Goal: Task Accomplishment & Management: Manage account settings

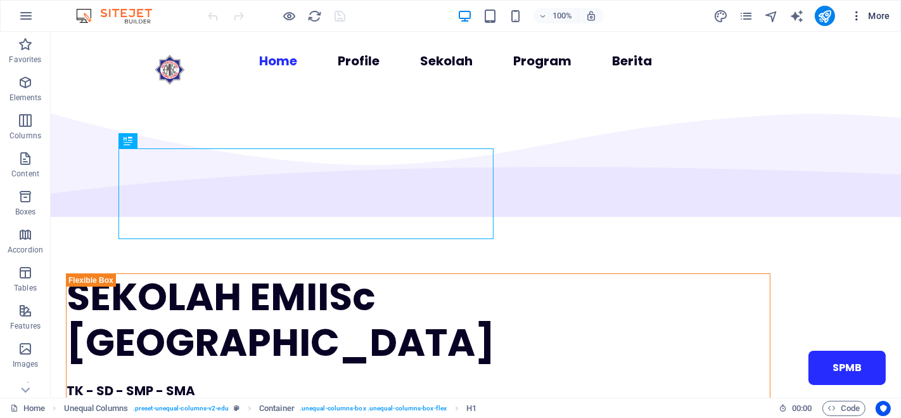
click at [874, 14] on span "More" at bounding box center [870, 16] width 40 height 13
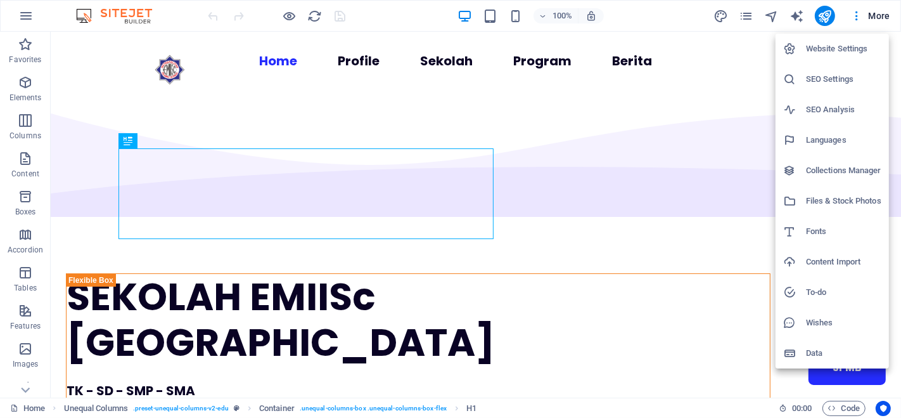
click at [834, 110] on h6 "SEO Analysis" at bounding box center [843, 109] width 75 height 15
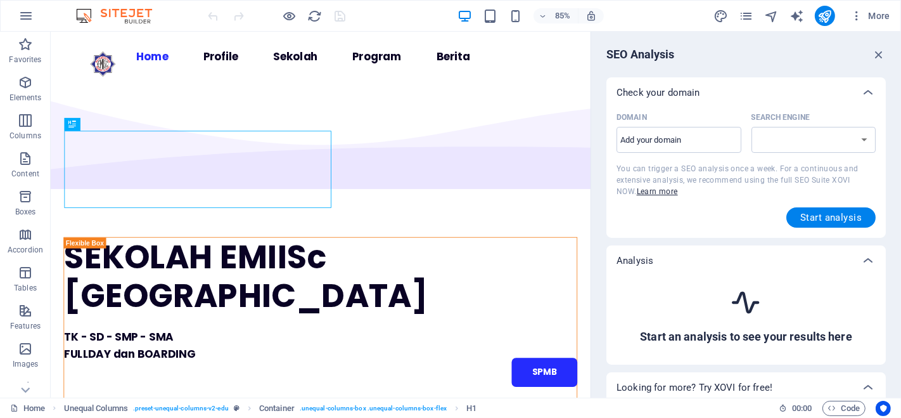
select select "[DOMAIN_NAME]"
click at [692, 138] on input "Domain ​" at bounding box center [679, 140] width 125 height 20
type input "[DOMAIN_NAME]"
click at [836, 220] on span "Start analysis" at bounding box center [830, 217] width 61 height 10
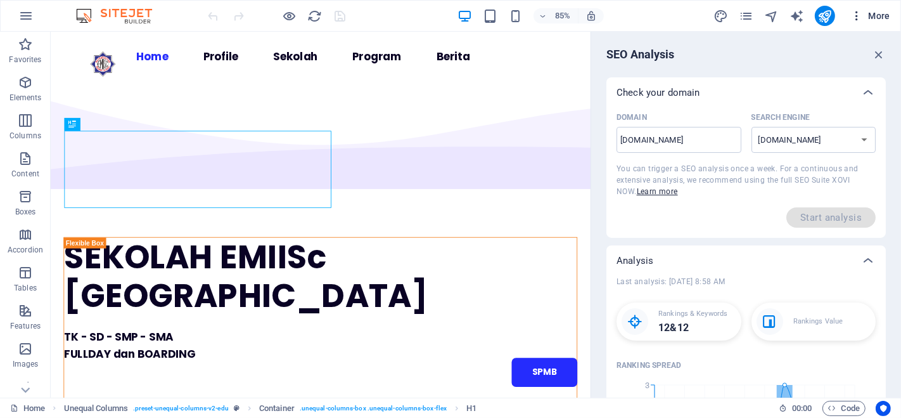
click at [872, 13] on span "More" at bounding box center [870, 16] width 40 height 13
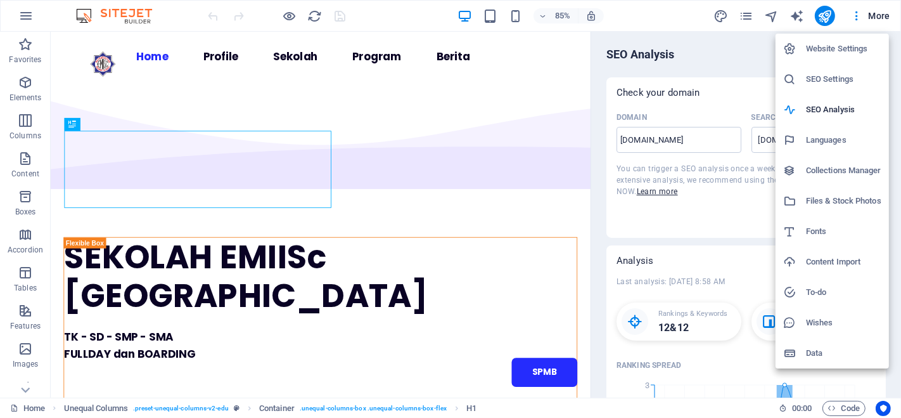
click at [844, 79] on h6 "SEO Settings" at bounding box center [843, 79] width 75 height 15
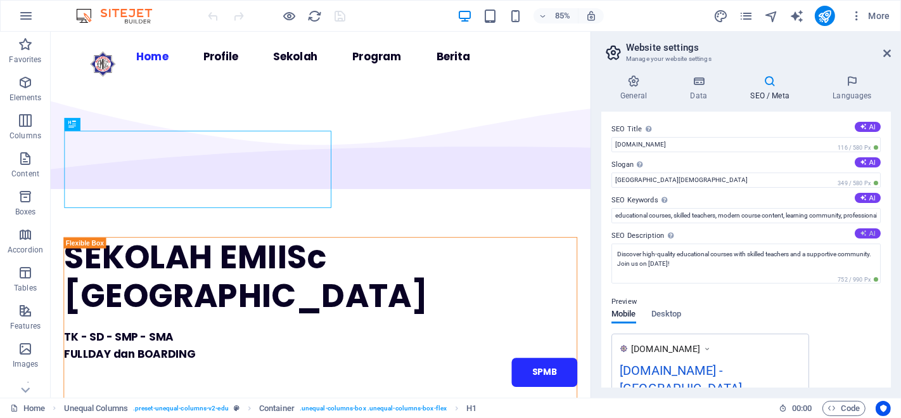
click at [869, 231] on button "AI" at bounding box center [868, 233] width 26 height 10
type textarea "Discover EMIISc [GEOGRAPHIC_DATA], offering full-day and boarding education fro…"
click at [867, 194] on button "AI" at bounding box center [868, 198] width 26 height 10
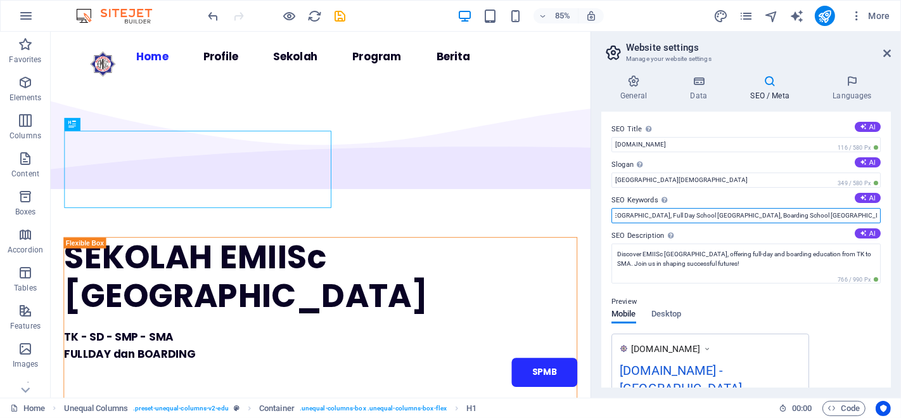
click at [765, 214] on input "SEKOLAH EMIISc [GEOGRAPHIC_DATA], Full Day School [GEOGRAPHIC_DATA], Boarding S…" at bounding box center [745, 215] width 269 height 15
click at [726, 214] on input "SEKOLAH EMIISc [GEOGRAPHIC_DATA], Character Building Education, SMA EMIISc Admi…" at bounding box center [745, 215] width 269 height 15
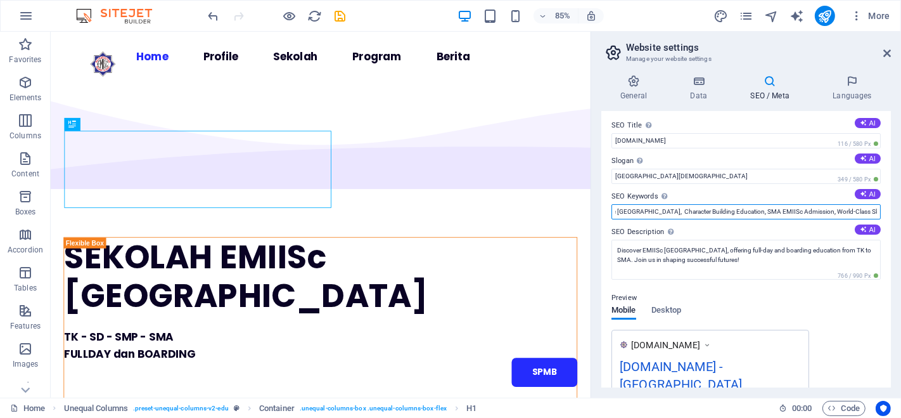
scroll to position [0, 0]
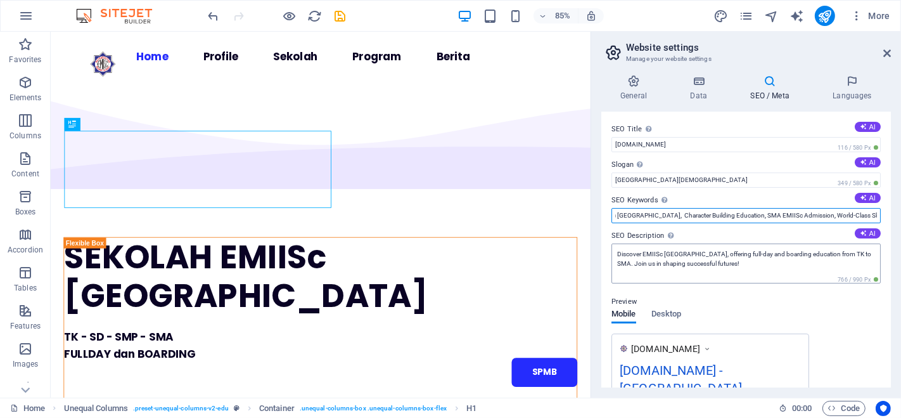
type input "SEKOLAH EMIISc [GEOGRAPHIC_DATA], Character Building Education, SMA EMIISc Admi…"
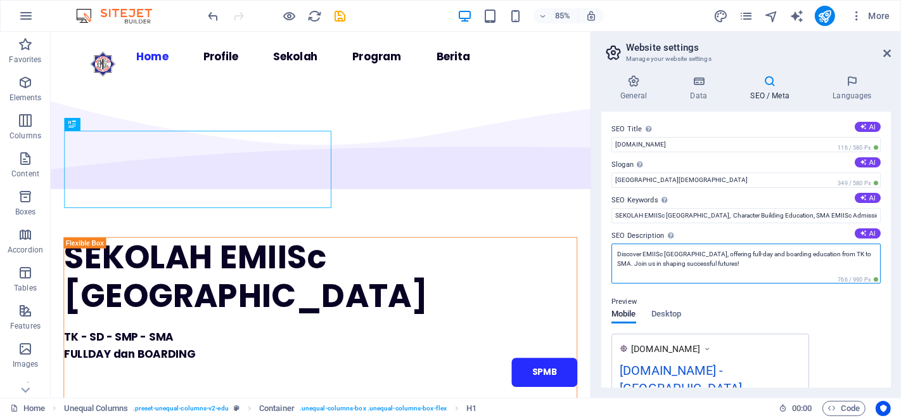
click at [643, 253] on textarea "Discover EMIISc [GEOGRAPHIC_DATA], offering full-day and boarding education fro…" at bounding box center [745, 263] width 269 height 40
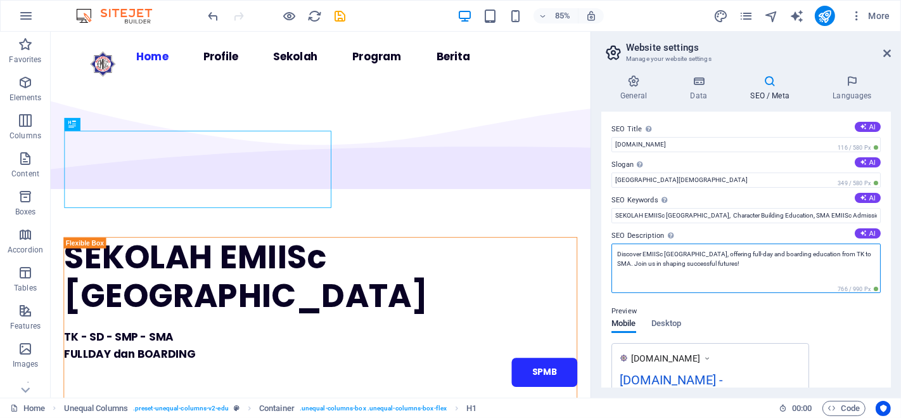
click at [682, 253] on textarea "Discover EMIISc [GEOGRAPHIC_DATA], offering full-day and boarding education fro…" at bounding box center [745, 267] width 269 height 49
click at [684, 255] on textarea "Discover EMIISc [GEOGRAPHIC_DATA], offering full-day and boarding education fro…" at bounding box center [745, 267] width 269 height 49
click at [764, 267] on textarea "Discover EMIISc [GEOGRAPHIC_DATA], offering full-day and boarding education fro…" at bounding box center [745, 267] width 269 height 49
type textarea "Discover EMIISc [GEOGRAPHIC_DATA], offering full-day and boarding education fro…"
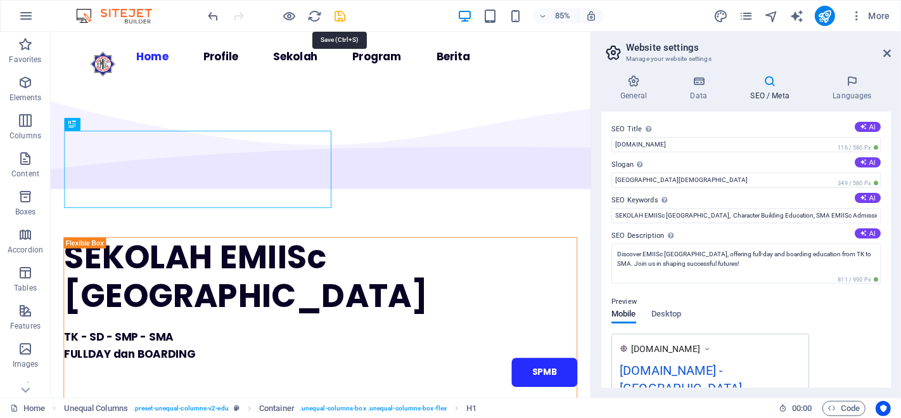
click at [341, 15] on icon "save" at bounding box center [340, 16] width 15 height 15
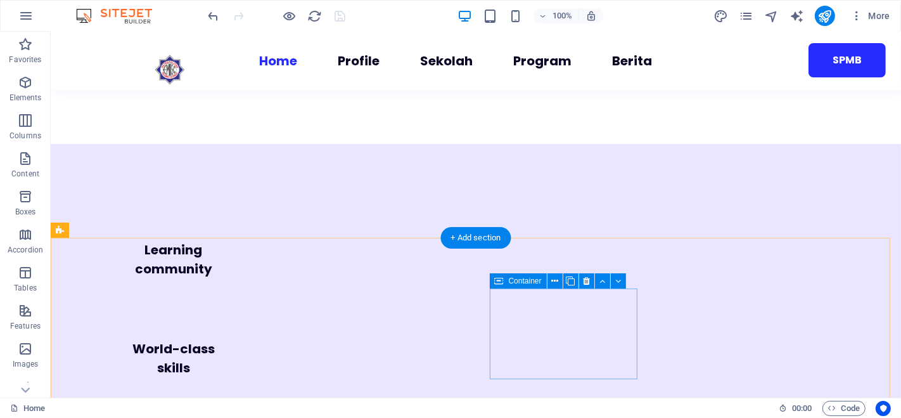
scroll to position [4180, 0]
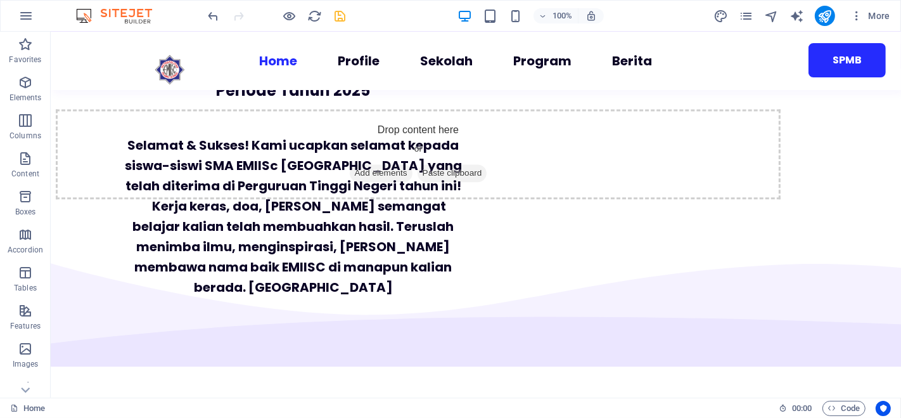
scroll to position [2360, 0]
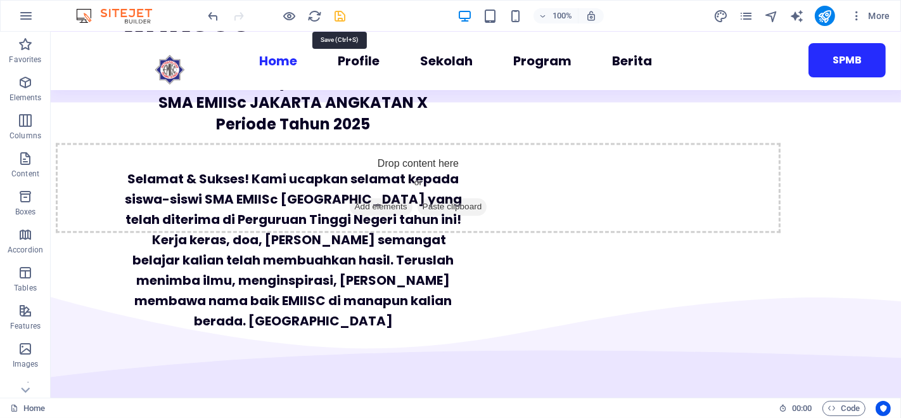
click at [340, 16] on icon "save" at bounding box center [340, 16] width 15 height 15
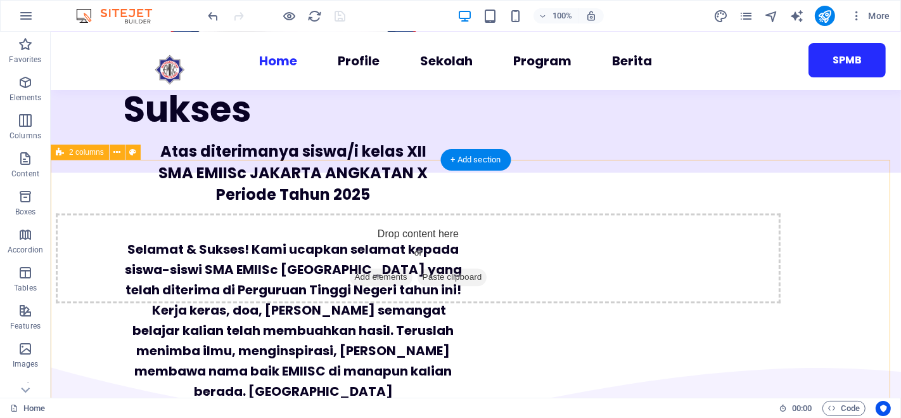
scroll to position [2286, 0]
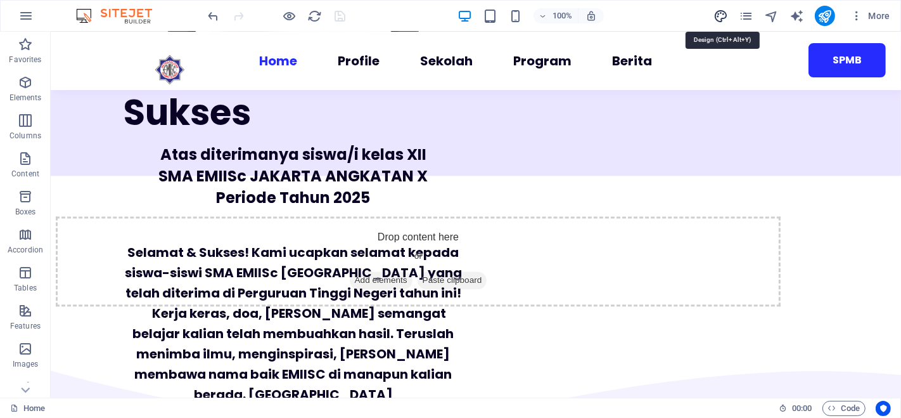
click at [722, 13] on icon "design" at bounding box center [721, 16] width 15 height 15
select select "px"
select select "600"
select select "px"
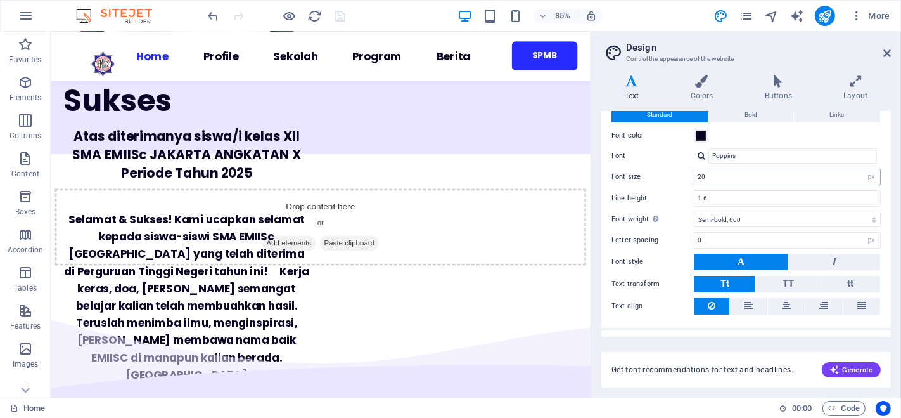
scroll to position [49, 0]
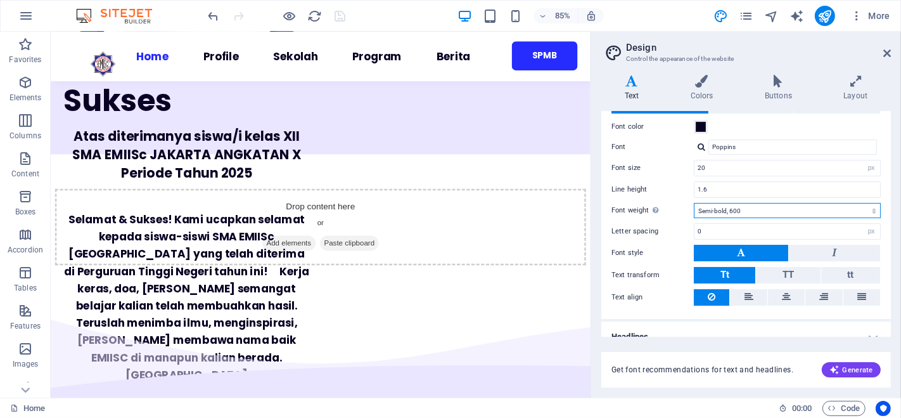
click at [755, 211] on select "Thin, 100 Extra-light, 200 Light, 300 Regular, 400 Medium, 500 Semi-bold, 600 B…" at bounding box center [787, 210] width 187 height 15
select select "500"
click at [694, 203] on select "Thin, 100 Extra-light, 200 Light, 300 Regular, 400 Medium, 500 Semi-bold, 600 B…" at bounding box center [787, 210] width 187 height 15
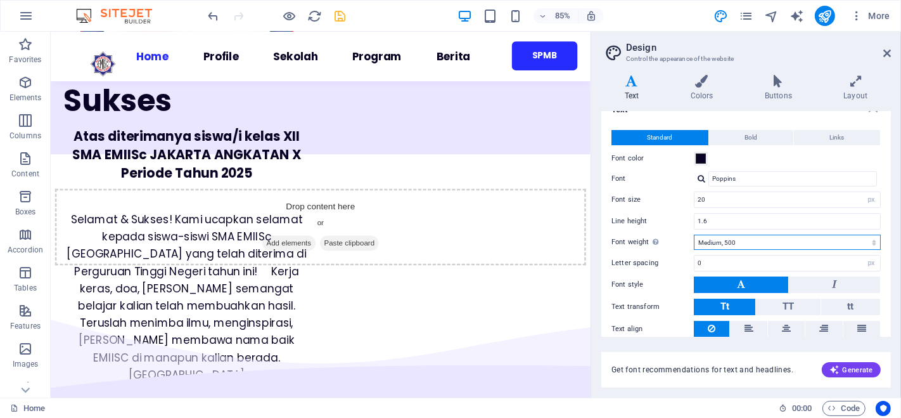
scroll to position [4, 0]
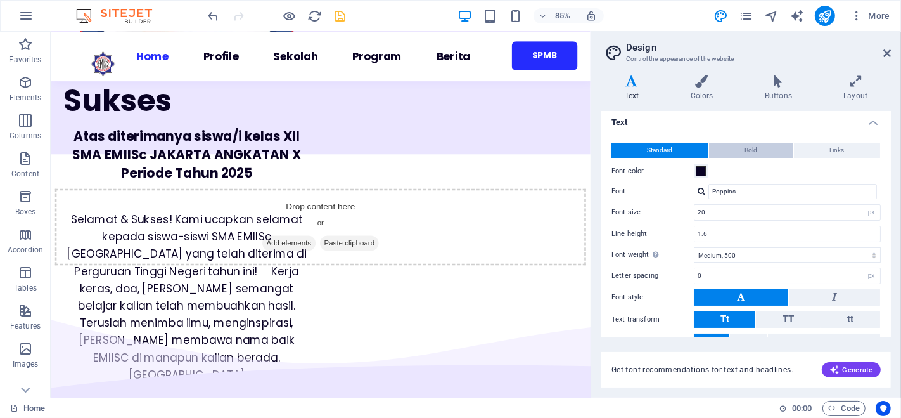
click at [752, 153] on span "Bold" at bounding box center [751, 150] width 13 height 15
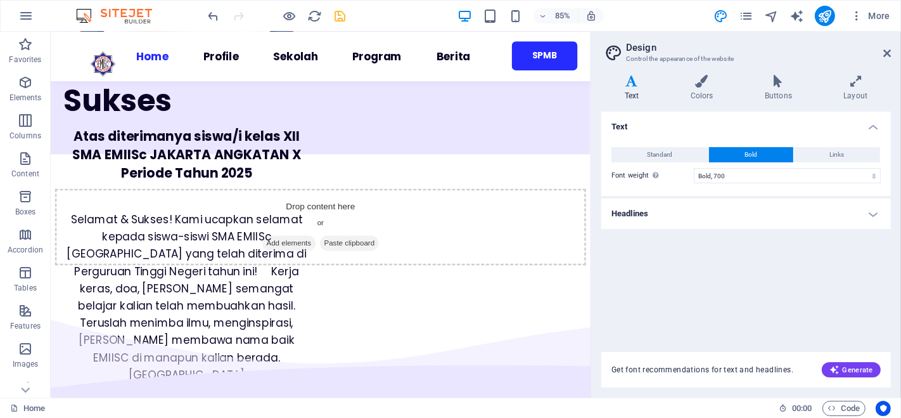
scroll to position [0, 0]
click at [717, 172] on select "Thin, 100 Extra-light, 200 Light, 300 Regular, 400 Medium, 500 Semi-bold, 600 B…" at bounding box center [787, 175] width 187 height 15
select select "600"
click at [694, 168] on select "Thin, 100 Extra-light, 200 Light, 300 Regular, 400 Medium, 500 Semi-bold, 600 B…" at bounding box center [787, 175] width 187 height 15
click at [686, 151] on button "Standard" at bounding box center [659, 154] width 97 height 15
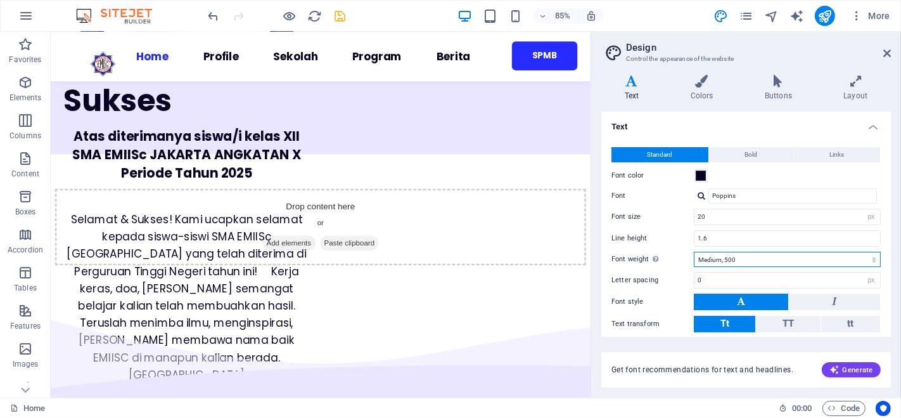
click at [741, 259] on select "Thin, 100 Extra-light, 200 Light, 300 Regular, 400 Medium, 500 Semi-bold, 600 B…" at bounding box center [787, 259] width 187 height 15
click at [694, 252] on select "Thin, 100 Extra-light, 200 Light, 300 Regular, 400 Medium, 500 Semi-bold, 600 B…" at bounding box center [787, 259] width 187 height 15
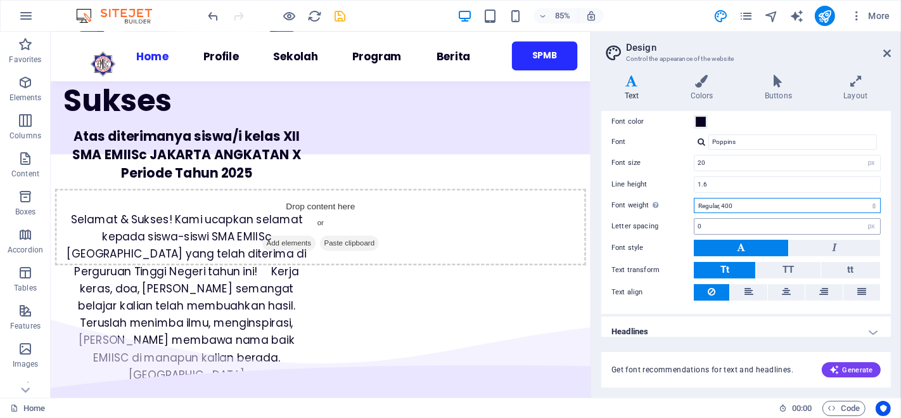
scroll to position [60, 0]
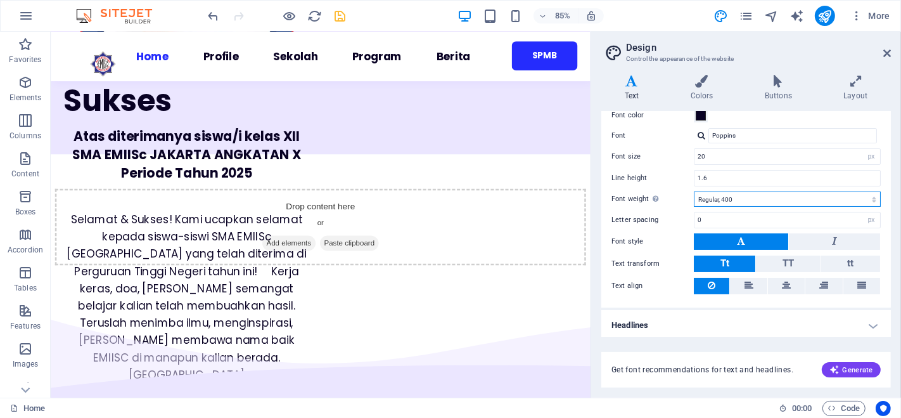
click at [757, 201] on select "Thin, 100 Extra-light, 200 Light, 300 Regular, 400 Medium, 500 Semi-bold, 600 B…" at bounding box center [787, 198] width 187 height 15
select select "500"
click at [694, 191] on select "Thin, 100 Extra-light, 200 Light, 300 Regular, 400 Medium, 500 Semi-bold, 600 B…" at bounding box center [787, 198] width 187 height 15
click at [869, 320] on h4 "Headlines" at bounding box center [746, 325] width 290 height 30
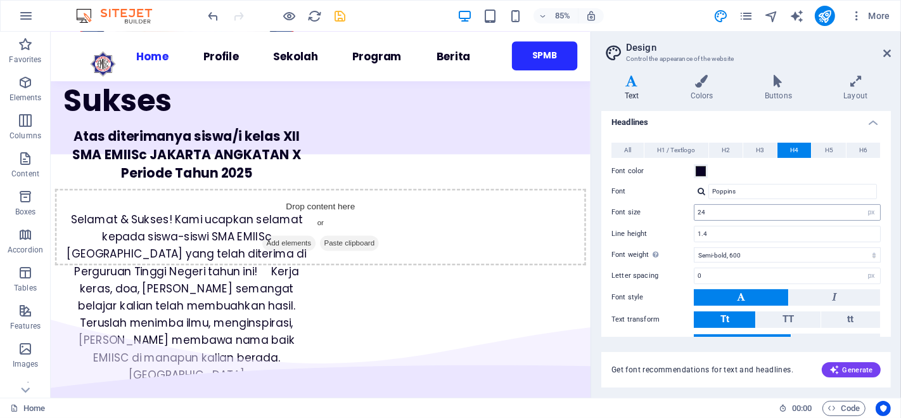
scroll to position [259, 0]
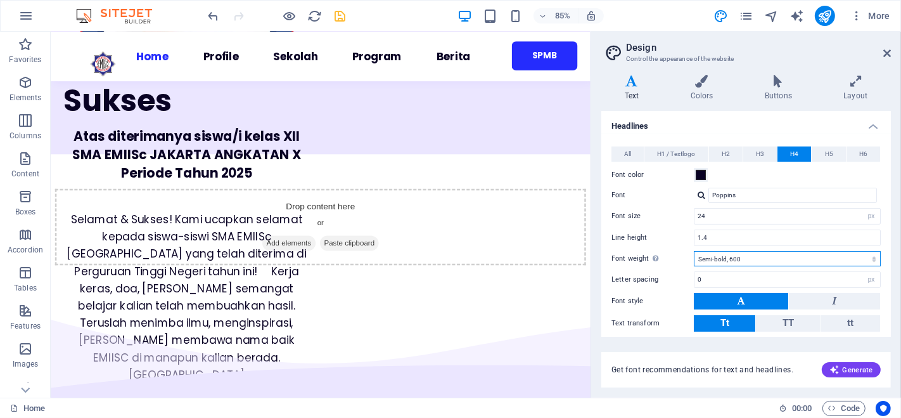
click at [784, 251] on select "Thin, 100 Extra-light, 200 Light, 300 Regular, 400 Medium, 500 Semi-bold, 600 B…" at bounding box center [787, 258] width 187 height 15
select select "500"
click at [694, 251] on select "Thin, 100 Extra-light, 200 Light, 300 Regular, 400 Medium, 500 Semi-bold, 600 B…" at bounding box center [787, 258] width 187 height 15
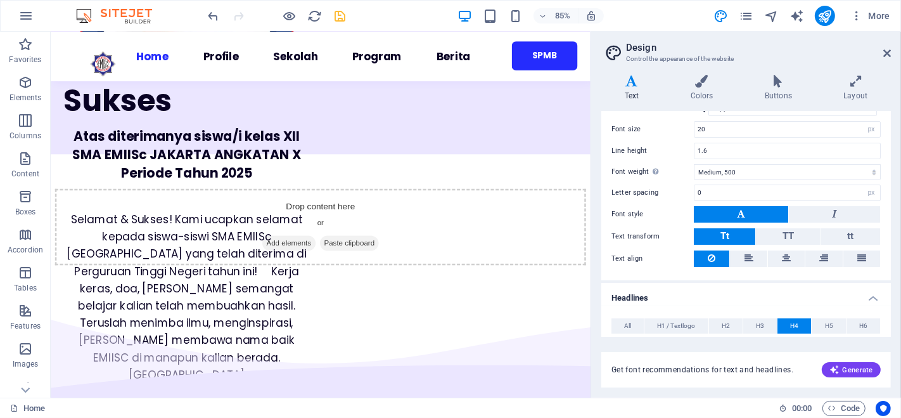
scroll to position [52, 0]
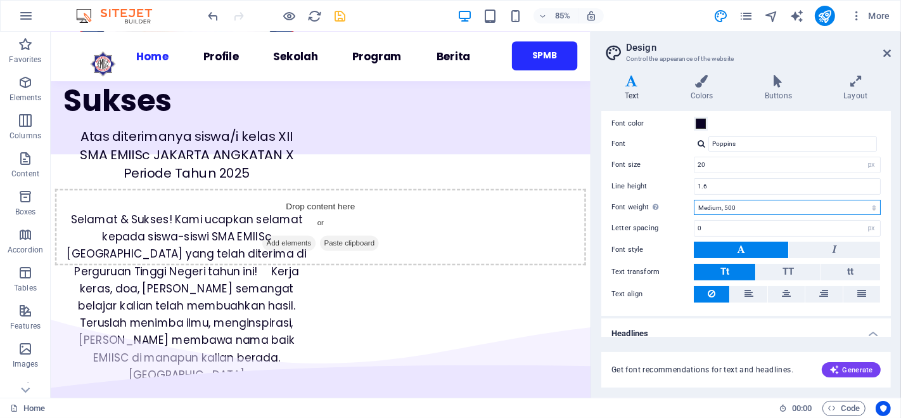
click at [769, 201] on select "Thin, 100 Extra-light, 200 Light, 300 Regular, 400 Medium, 500 Semi-bold, 600 B…" at bounding box center [787, 207] width 187 height 15
select select "400"
click at [694, 200] on select "Thin, 100 Extra-light, 200 Light, 300 Regular, 400 Medium, 500 Semi-bold, 600 B…" at bounding box center [787, 207] width 187 height 15
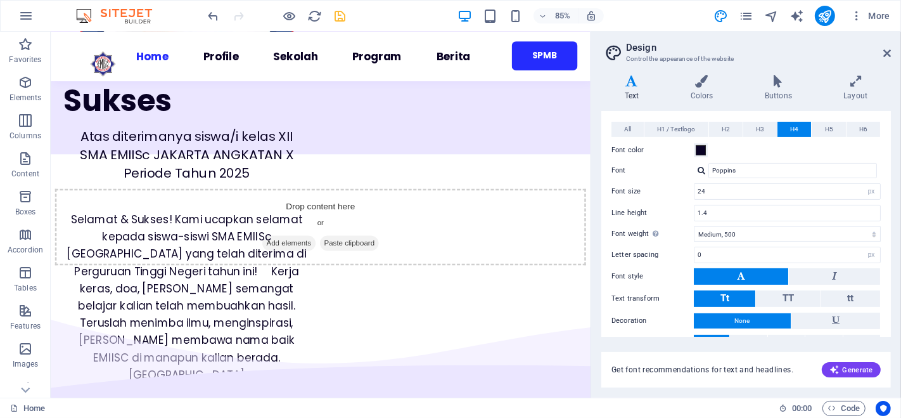
scroll to position [274, 0]
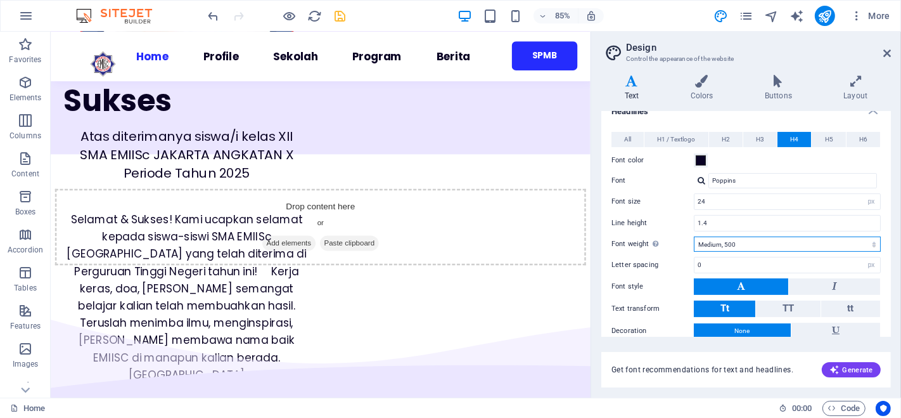
click at [757, 240] on select "Thin, 100 Extra-light, 200 Light, 300 Regular, 400 Medium, 500 Semi-bold, 600 B…" at bounding box center [787, 243] width 187 height 15
select select "600"
click at [694, 236] on select "Thin, 100 Extra-light, 200 Light, 300 Regular, 400 Medium, 500 Semi-bold, 600 B…" at bounding box center [787, 243] width 187 height 15
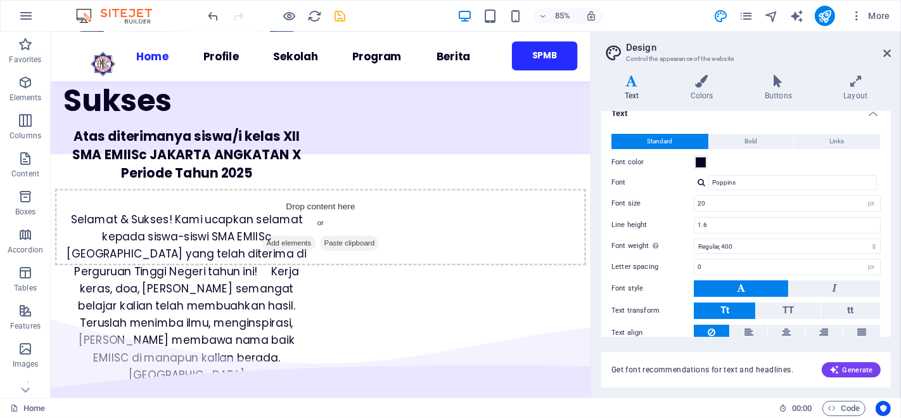
scroll to position [0, 0]
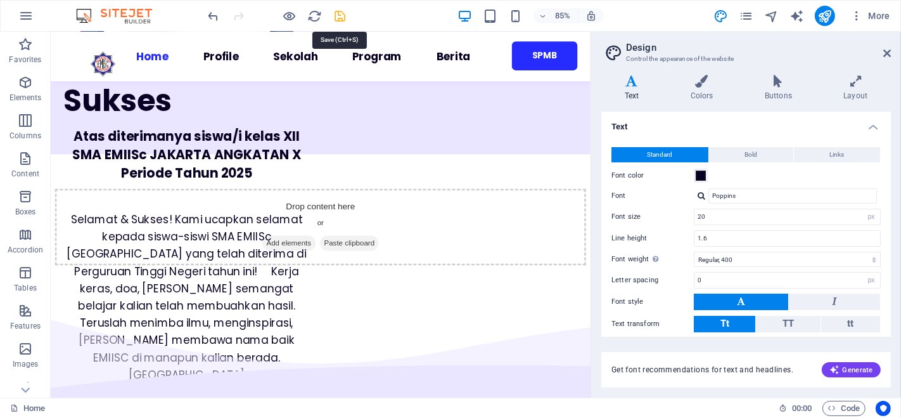
click at [345, 17] on icon "save" at bounding box center [340, 16] width 15 height 15
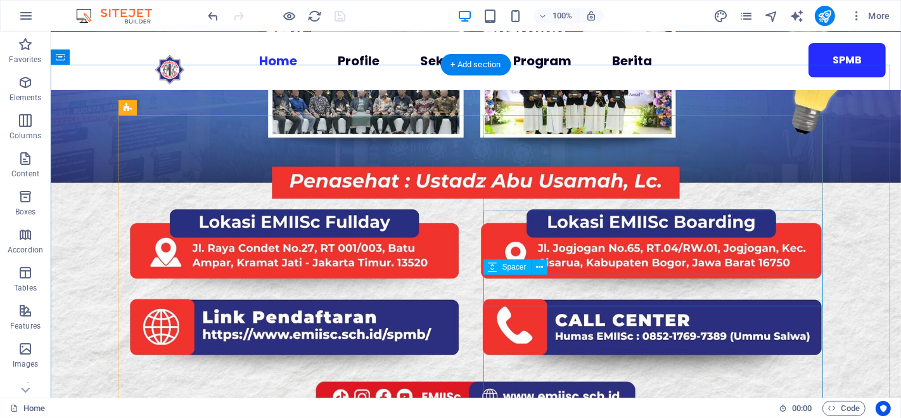
scroll to position [1401, 0]
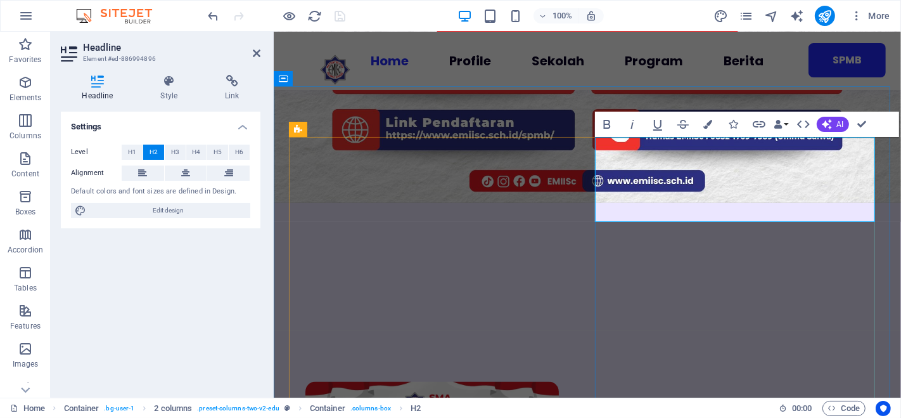
scroll to position [1178, 0]
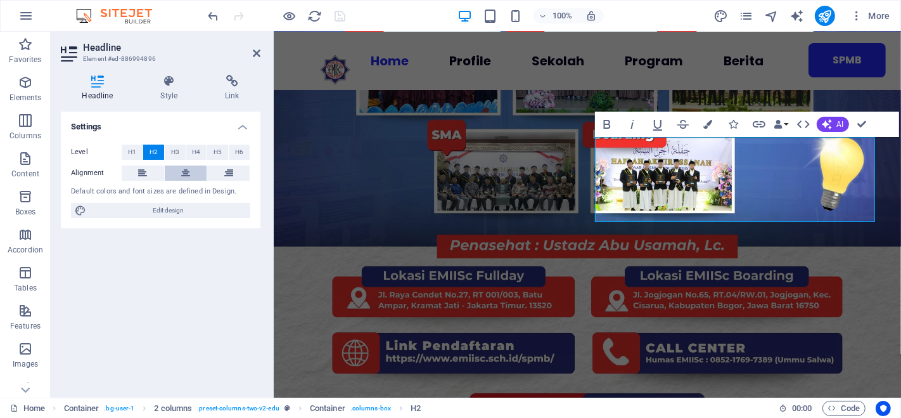
click at [188, 177] on icon at bounding box center [185, 172] width 9 height 15
click at [215, 331] on div "Settings Level H1 H2 H3 H4 H5 H6 Alignment Default colors and font sizes are de…" at bounding box center [161, 250] width 200 height 276
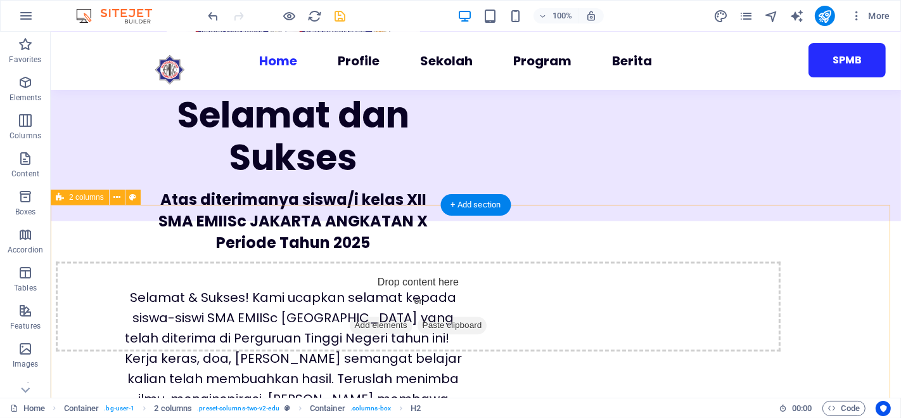
scroll to position [2252, 0]
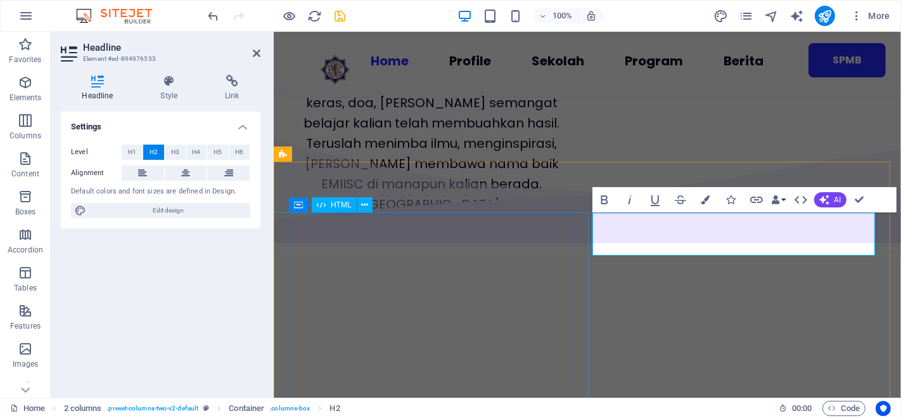
scroll to position [2071, 0]
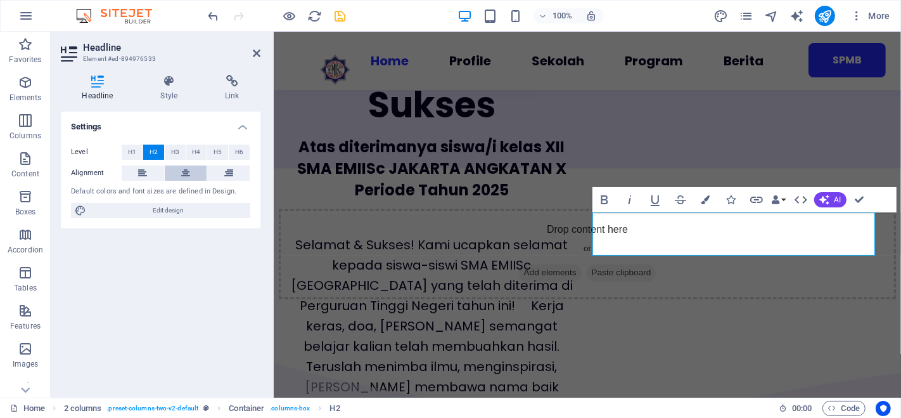
click at [190, 177] on button at bounding box center [186, 172] width 42 height 15
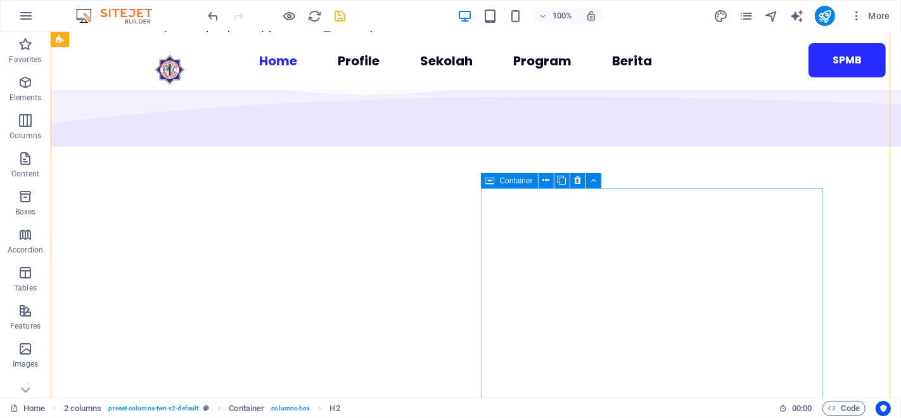
scroll to position [2610, 0]
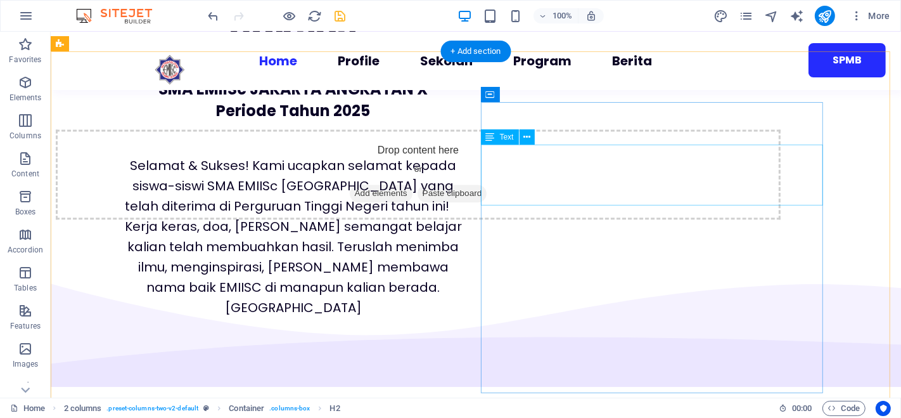
scroll to position [2360, 0]
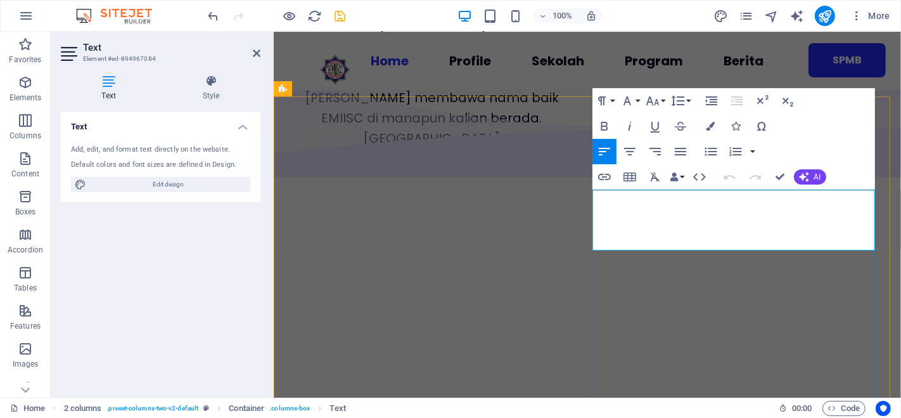
scroll to position [2137, 0]
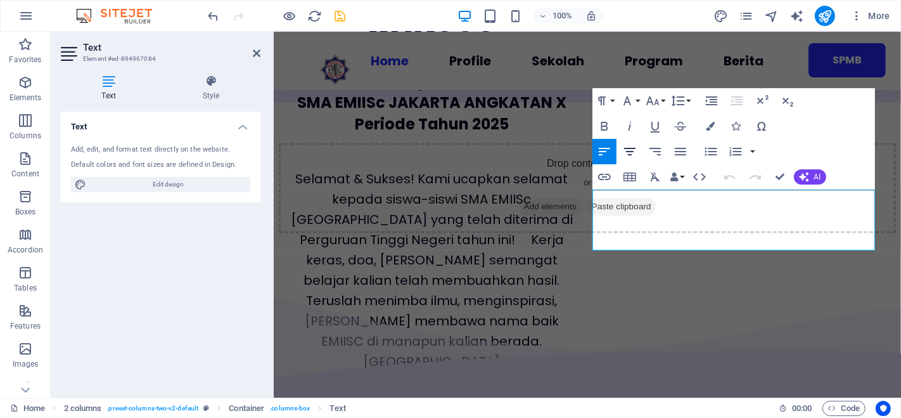
click at [633, 153] on icon "button" at bounding box center [629, 151] width 15 height 15
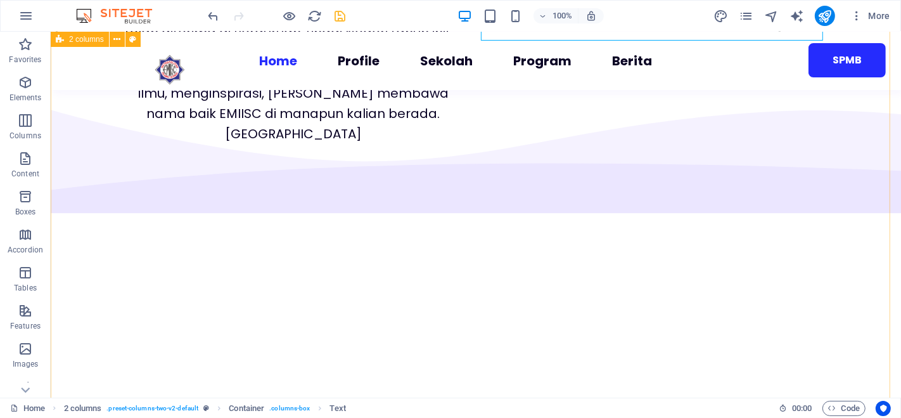
scroll to position [2589, 0]
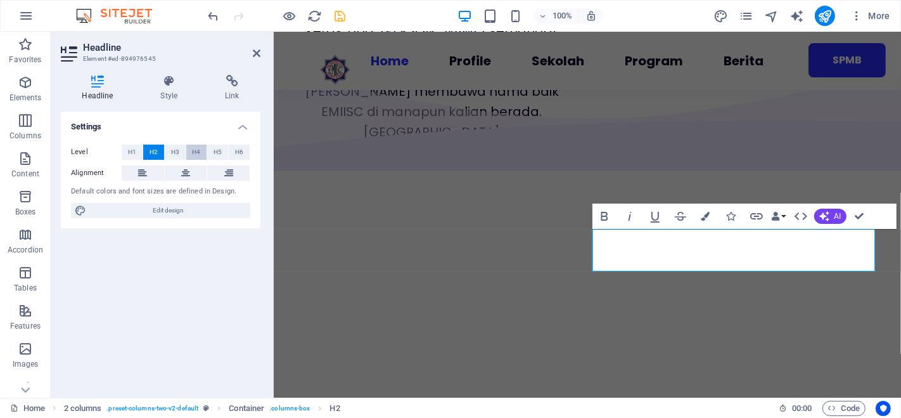
click at [190, 147] on button "H4" at bounding box center [196, 151] width 21 height 15
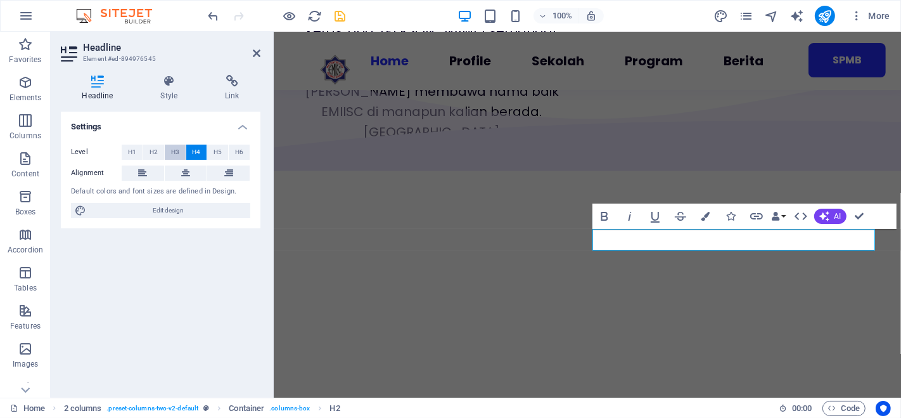
click at [174, 148] on span "H3" at bounding box center [175, 151] width 8 height 15
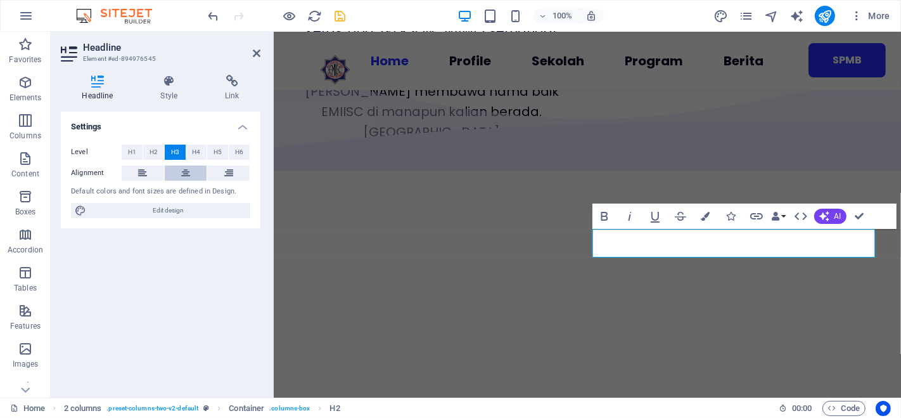
click at [184, 171] on icon at bounding box center [185, 172] width 9 height 15
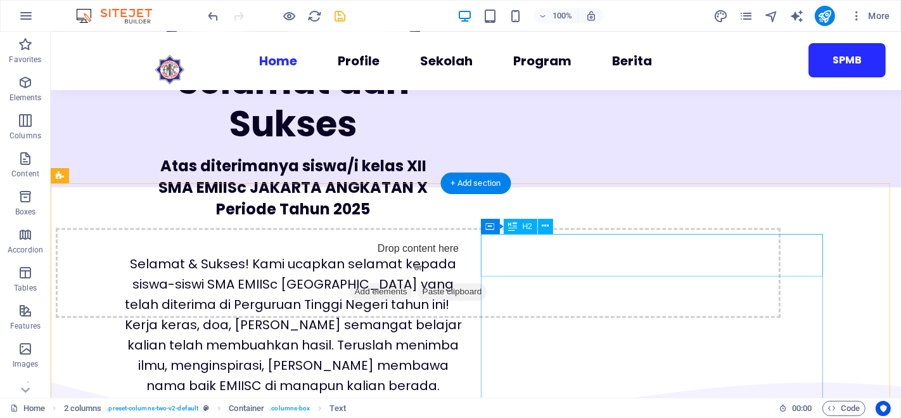
scroll to position [2273, 0]
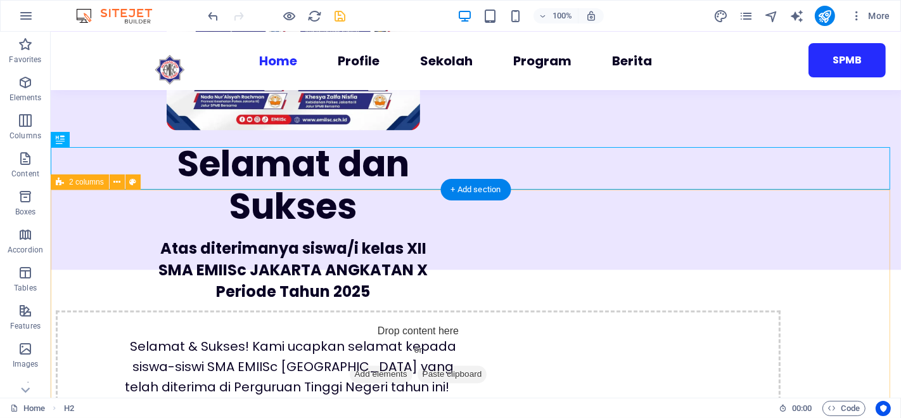
scroll to position [2170, 0]
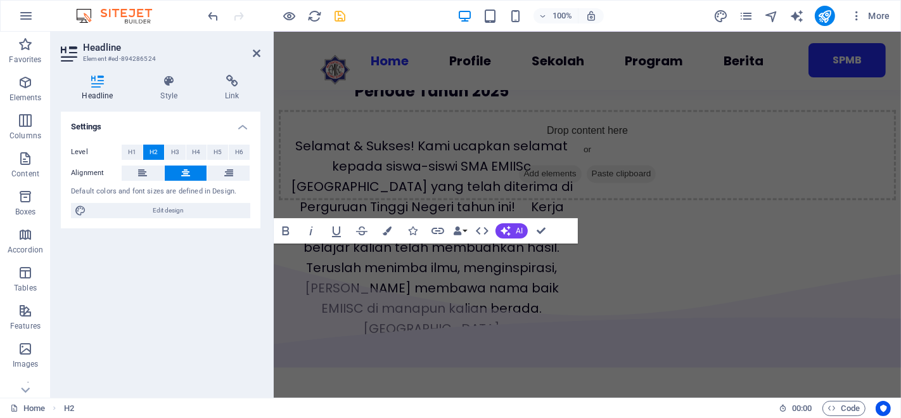
scroll to position [1947, 0]
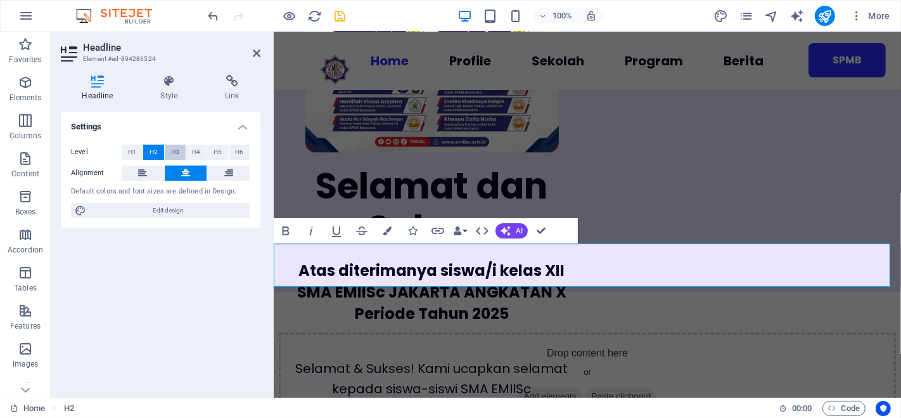
click at [179, 149] on button "H3" at bounding box center [175, 151] width 21 height 15
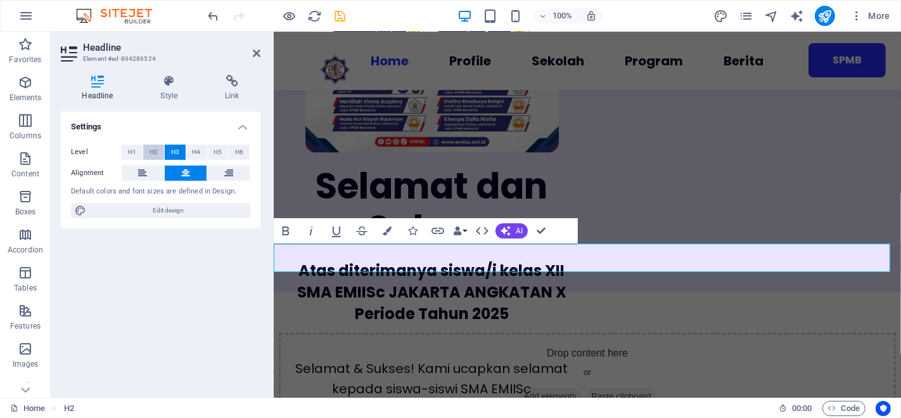
click at [160, 150] on button "H2" at bounding box center [153, 151] width 21 height 15
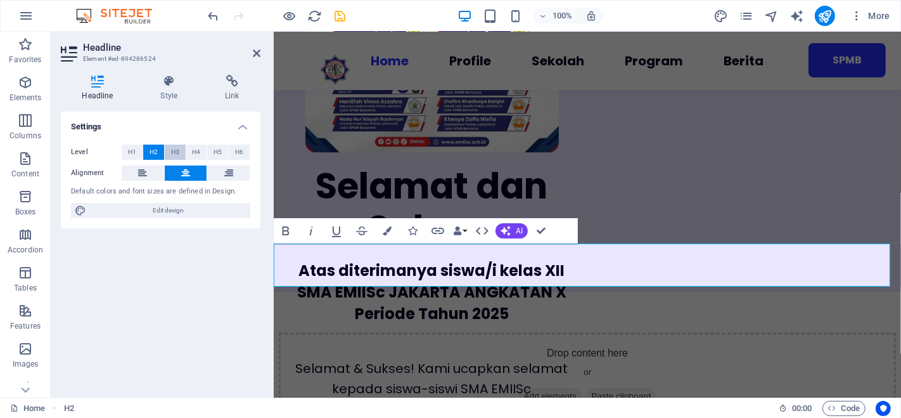
click at [175, 149] on span "H3" at bounding box center [175, 151] width 8 height 15
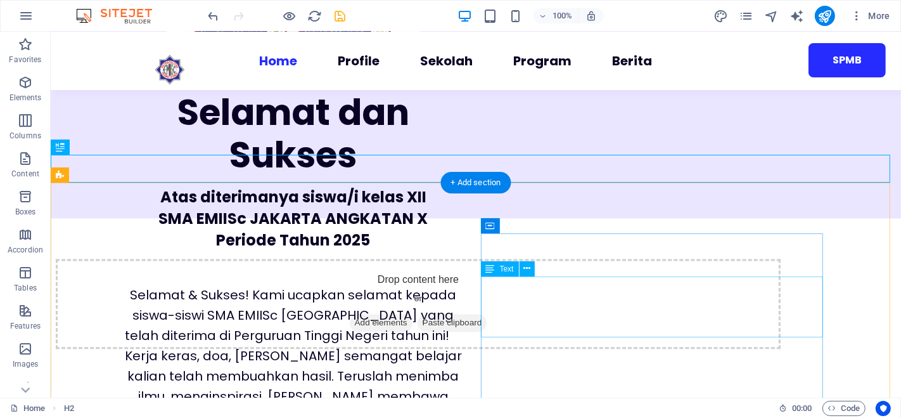
scroll to position [2243, 0]
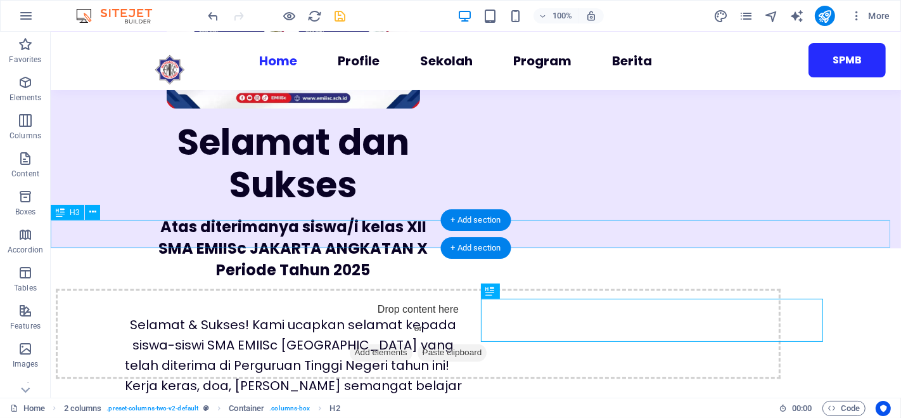
scroll to position [2220, 0]
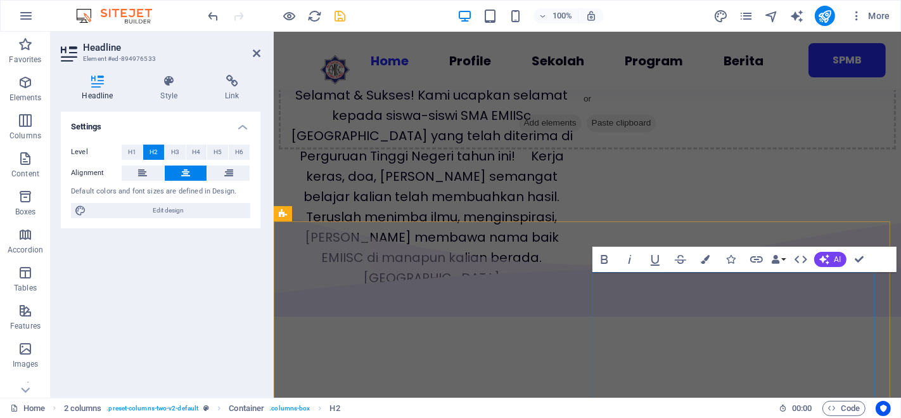
scroll to position [1997, 0]
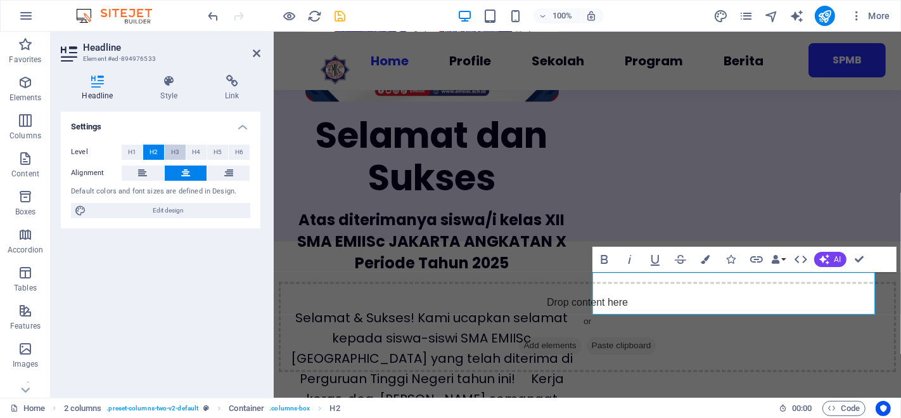
click at [177, 157] on span "H3" at bounding box center [175, 151] width 8 height 15
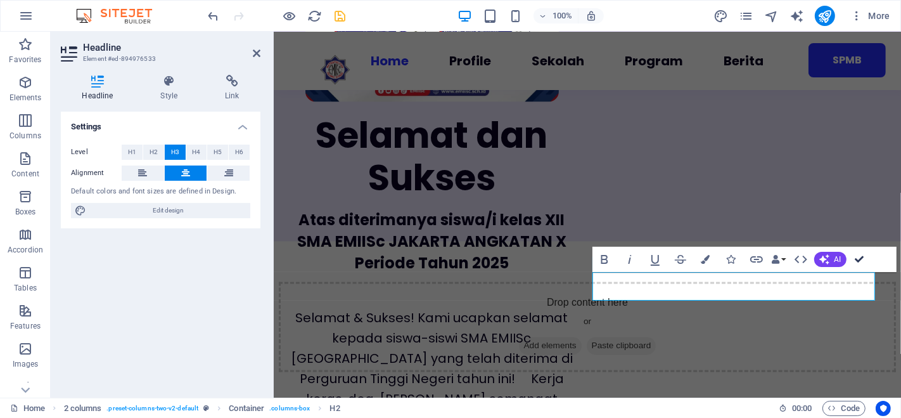
scroll to position [2220, 0]
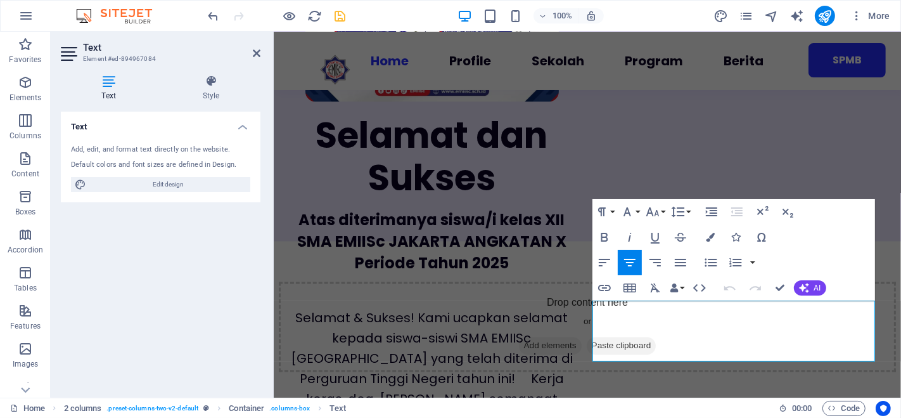
click at [112, 87] on icon at bounding box center [109, 81] width 96 height 13
click at [248, 126] on h4 "Text" at bounding box center [161, 123] width 200 height 23
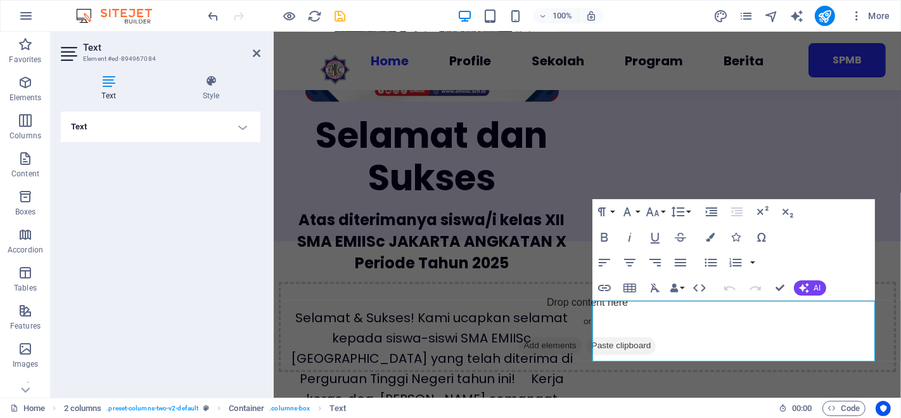
click at [240, 189] on div "Text Add, edit, and format text directly on the website. Default colors and fon…" at bounding box center [161, 250] width 200 height 276
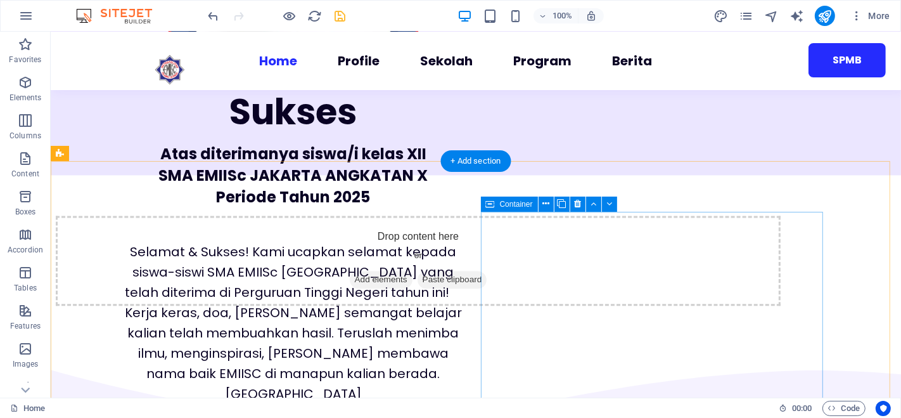
scroll to position [2281, 0]
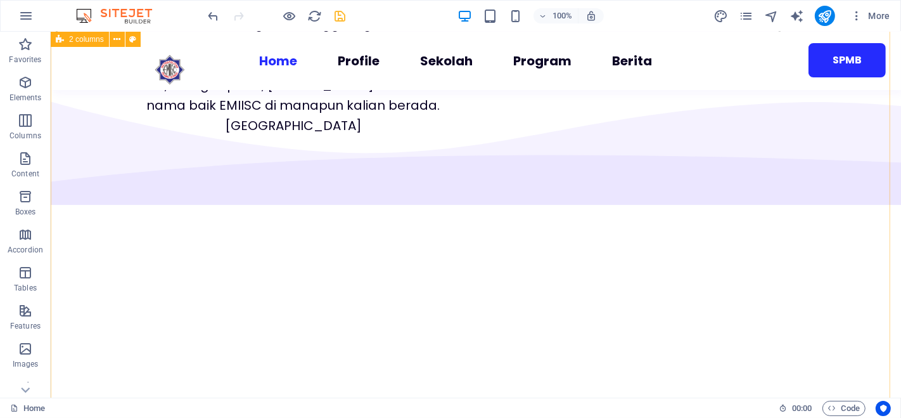
scroll to position [2560, 0]
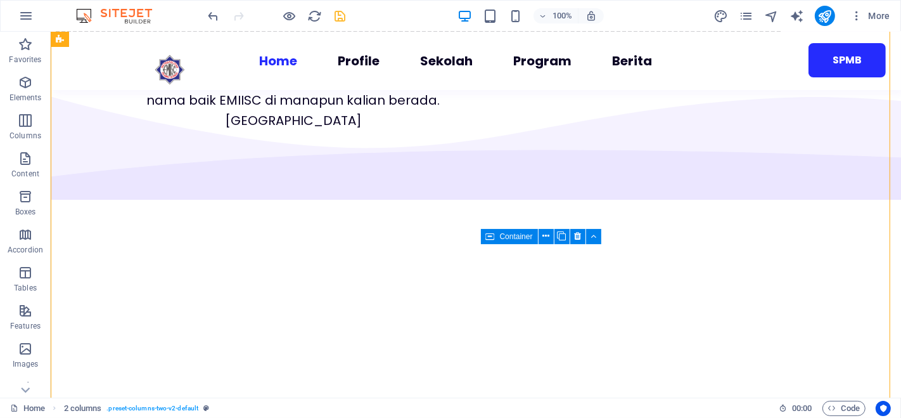
drag, startPoint x: 642, startPoint y: 316, endPoint x: 643, endPoint y: 305, distance: 11.4
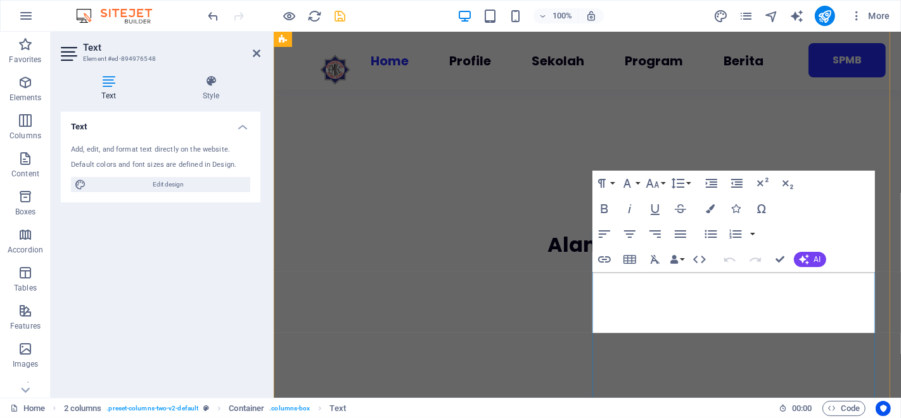
scroll to position [2337, 0]
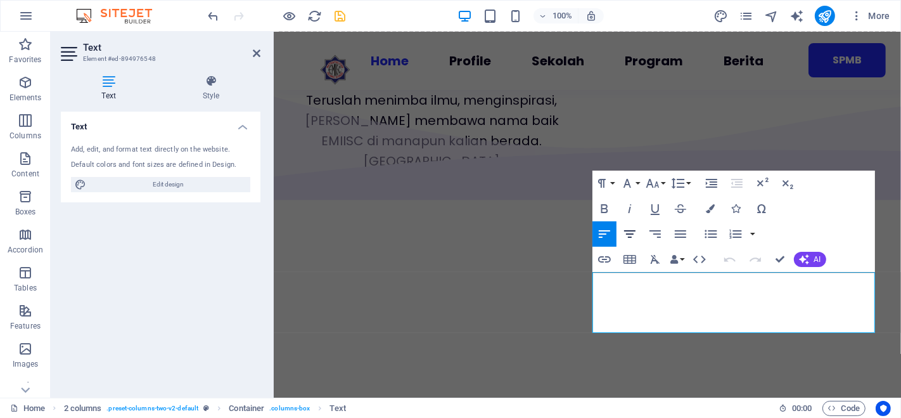
click at [630, 233] on icon "button" at bounding box center [629, 233] width 15 height 15
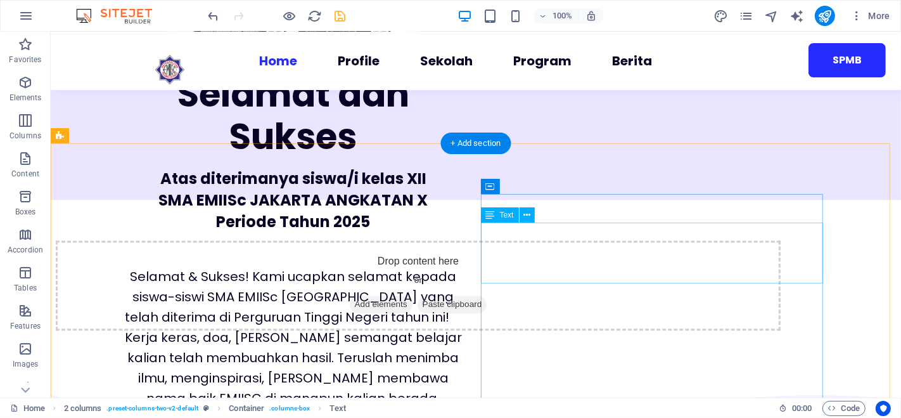
scroll to position [2247, 0]
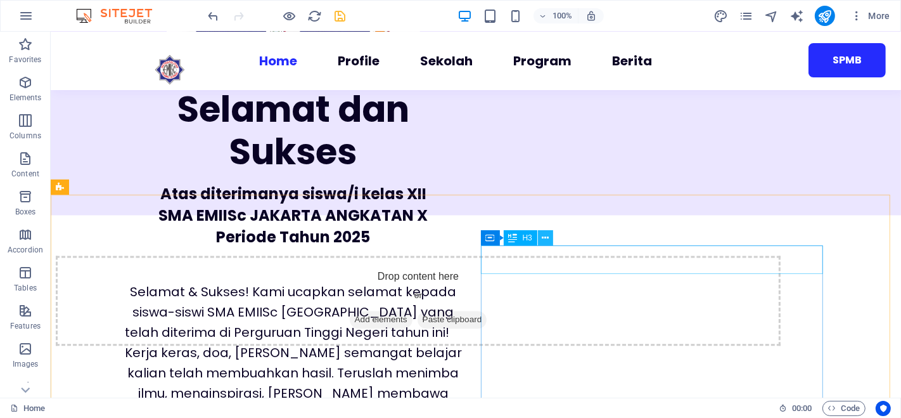
click at [545, 240] on icon at bounding box center [545, 237] width 7 height 13
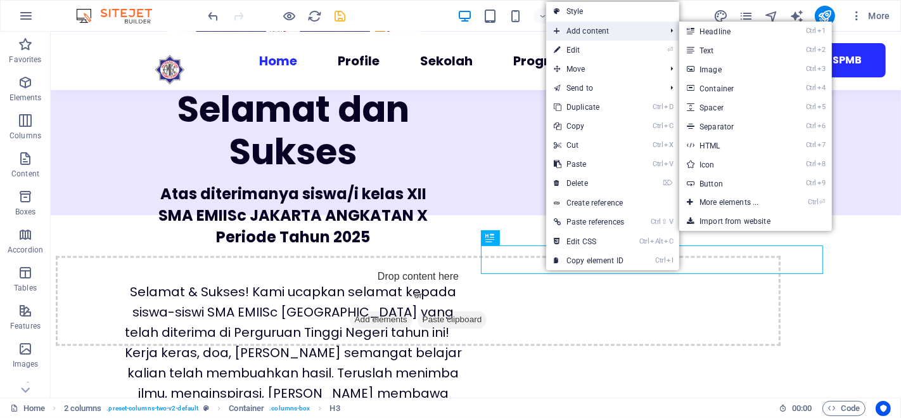
click at [590, 31] on span "Add content" at bounding box center [603, 31] width 114 height 19
click at [733, 107] on link "Ctrl 5 Spacer" at bounding box center [731, 107] width 105 height 19
select select "px"
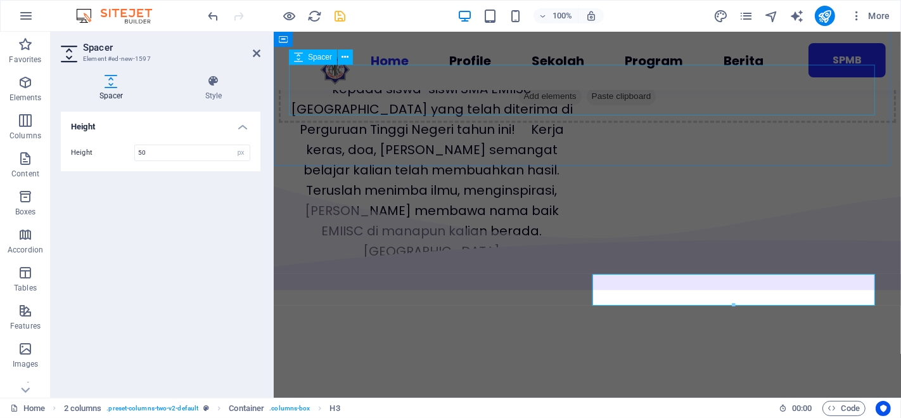
scroll to position [2024, 0]
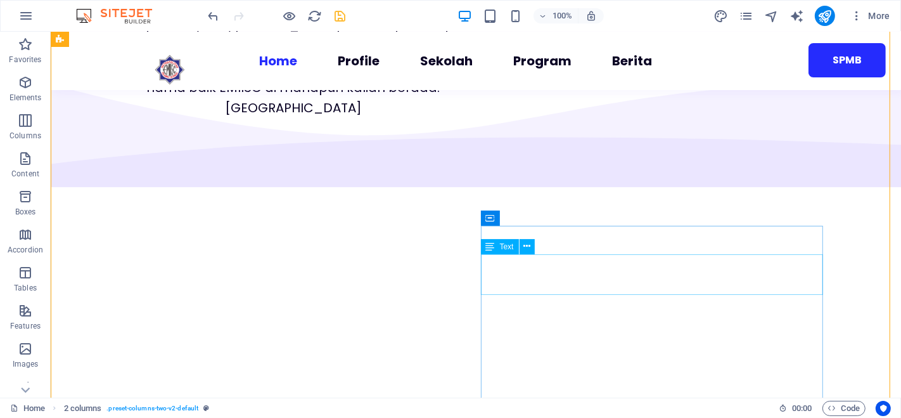
scroll to position [2579, 0]
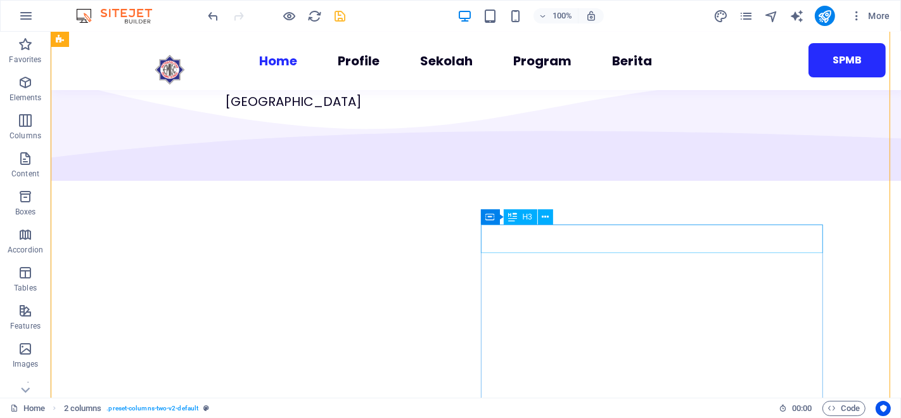
click at [546, 216] on icon at bounding box center [545, 216] width 7 height 13
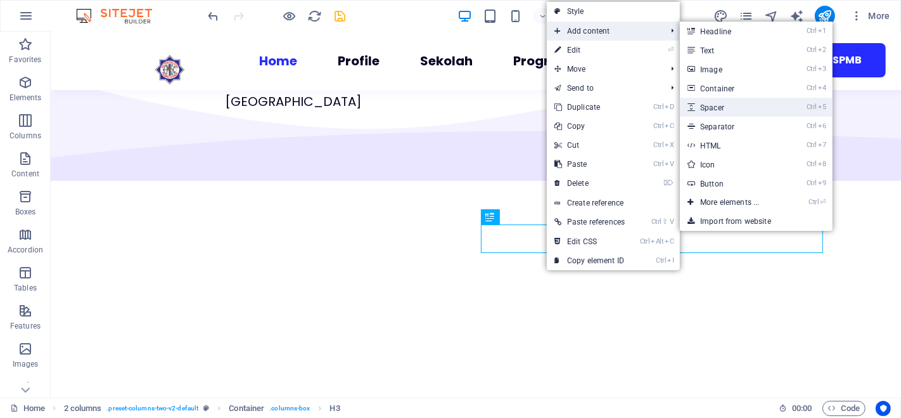
click at [736, 113] on link "Ctrl 5 Spacer" at bounding box center [732, 107] width 105 height 19
select select "px"
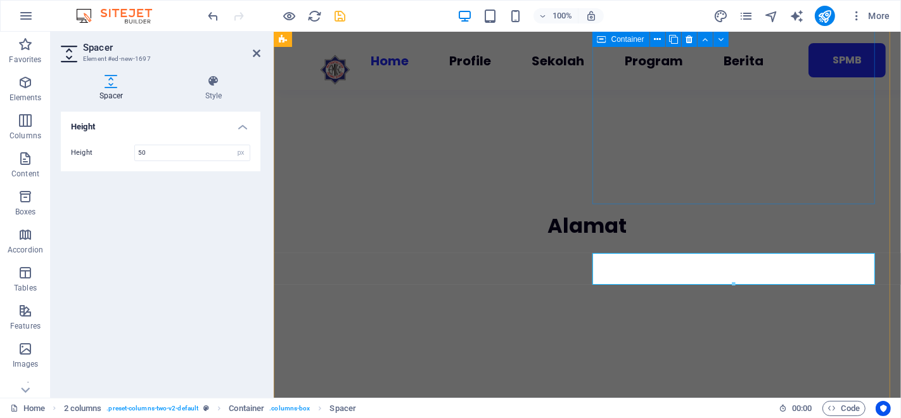
scroll to position [2356, 0]
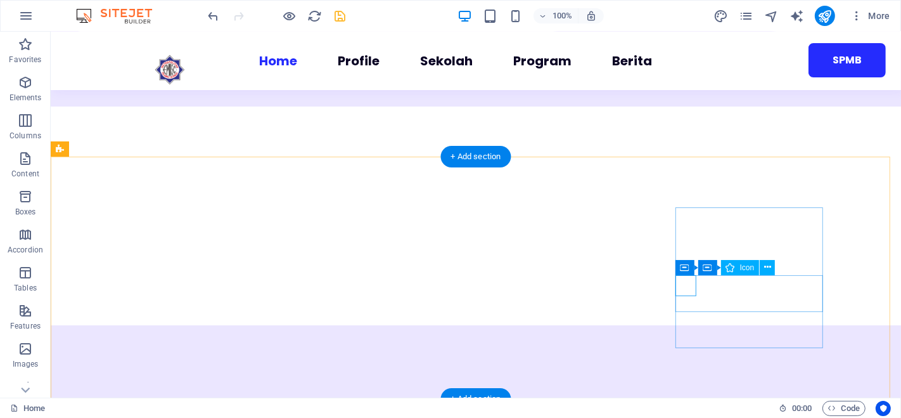
scroll to position [4166, 0]
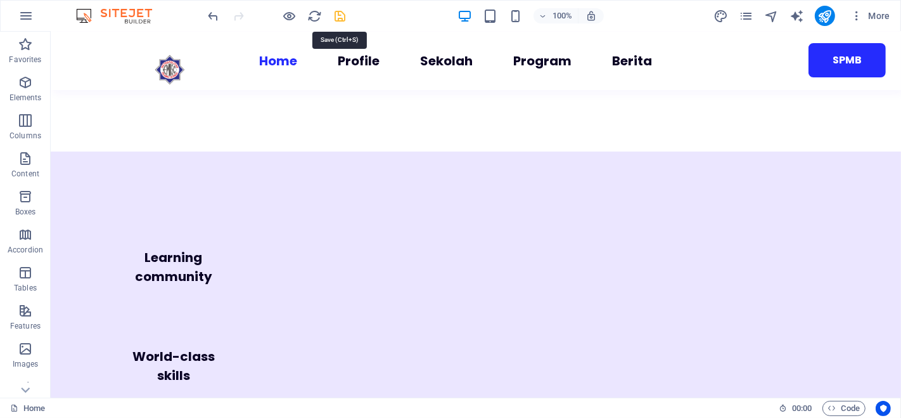
click at [337, 15] on icon "save" at bounding box center [340, 16] width 15 height 15
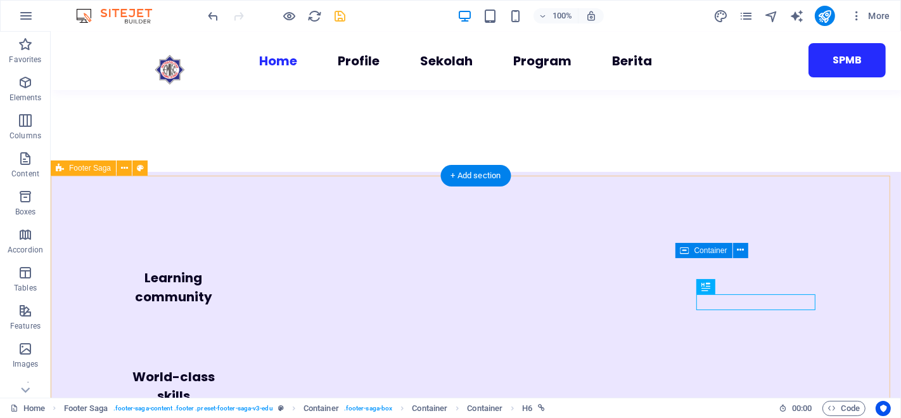
scroll to position [0, 0]
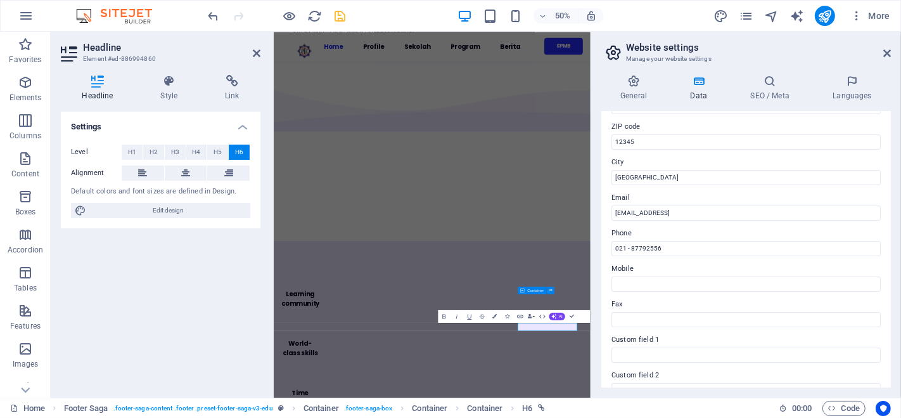
scroll to position [171, 0]
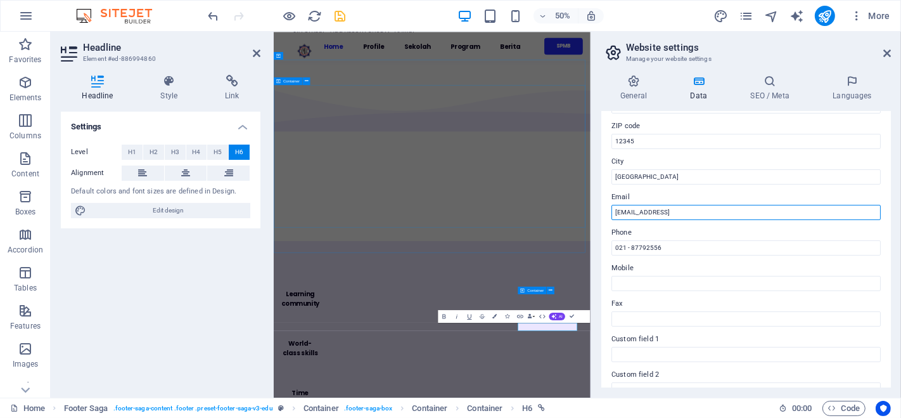
drag, startPoint x: 1040, startPoint y: 242, endPoint x: 888, endPoint y: 379, distance: 204.6
click at [784, 210] on input "[EMAIL_ADDRESS]" at bounding box center [745, 212] width 269 height 15
type input "e"
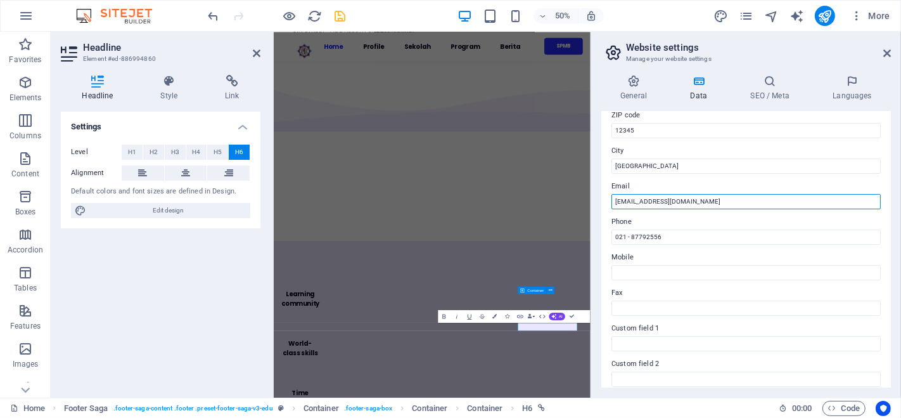
scroll to position [179, 0]
type input "[EMAIL_ADDRESS][DOMAIN_NAME]"
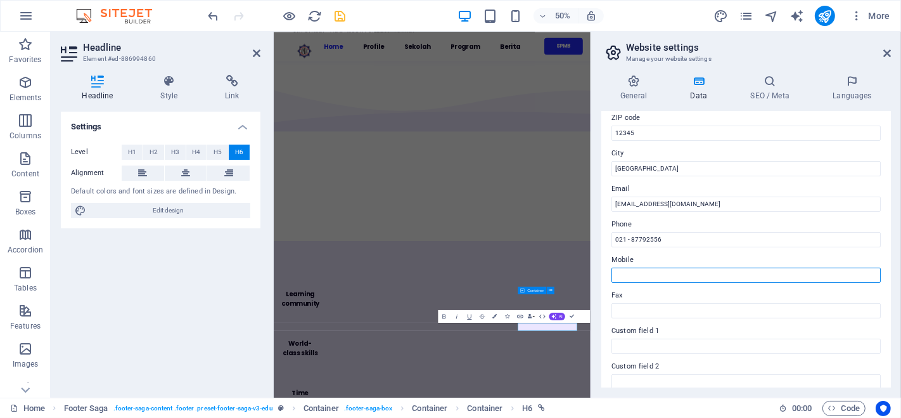
click at [708, 276] on input "Mobile" at bounding box center [745, 274] width 269 height 15
type input "085217697389"
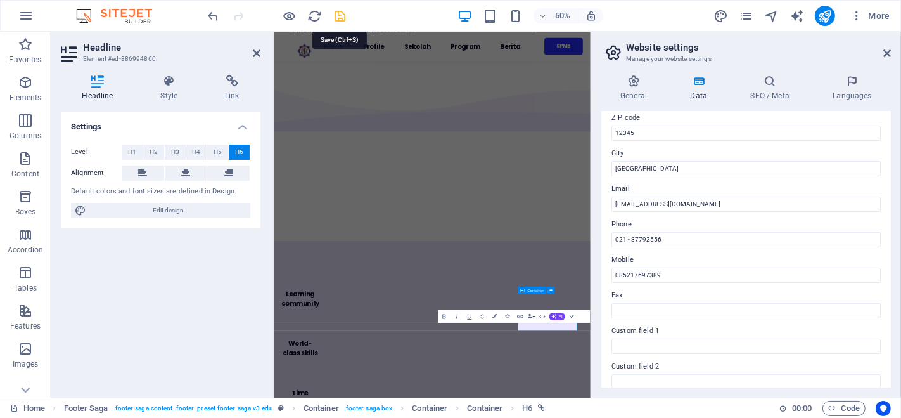
click at [335, 15] on icon "save" at bounding box center [340, 16] width 15 height 15
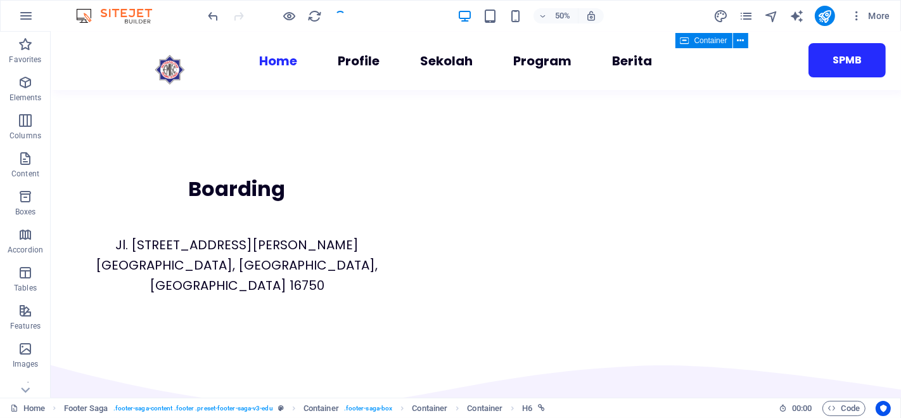
scroll to position [4149, 0]
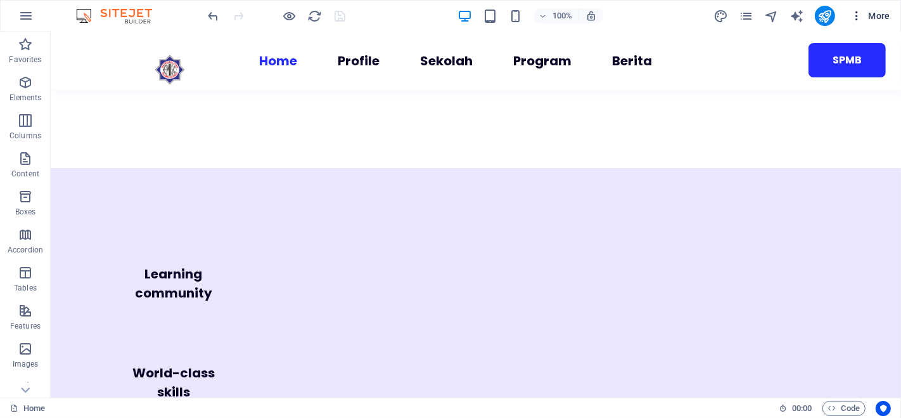
click at [873, 19] on span "More" at bounding box center [870, 16] width 40 height 13
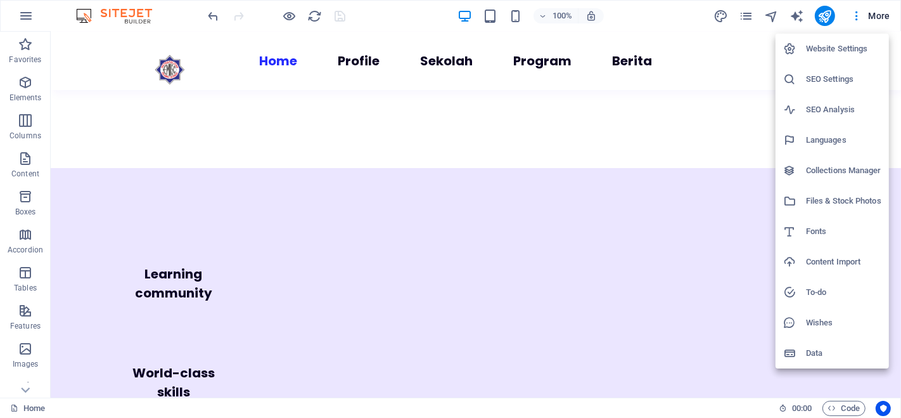
click at [726, 261] on div at bounding box center [450, 209] width 901 height 418
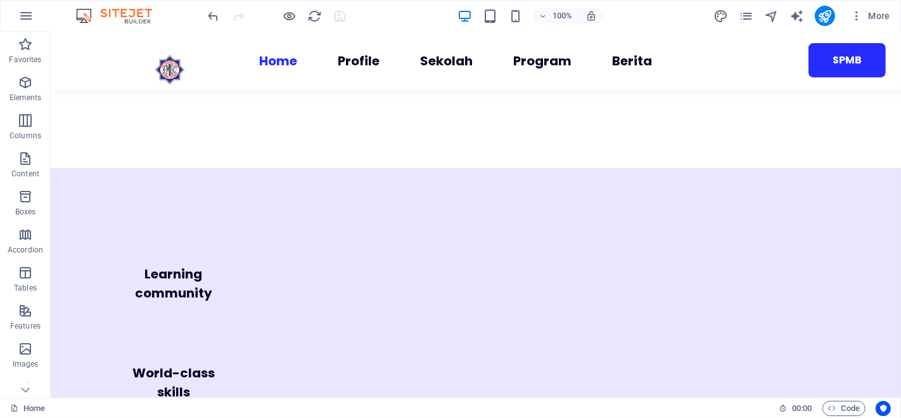
click at [726, 261] on div "Website Settings SEO Settings SEO Analysis Languages Collections Manager Files …" at bounding box center [450, 213] width 901 height 410
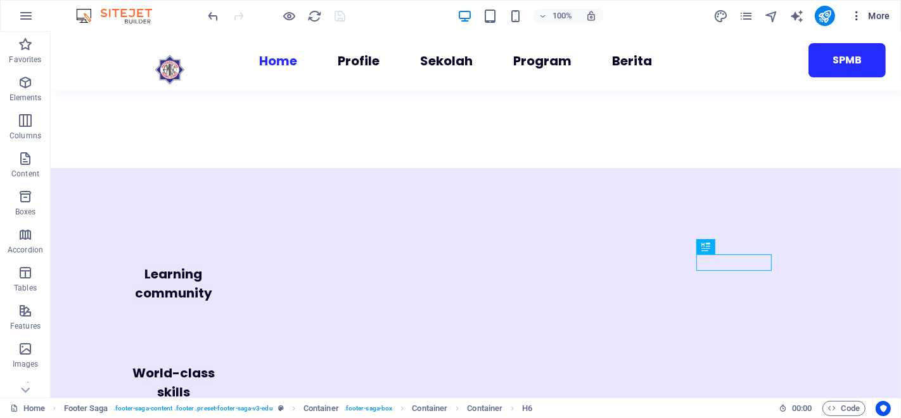
click at [860, 17] on icon "button" at bounding box center [856, 16] width 13 height 13
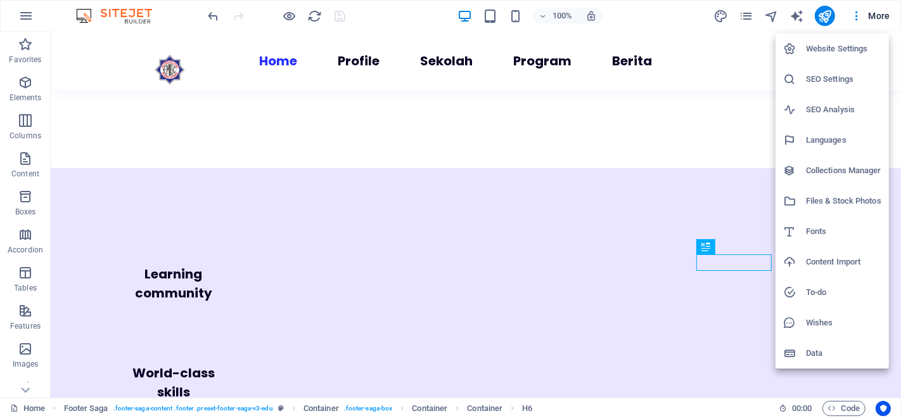
click at [821, 321] on h6 "Wishes" at bounding box center [843, 322] width 75 height 15
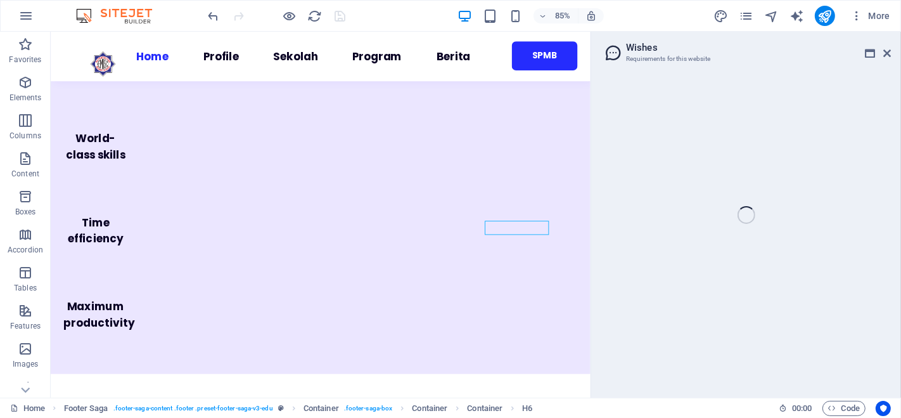
scroll to position [3954, 0]
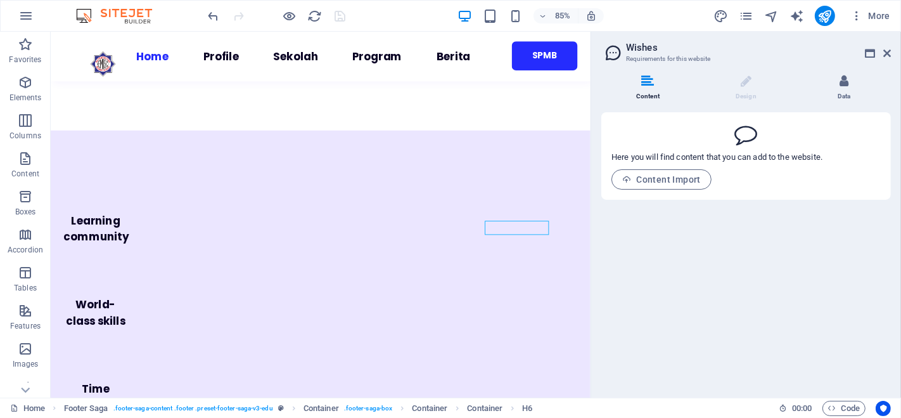
click at [845, 83] on icon at bounding box center [844, 81] width 9 height 13
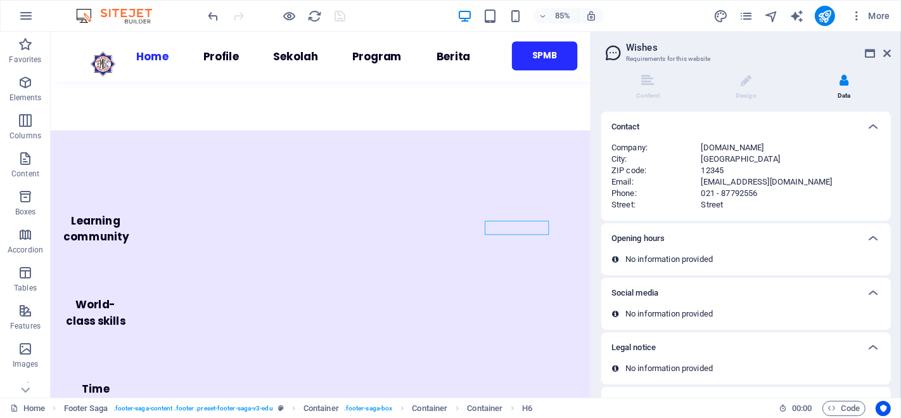
scroll to position [0, 0]
click at [745, 252] on div "Opening hours" at bounding box center [746, 239] width 290 height 30
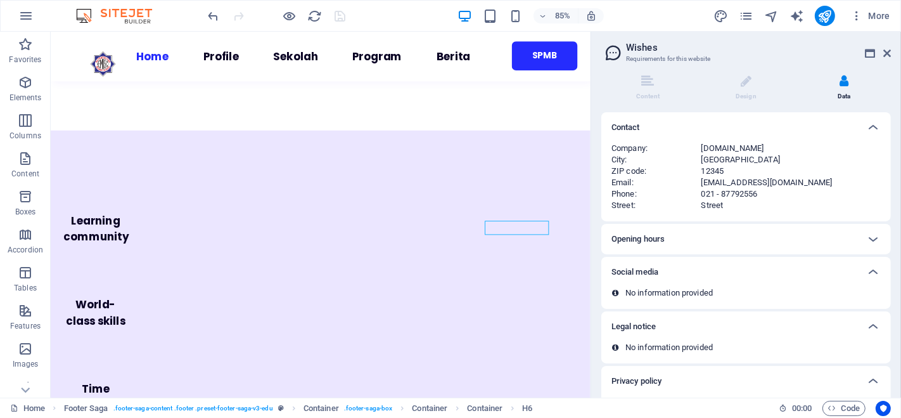
click at [745, 252] on div "Opening hours" at bounding box center [746, 239] width 290 height 30
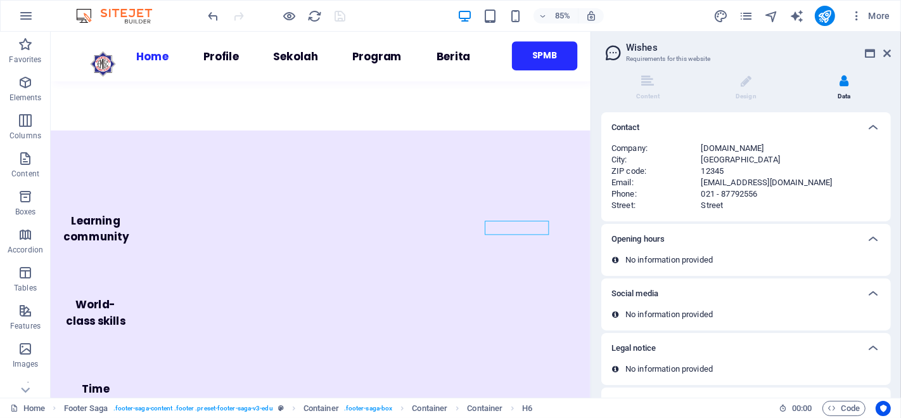
click at [645, 252] on div "Opening hours" at bounding box center [746, 239] width 290 height 30
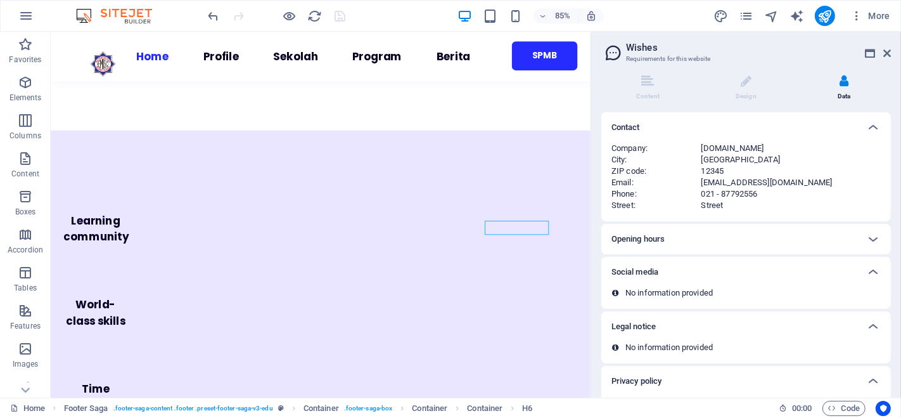
click at [665, 279] on div "Social media" at bounding box center [746, 272] width 290 height 30
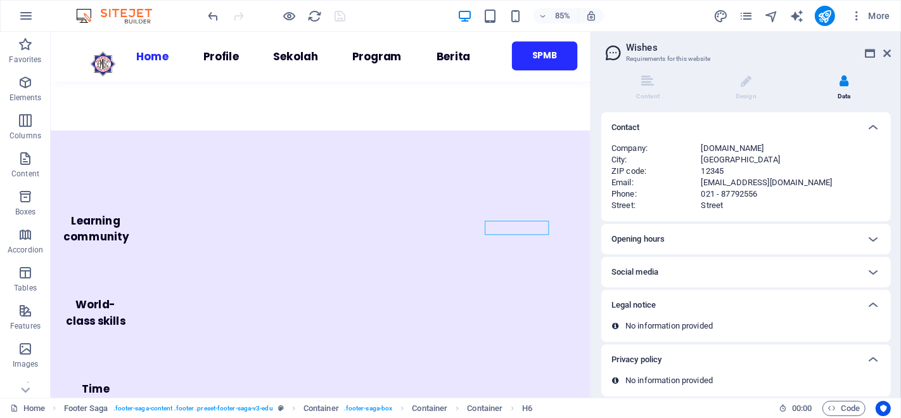
click at [665, 279] on div "Social media" at bounding box center [746, 272] width 290 height 30
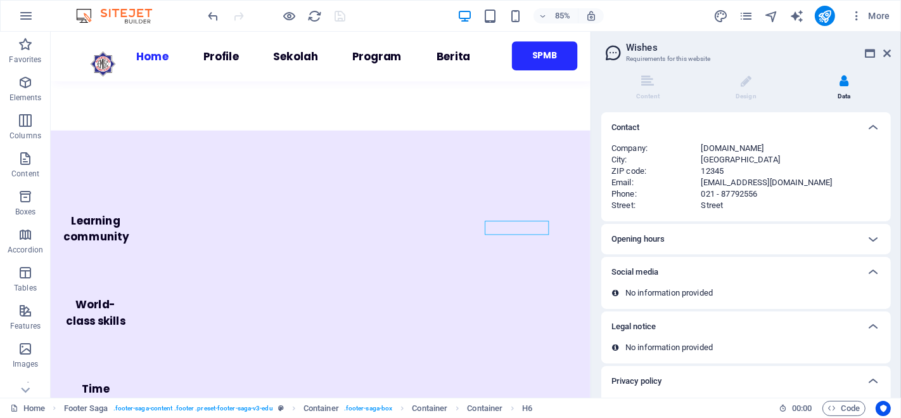
click at [787, 319] on div "Legal notice" at bounding box center [734, 326] width 246 height 15
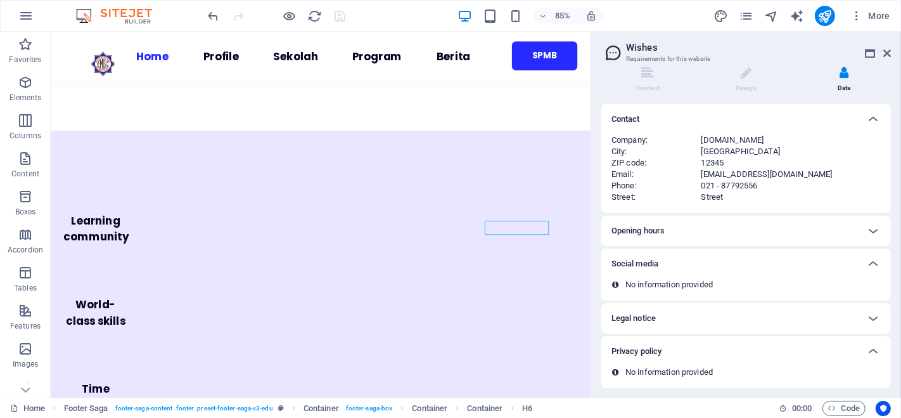
click at [768, 354] on div "Privacy policy" at bounding box center [734, 350] width 246 height 15
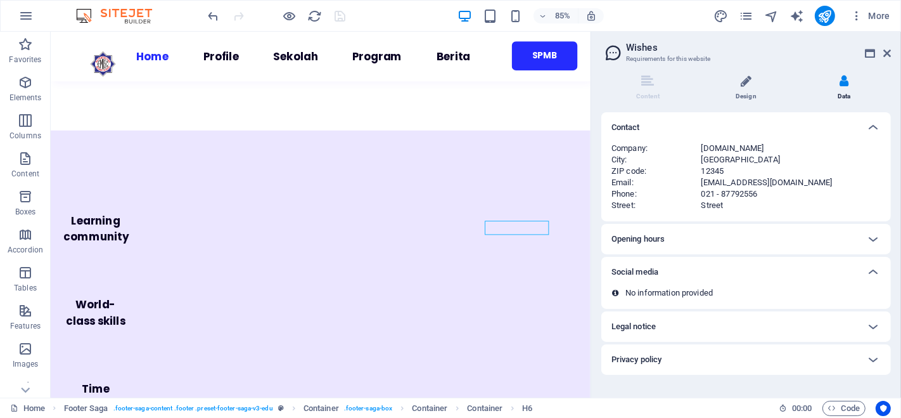
click at [746, 77] on icon at bounding box center [746, 81] width 11 height 13
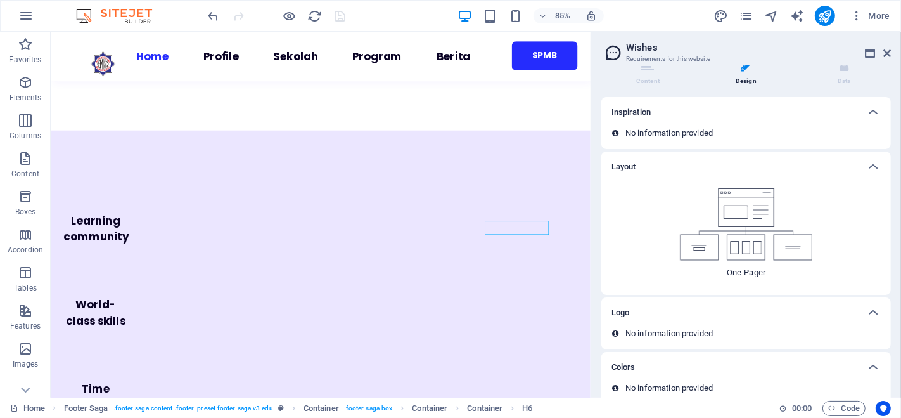
scroll to position [30, 0]
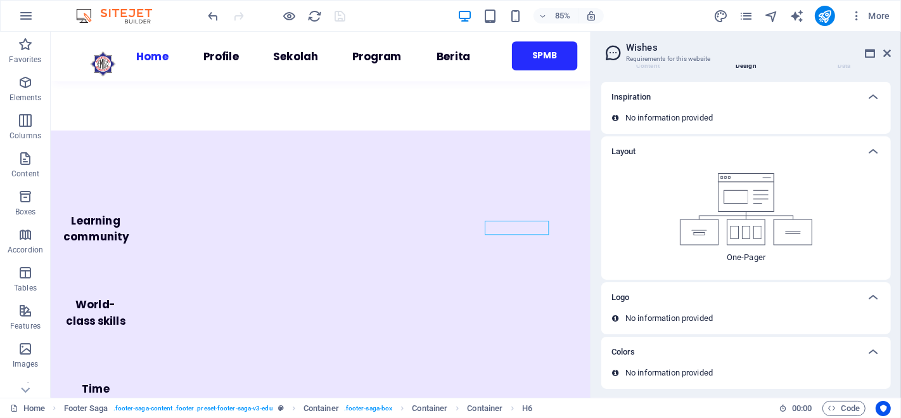
click at [709, 296] on div "Logo" at bounding box center [734, 297] width 246 height 15
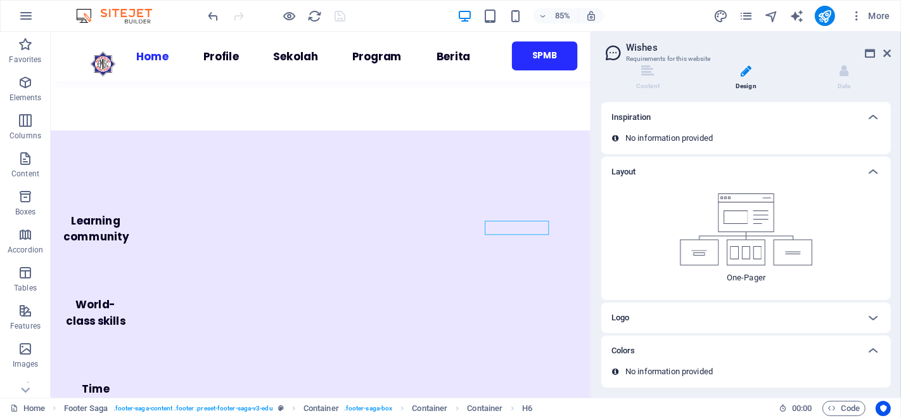
scroll to position [10, 0]
click at [727, 350] on div "Colors" at bounding box center [734, 350] width 246 height 15
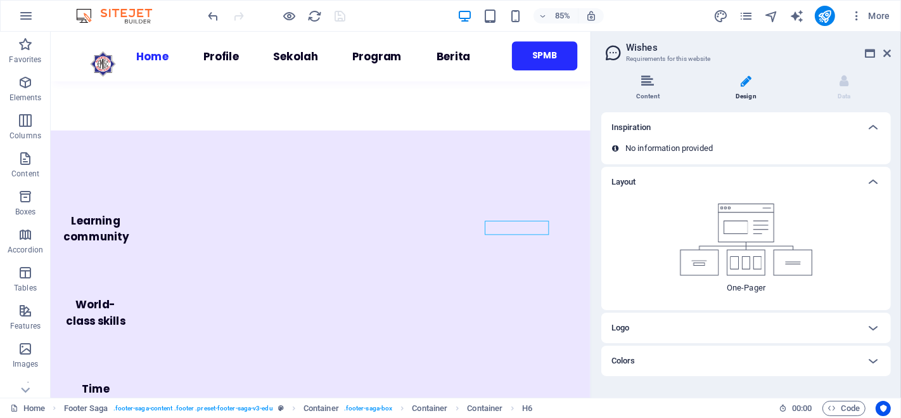
click at [653, 80] on icon at bounding box center [647, 81] width 13 height 13
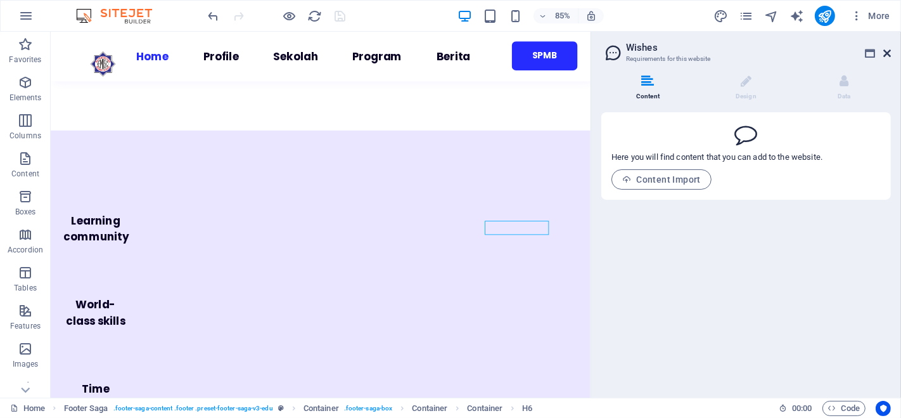
click at [888, 51] on icon at bounding box center [887, 53] width 8 height 10
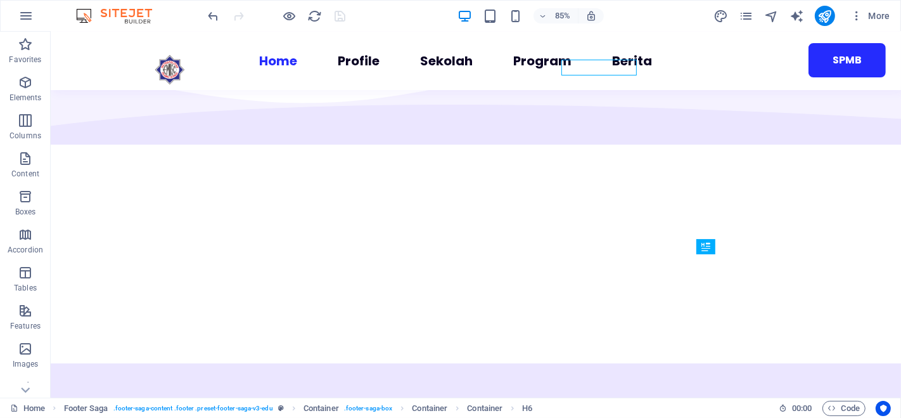
scroll to position [4149, 0]
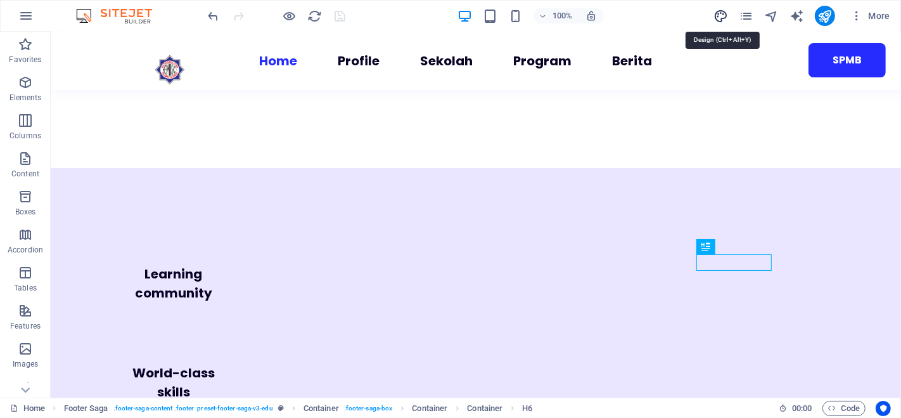
click at [720, 13] on icon "design" at bounding box center [721, 16] width 15 height 15
select select "px"
select select "400"
select select "px"
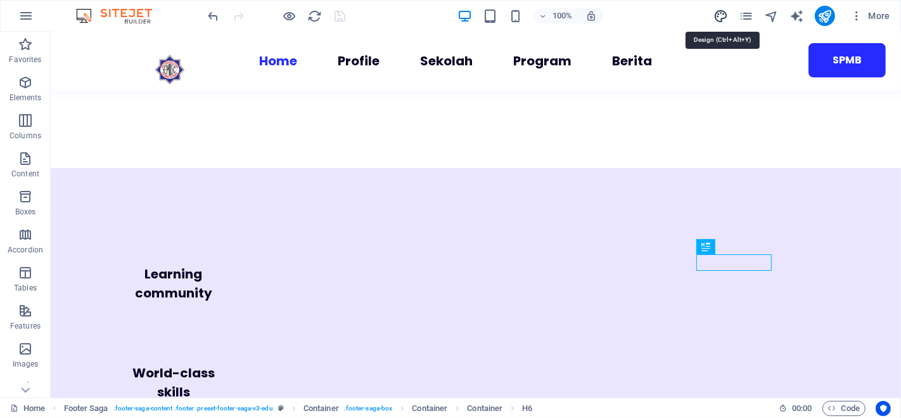
select select "600"
select select "px"
select select "rem"
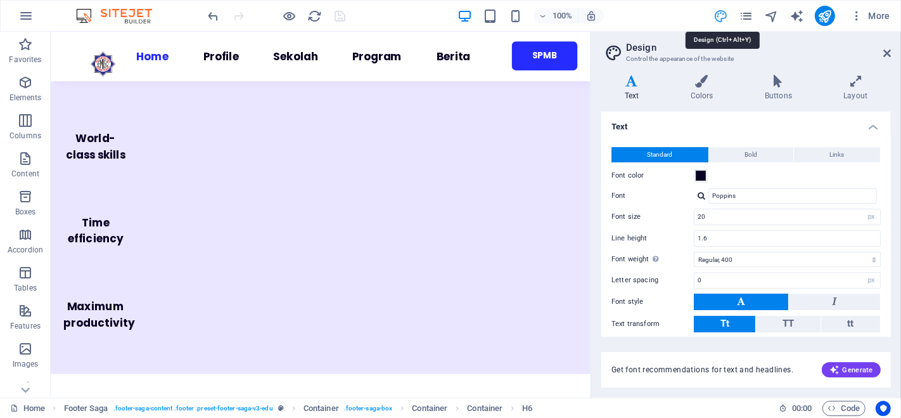
scroll to position [3954, 0]
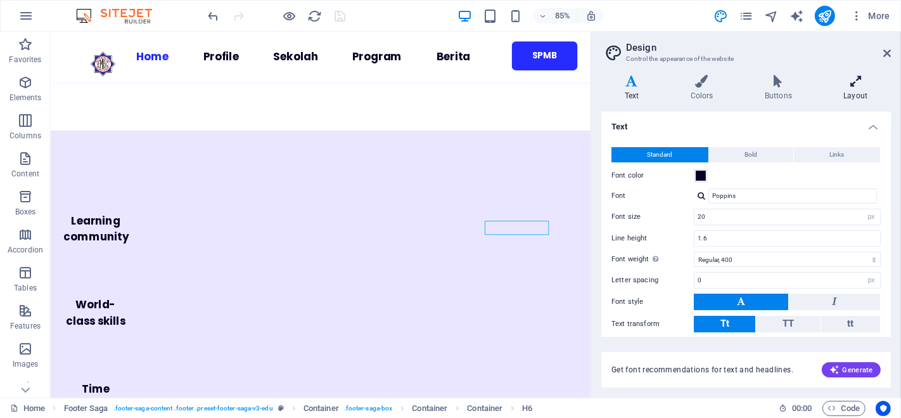
click at [854, 87] on h4 "Layout" at bounding box center [856, 88] width 70 height 27
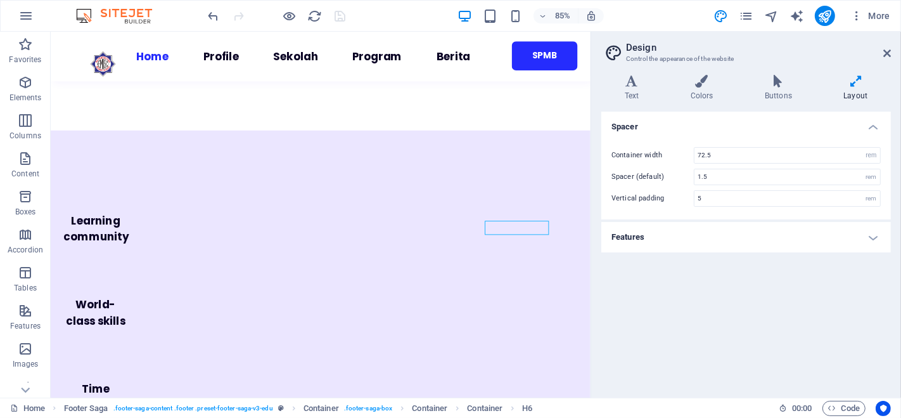
click at [871, 236] on h4 "Features" at bounding box center [746, 237] width 290 height 30
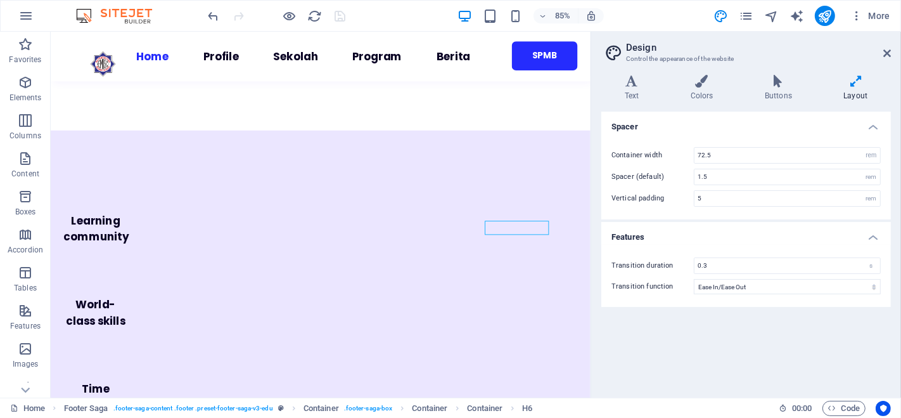
click at [871, 236] on h4 "Features" at bounding box center [746, 233] width 290 height 23
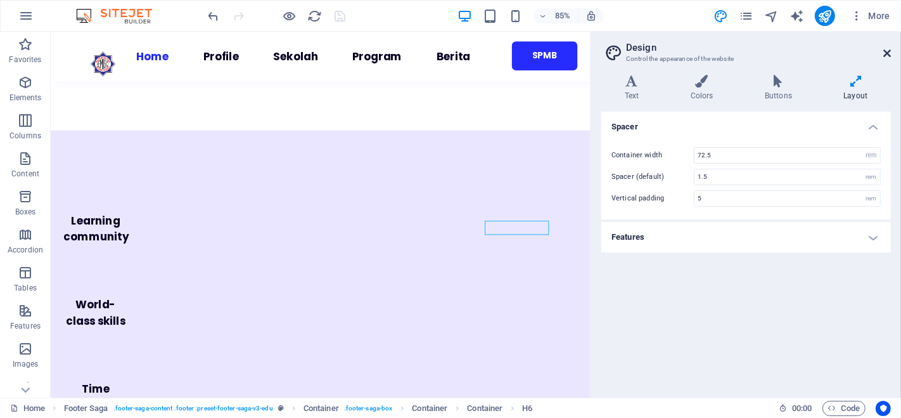
click at [886, 54] on icon at bounding box center [887, 53] width 8 height 10
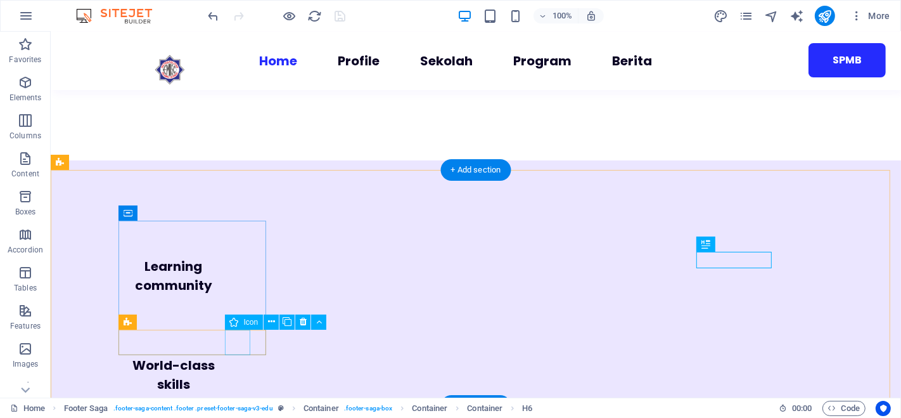
scroll to position [4159, 0]
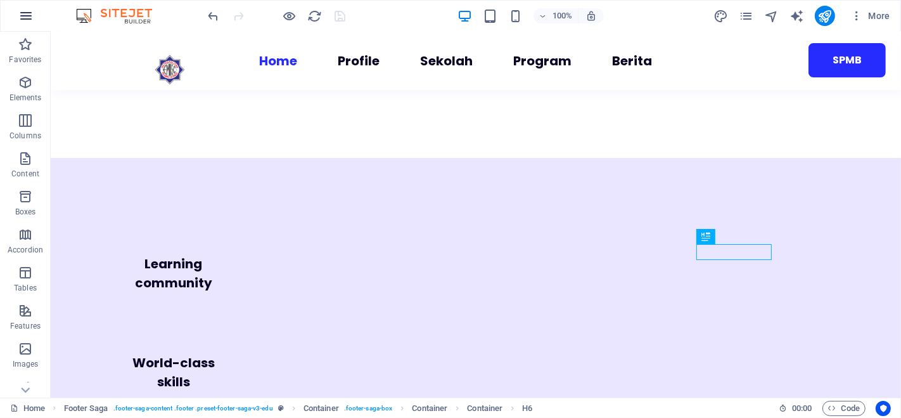
click at [33, 20] on icon "button" at bounding box center [25, 15] width 15 height 15
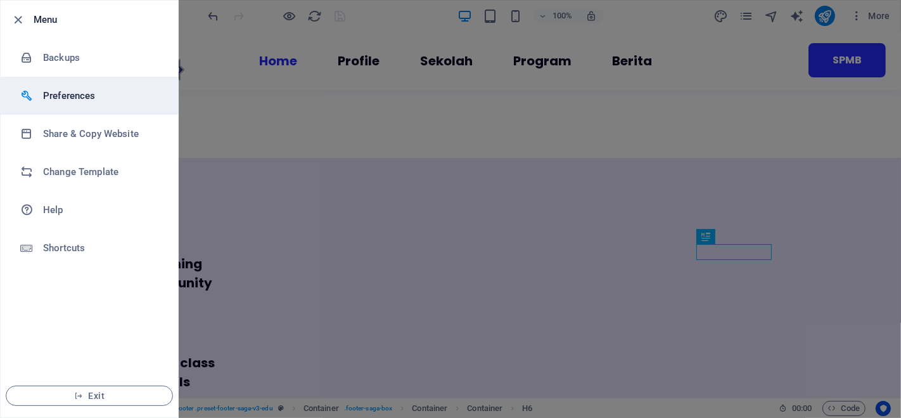
click at [74, 90] on h6 "Preferences" at bounding box center [101, 95] width 117 height 15
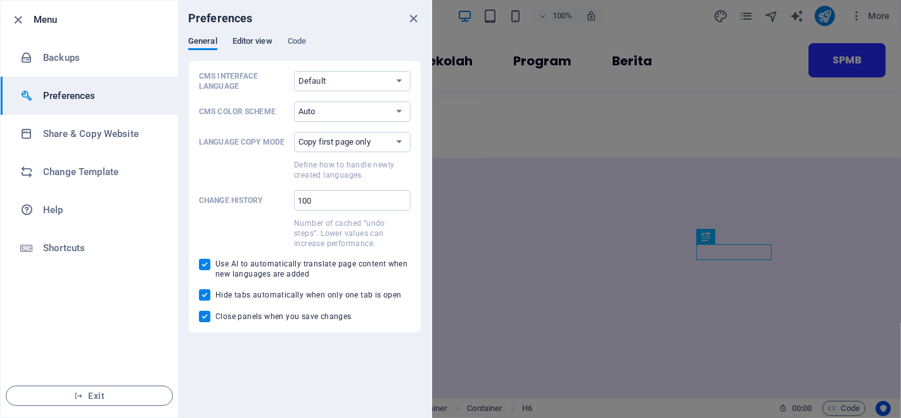
click at [252, 37] on span "Editor view" at bounding box center [253, 43] width 40 height 18
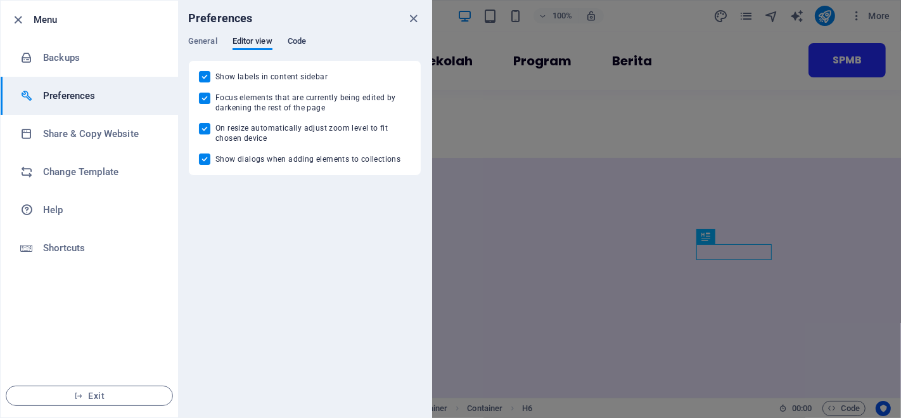
click at [301, 46] on span "Code" at bounding box center [297, 43] width 18 height 18
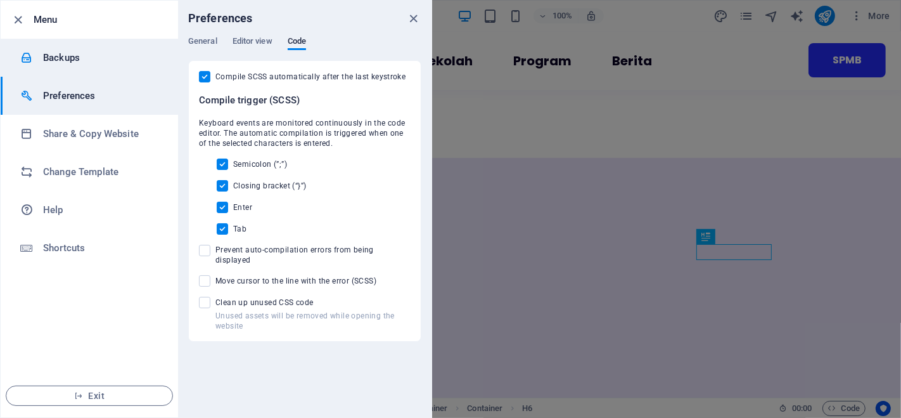
click at [93, 63] on h6 "Backups" at bounding box center [101, 57] width 117 height 15
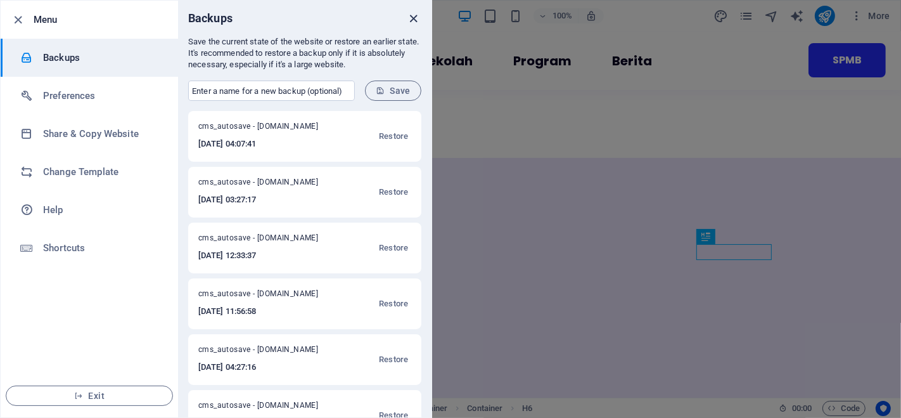
click at [411, 20] on icon "close" at bounding box center [414, 18] width 15 height 15
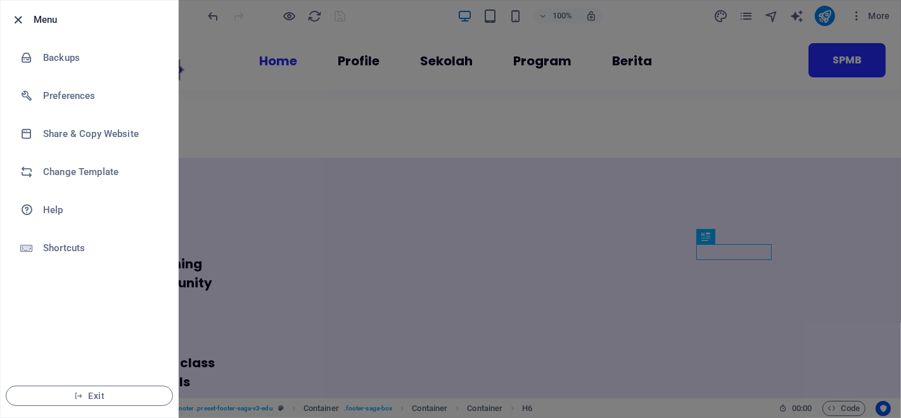
click at [20, 20] on icon "button" at bounding box center [18, 20] width 15 height 15
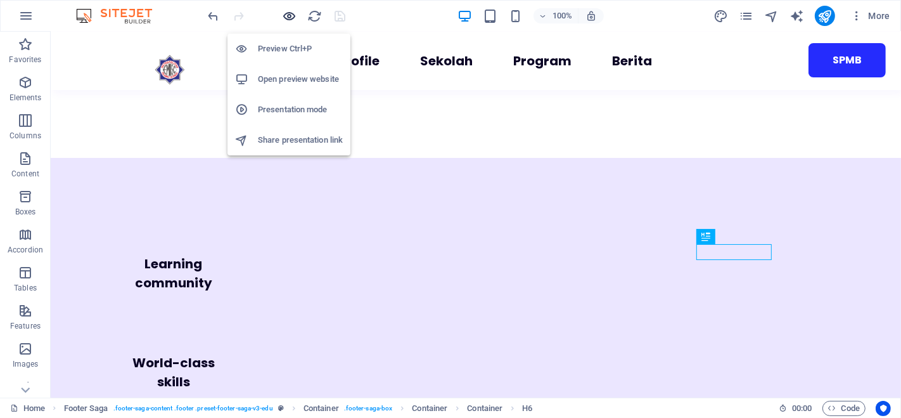
click at [288, 13] on icon "button" at bounding box center [290, 16] width 15 height 15
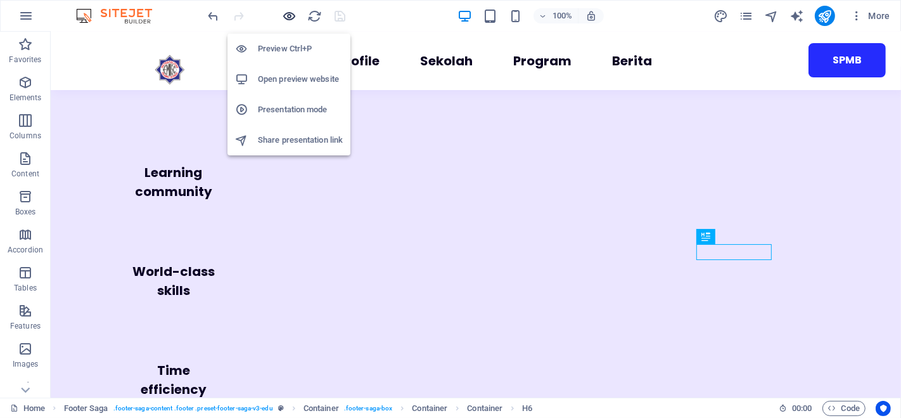
scroll to position [4030, 0]
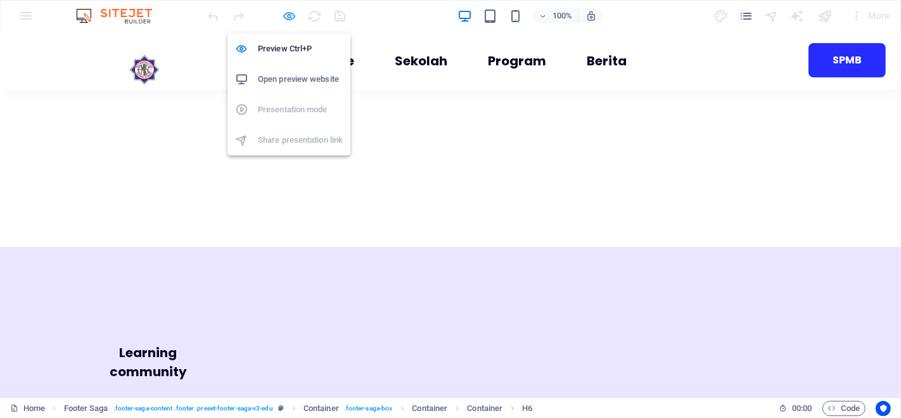
click at [290, 22] on icon "button" at bounding box center [290, 16] width 15 height 15
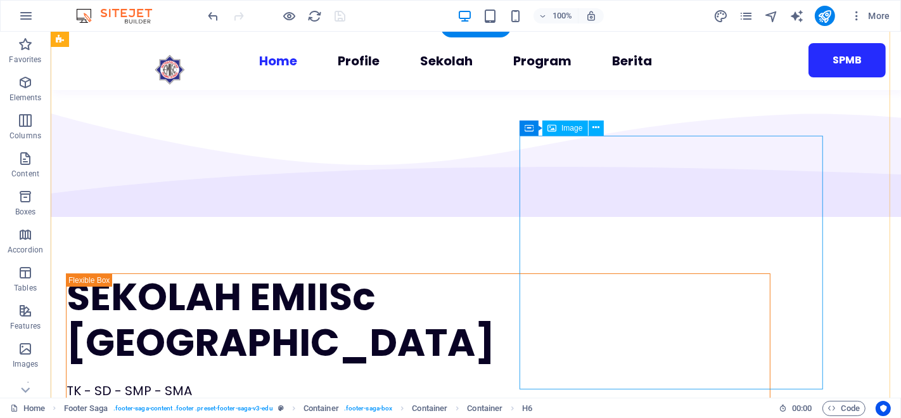
scroll to position [0, 0]
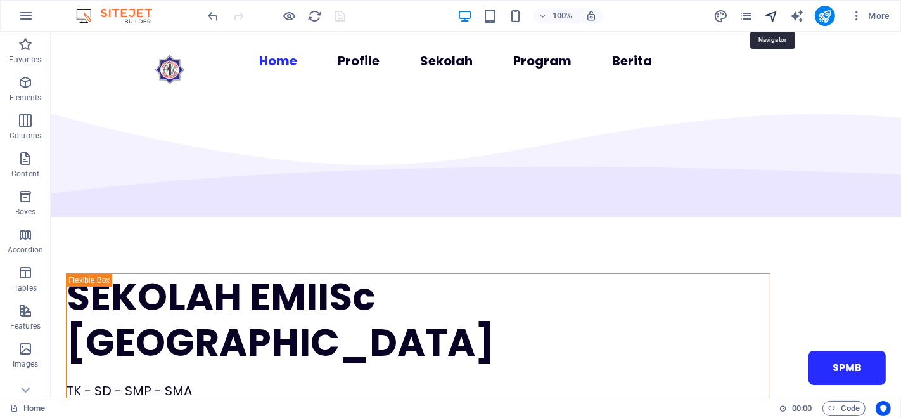
click at [768, 15] on icon "navigator" at bounding box center [771, 16] width 15 height 15
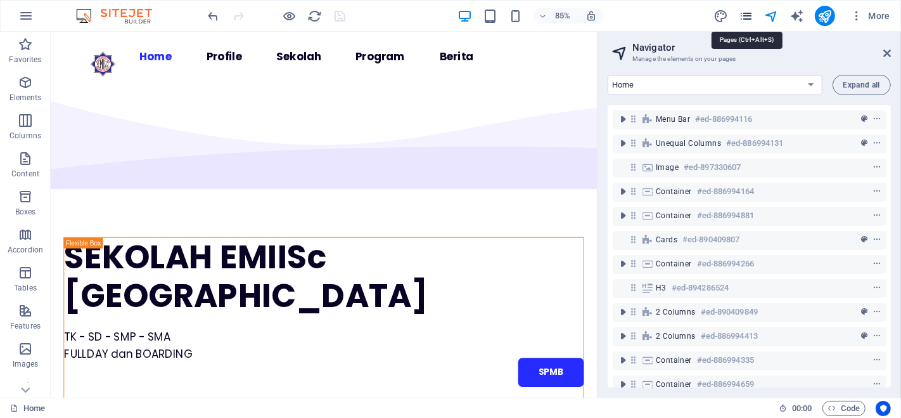
click at [749, 15] on icon "pages" at bounding box center [746, 16] width 15 height 15
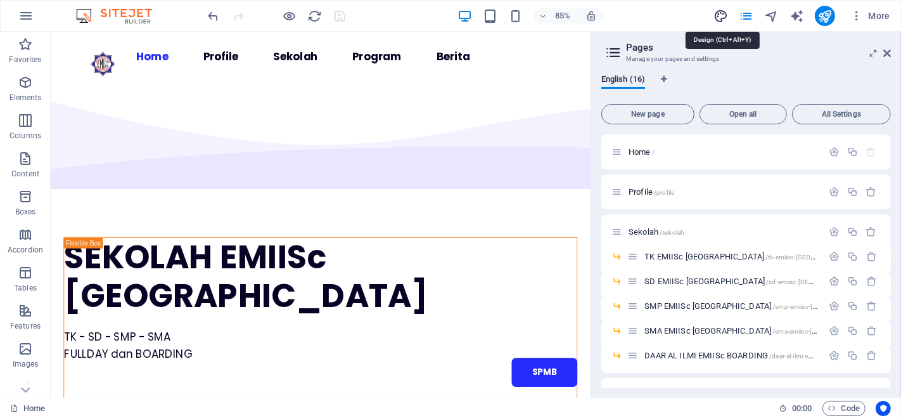
click at [720, 15] on icon "design" at bounding box center [721, 16] width 15 height 15
select select "rem"
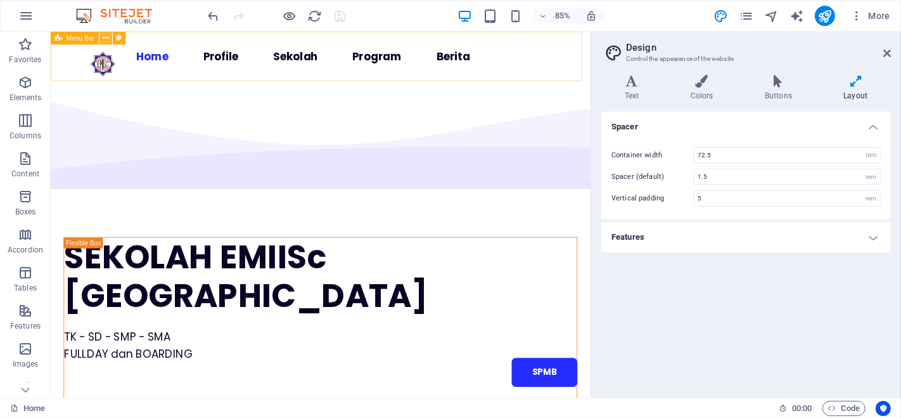
click at [107, 38] on icon at bounding box center [106, 37] width 6 height 11
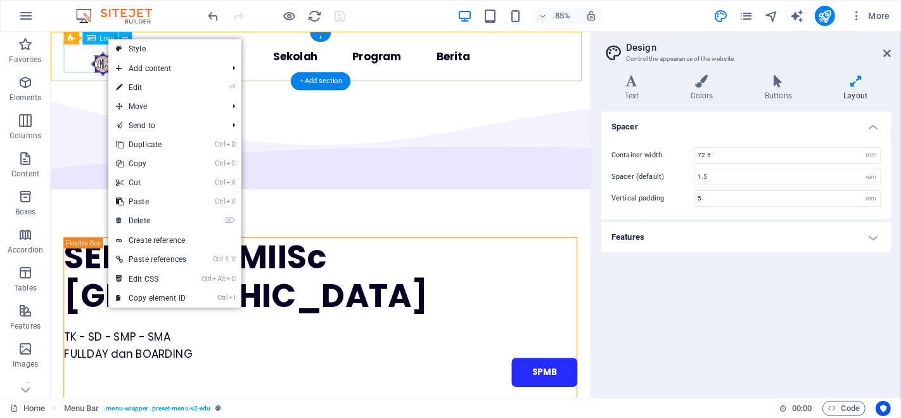
click at [87, 65] on div at bounding box center [112, 70] width 95 height 38
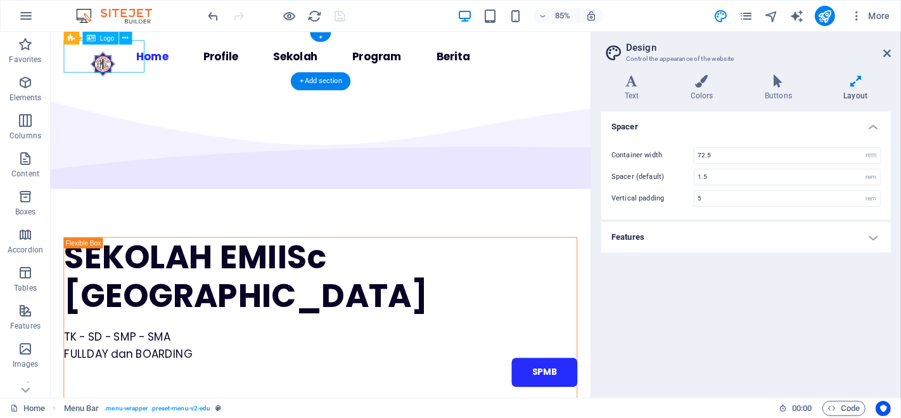
click at [87, 65] on div at bounding box center [112, 70] width 95 height 38
select select "px"
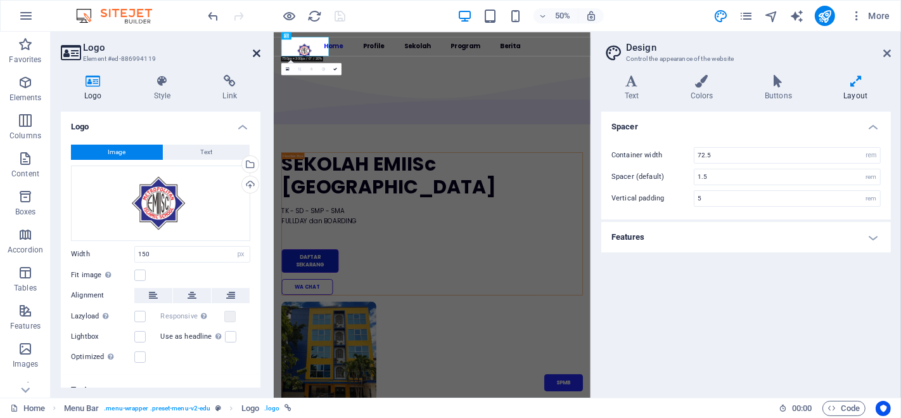
click at [255, 54] on icon at bounding box center [257, 53] width 8 height 10
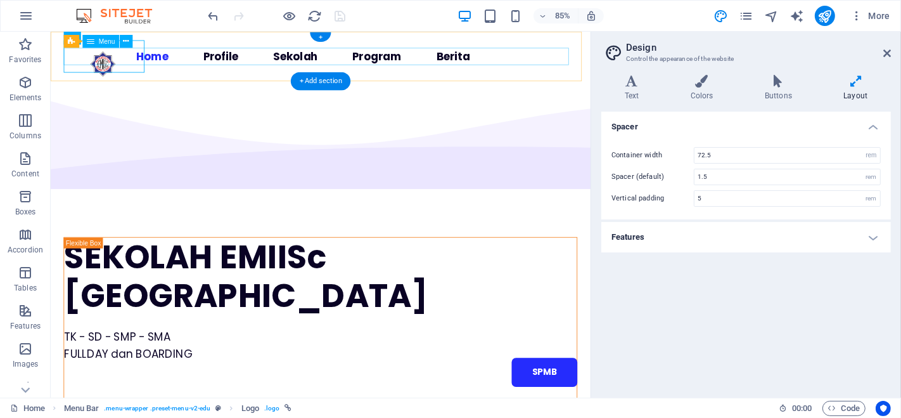
click at [270, 58] on nav "Home Profile Sekolah TK EMIISc [GEOGRAPHIC_DATA] SD EMIISc [GEOGRAPHIC_DATA] SM…" at bounding box center [367, 61] width 605 height 20
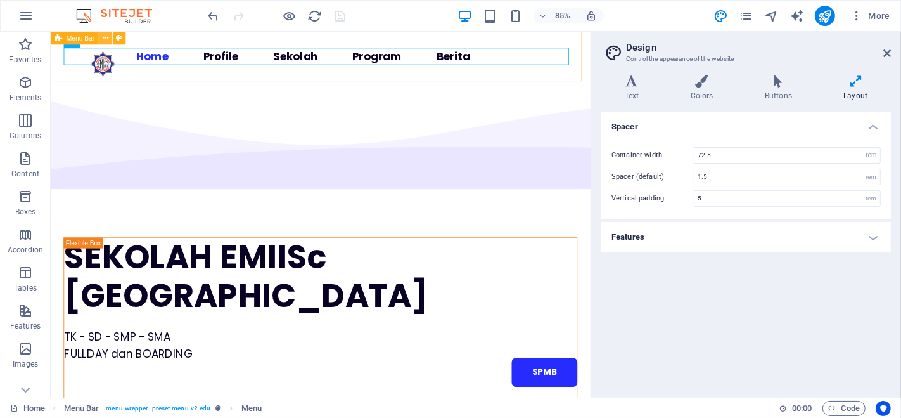
click at [103, 42] on icon at bounding box center [106, 37] width 6 height 11
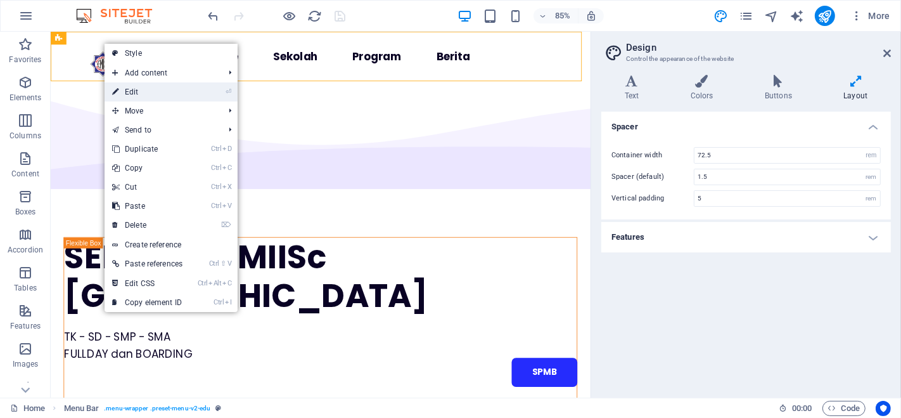
click at [133, 89] on link "⏎ Edit" at bounding box center [148, 91] width 86 height 19
select select "header"
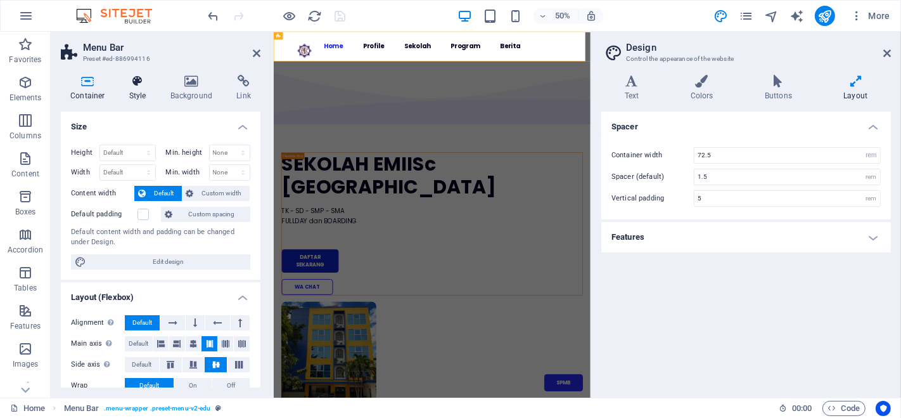
click at [139, 85] on icon at bounding box center [138, 81] width 36 height 13
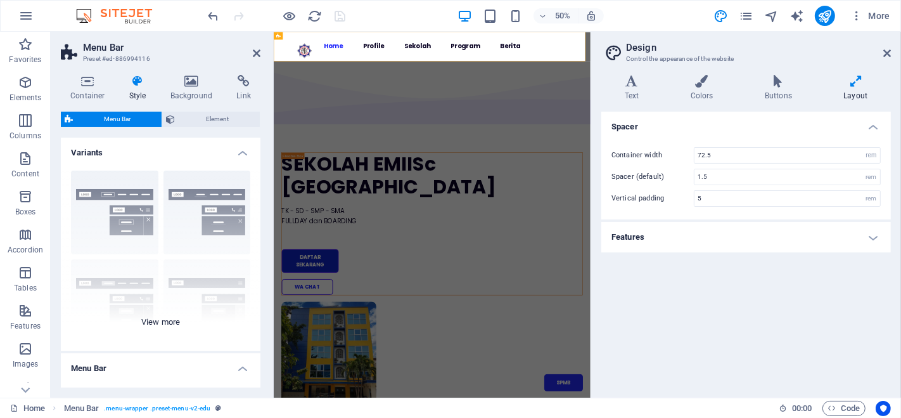
click at [155, 321] on div "Border Centered Default Fixed Loki Trigger Wide XXL" at bounding box center [161, 255] width 200 height 190
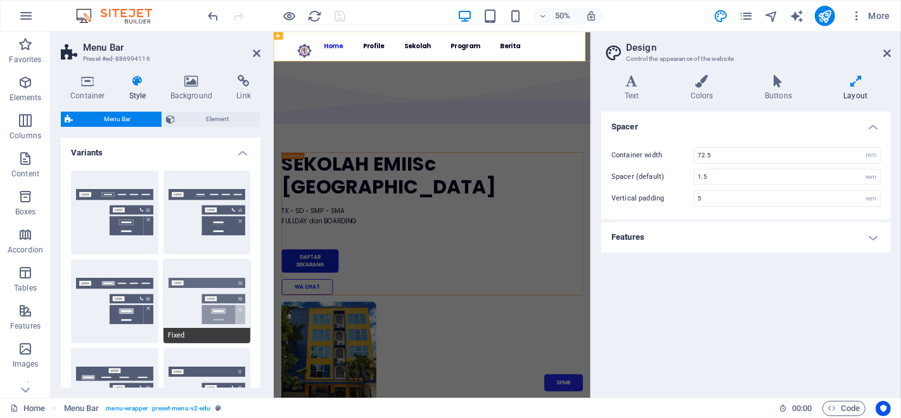
click at [189, 286] on button "Fixed" at bounding box center [206, 301] width 87 height 84
type input "1"
select select "rem"
type input "1"
select select "rem"
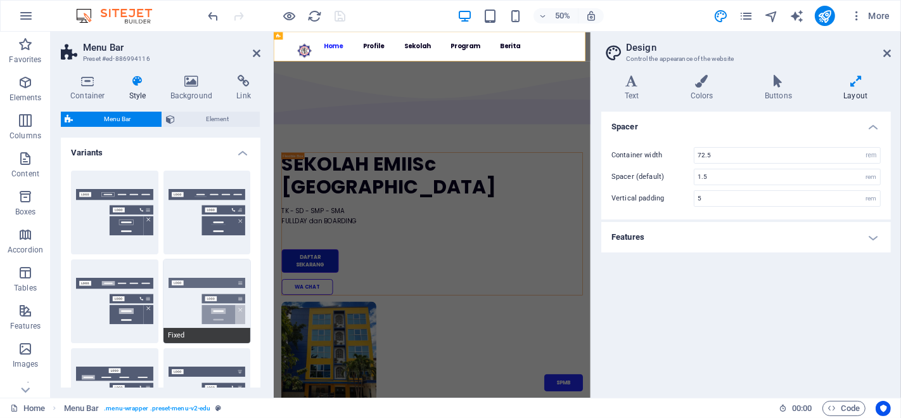
type input "1"
select select "rem"
type input "1"
select select "rem"
type input "1"
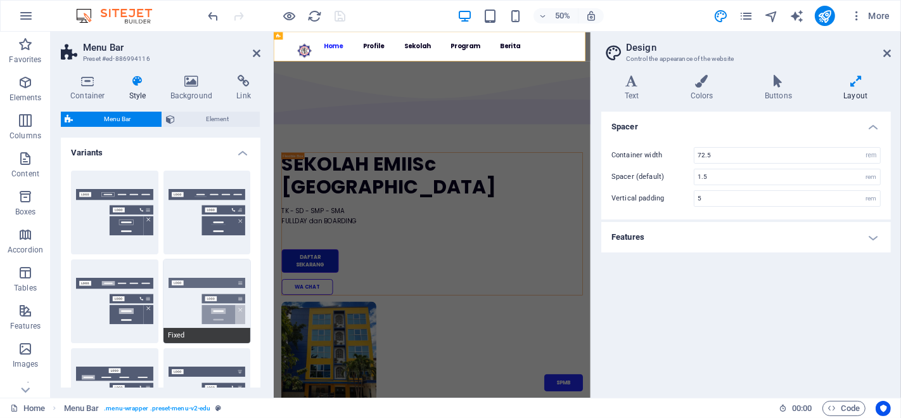
select select "rem"
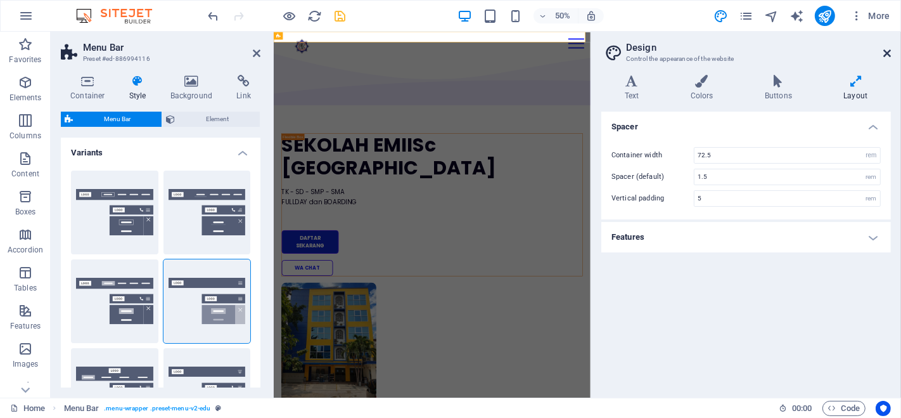
click at [887, 51] on icon at bounding box center [887, 53] width 8 height 10
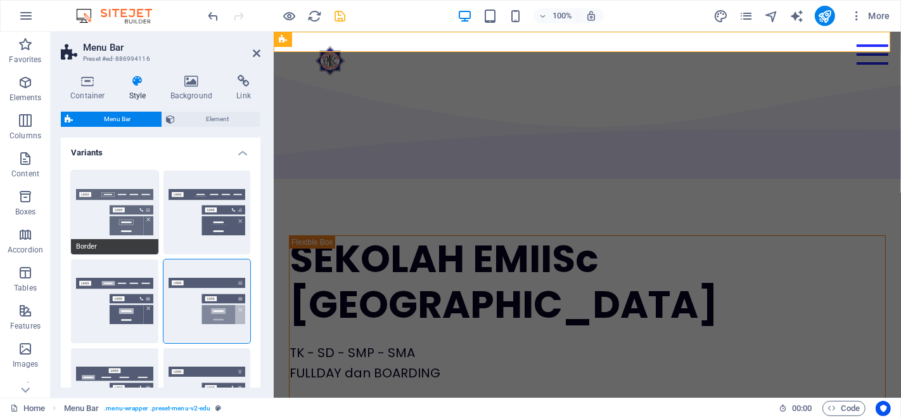
click at [118, 227] on button "Border" at bounding box center [114, 212] width 87 height 84
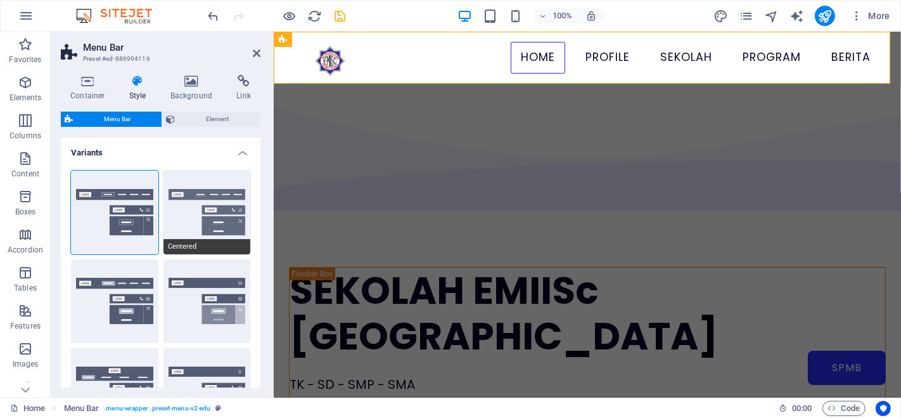
click at [193, 196] on button "Centered" at bounding box center [206, 212] width 87 height 84
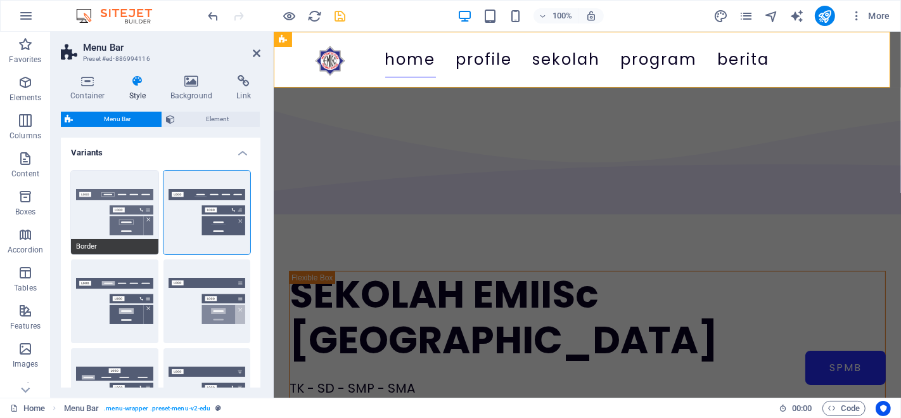
click at [101, 212] on button "Border" at bounding box center [114, 212] width 87 height 84
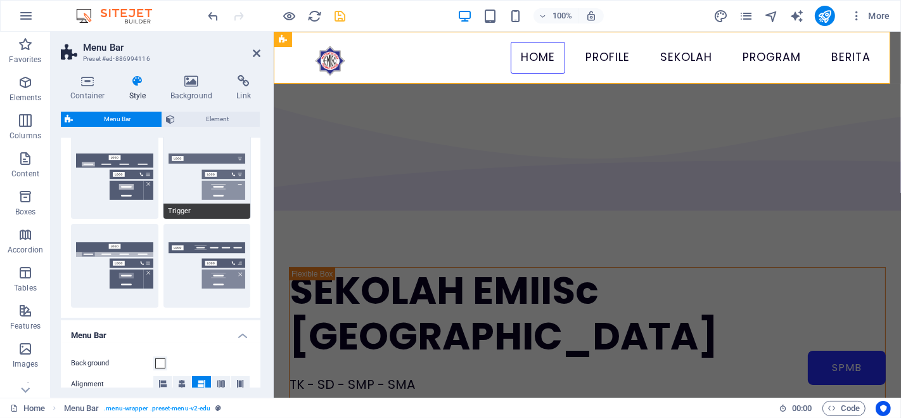
scroll to position [187, 0]
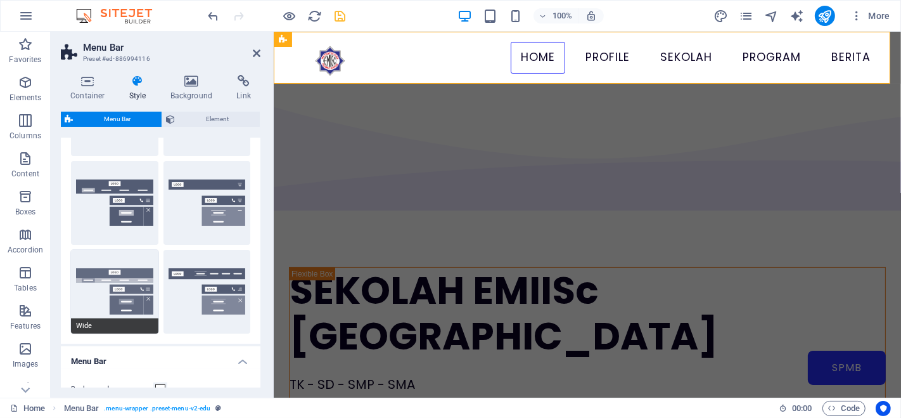
click at [129, 301] on button "Wide" at bounding box center [114, 292] width 87 height 84
type input "0"
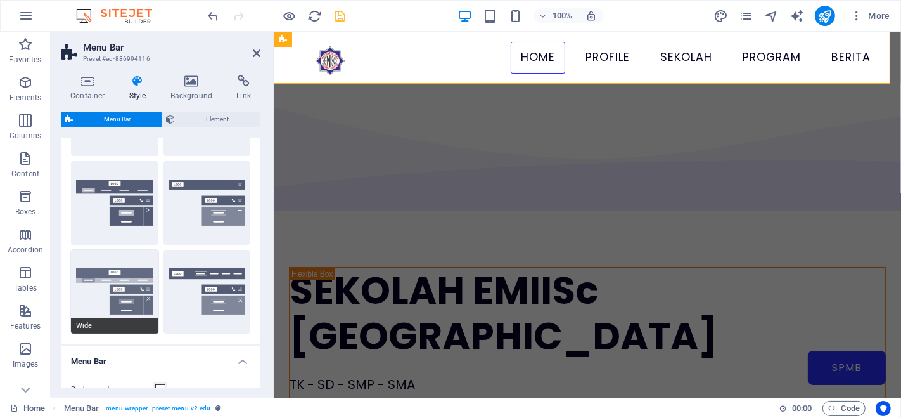
type input "0"
type input "2"
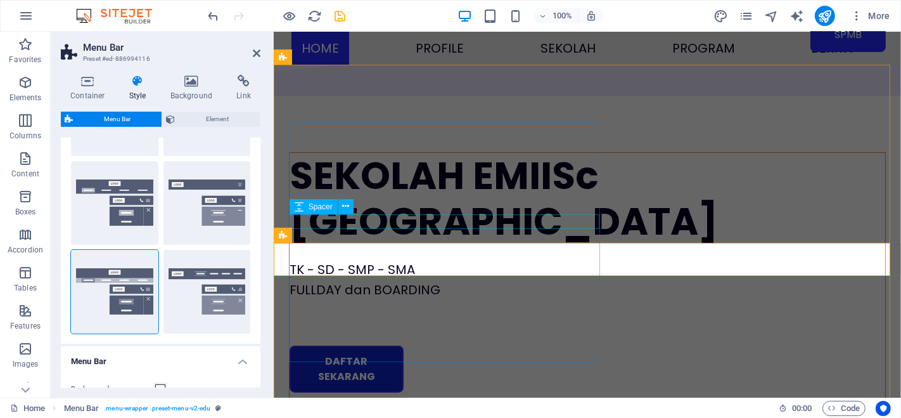
scroll to position [0, 0]
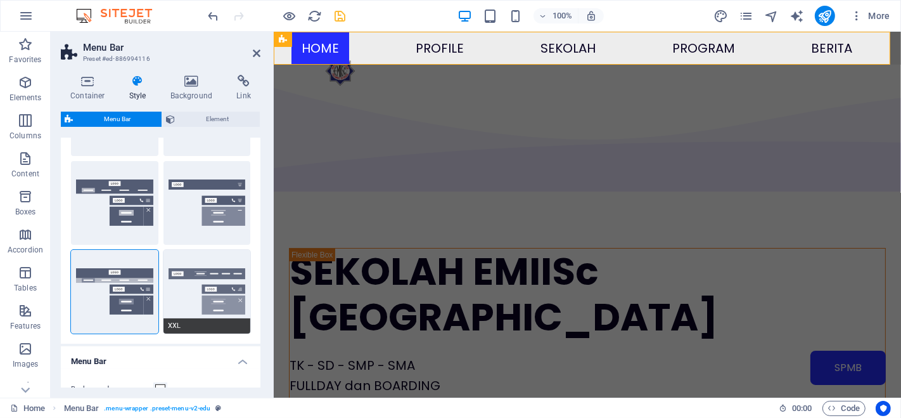
click at [218, 283] on button "XXL" at bounding box center [206, 292] width 87 height 84
type input "1"
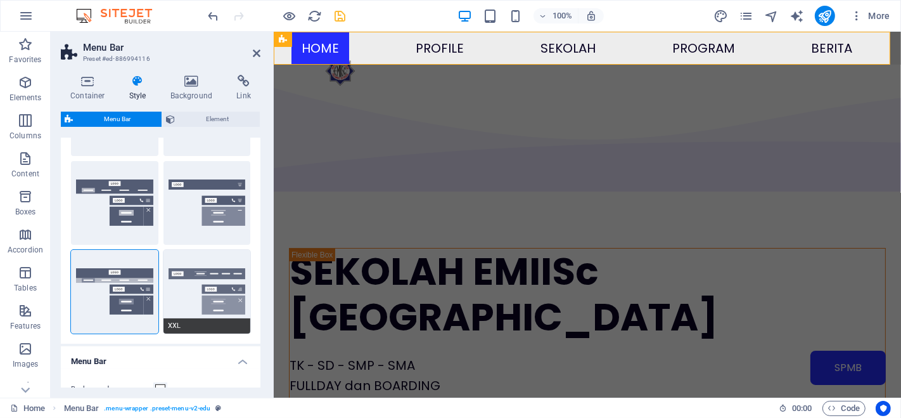
type input "1"
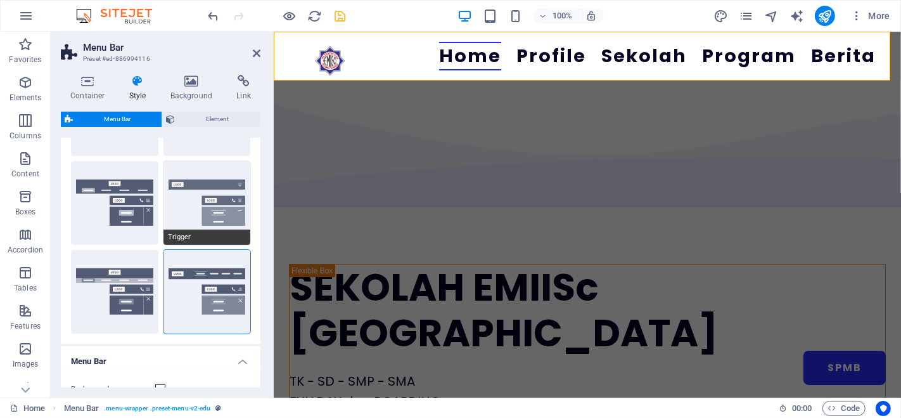
click at [214, 205] on button "Trigger" at bounding box center [206, 203] width 87 height 84
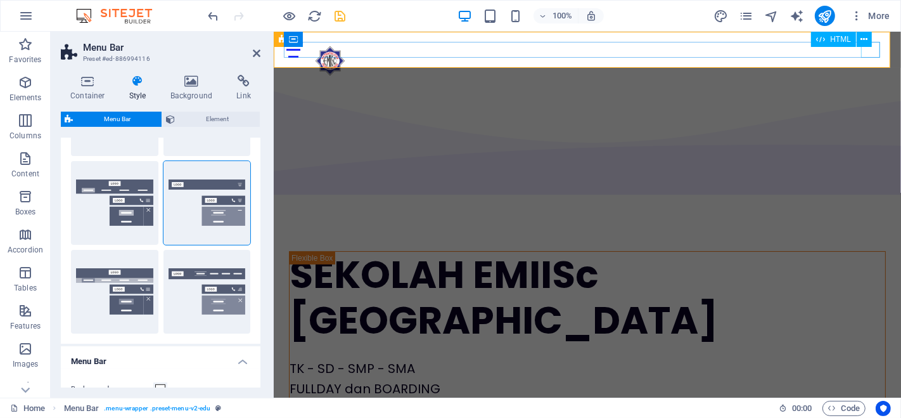
click at [872, 48] on div at bounding box center [586, 50] width 607 height 16
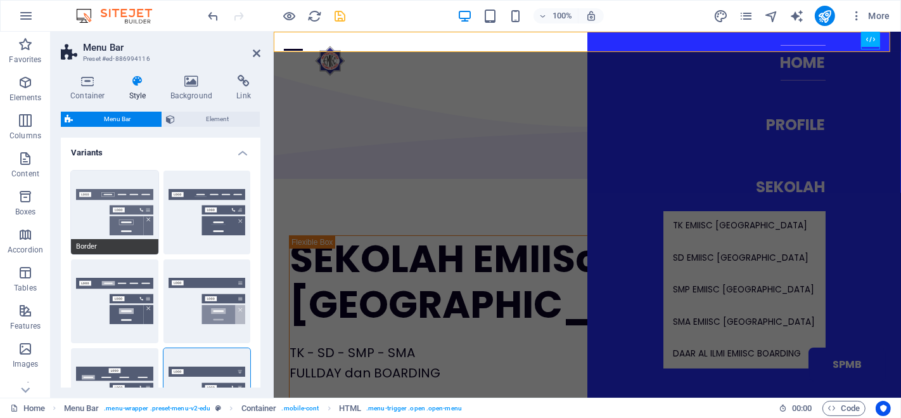
click at [123, 225] on button "Border" at bounding box center [114, 212] width 87 height 84
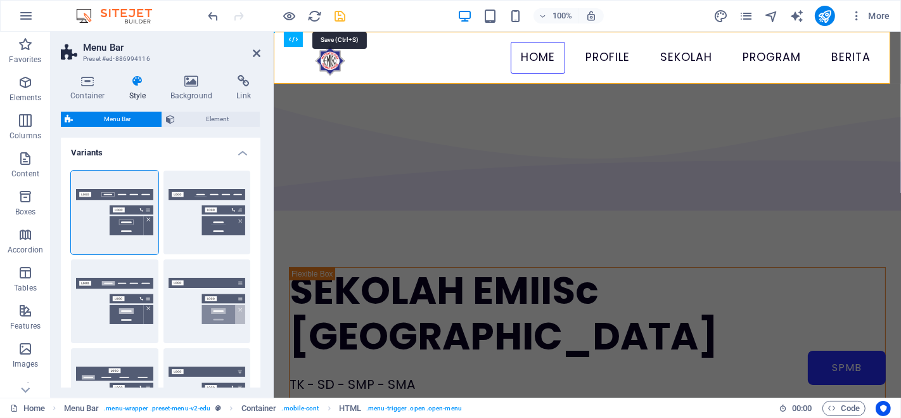
click at [344, 19] on icon "save" at bounding box center [340, 16] width 15 height 15
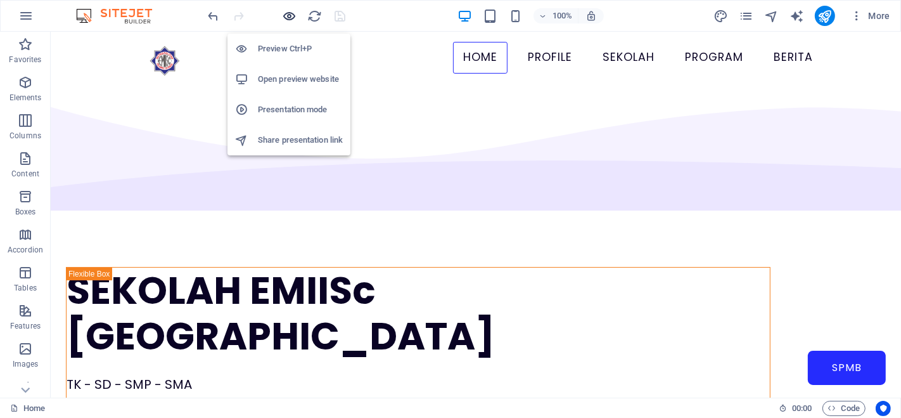
click at [293, 15] on icon "button" at bounding box center [290, 16] width 15 height 15
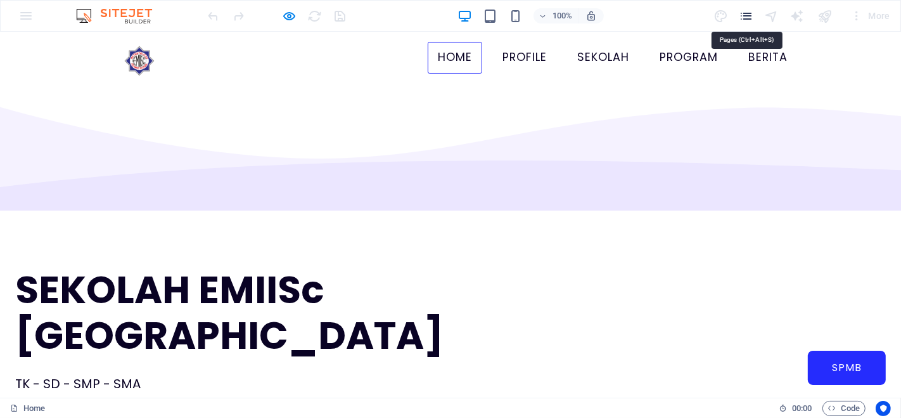
click at [744, 13] on icon "pages" at bounding box center [746, 16] width 15 height 15
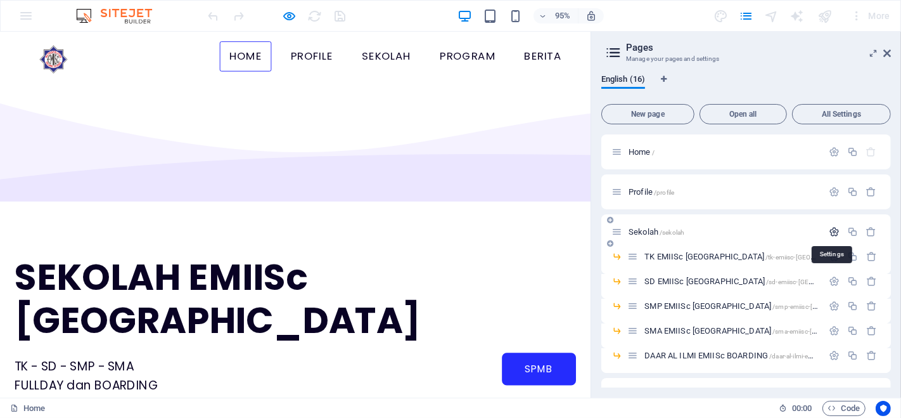
click at [831, 231] on icon "button" at bounding box center [834, 231] width 11 height 11
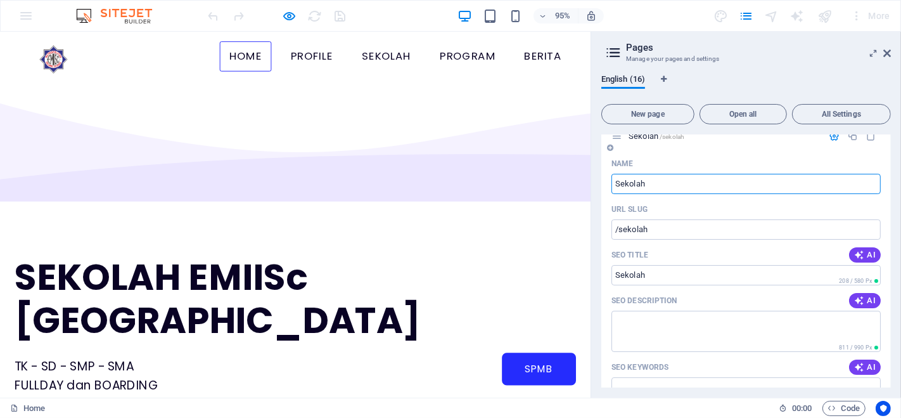
scroll to position [44, 0]
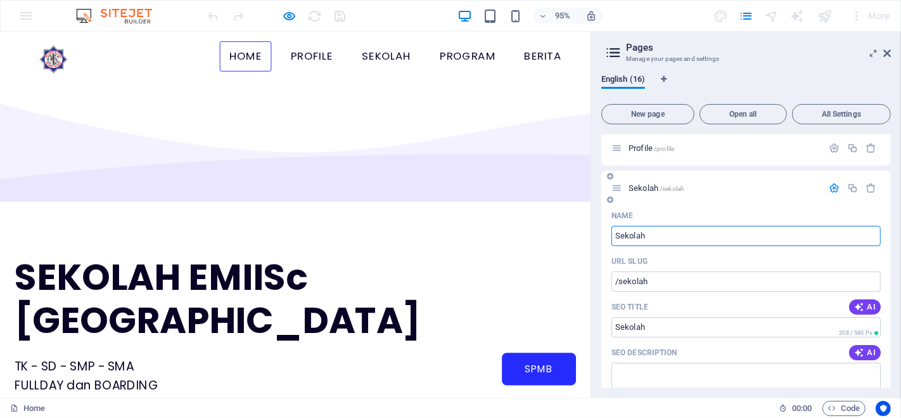
click at [833, 185] on icon "button" at bounding box center [834, 187] width 11 height 11
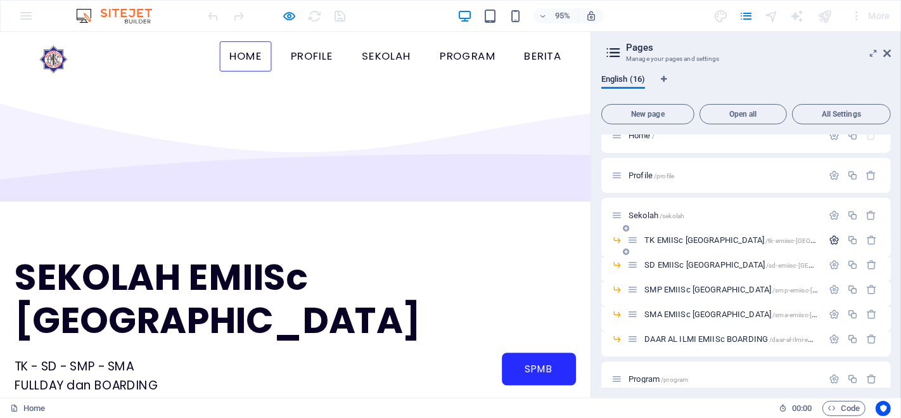
scroll to position [16, 0]
click at [833, 210] on icon "button" at bounding box center [834, 215] width 11 height 11
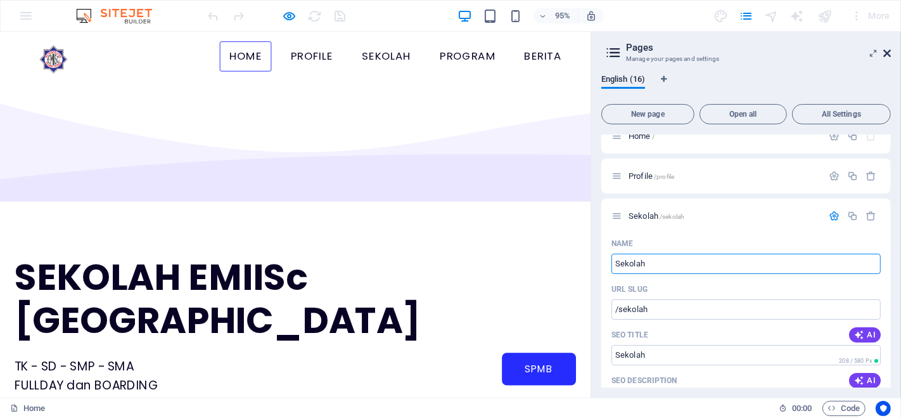
click at [887, 56] on icon at bounding box center [887, 53] width 8 height 10
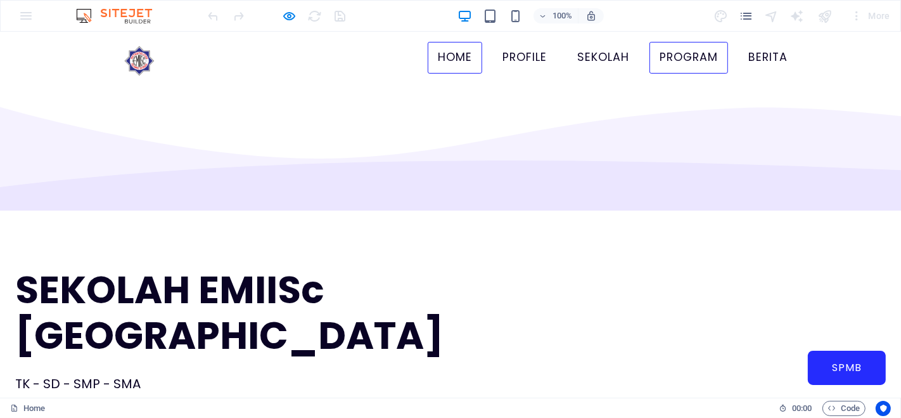
click at [662, 65] on link "Program" at bounding box center [689, 58] width 79 height 32
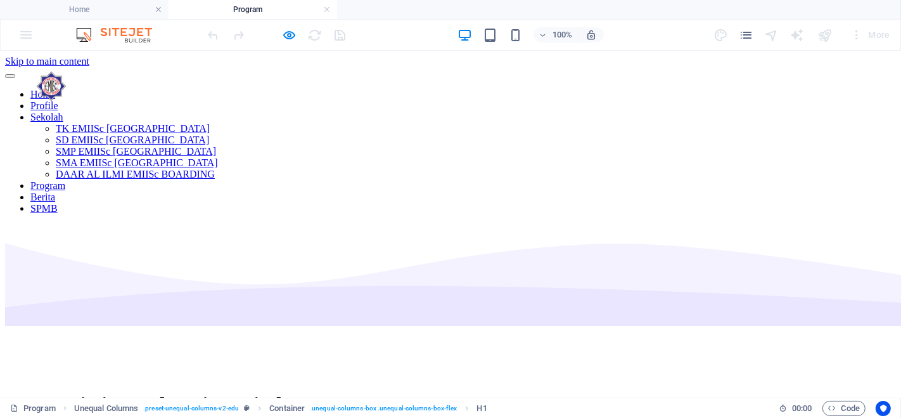
scroll to position [0, 0]
click at [325, 6] on link at bounding box center [327, 10] width 8 height 12
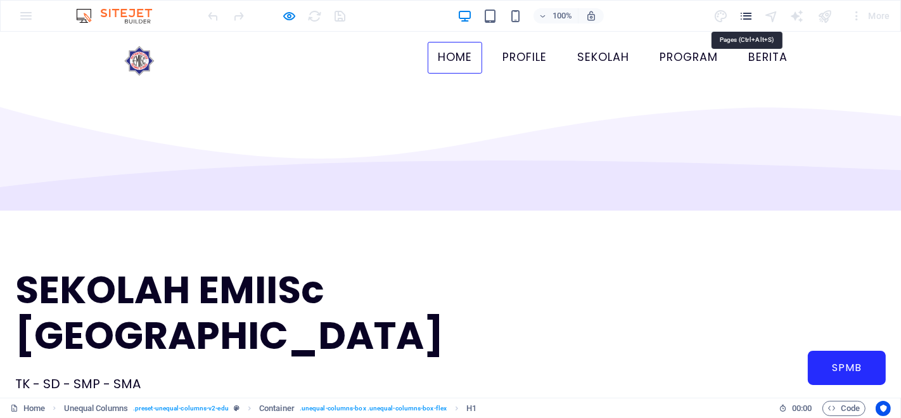
click at [748, 12] on icon "pages" at bounding box center [746, 16] width 15 height 15
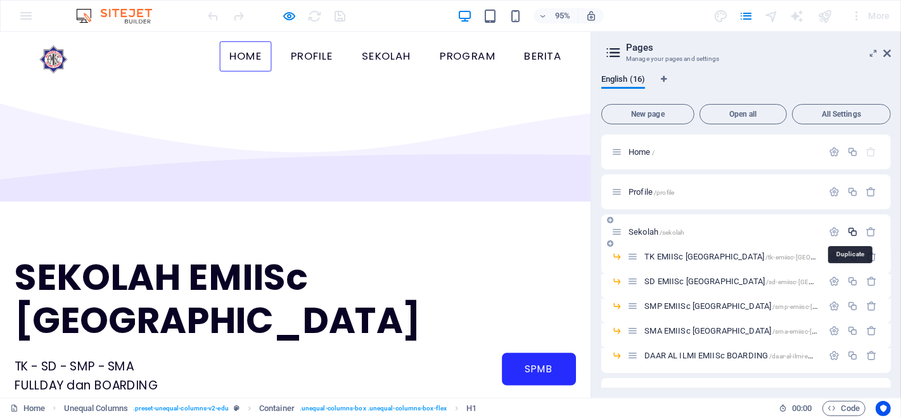
click at [852, 232] on icon "button" at bounding box center [852, 231] width 11 height 11
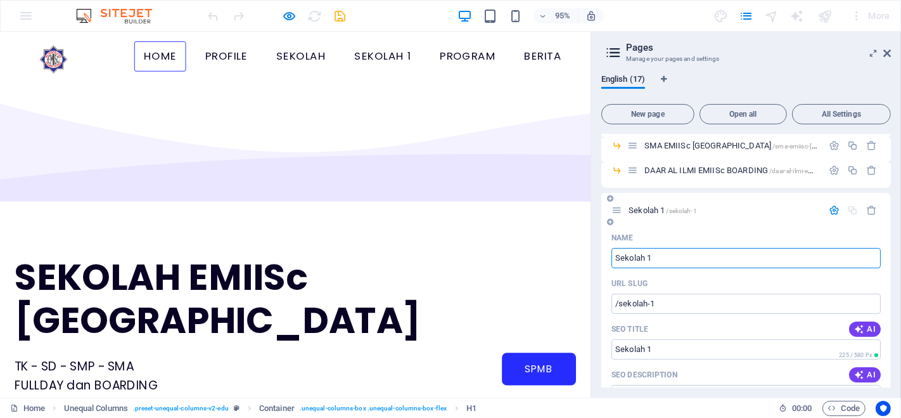
scroll to position [184, 0]
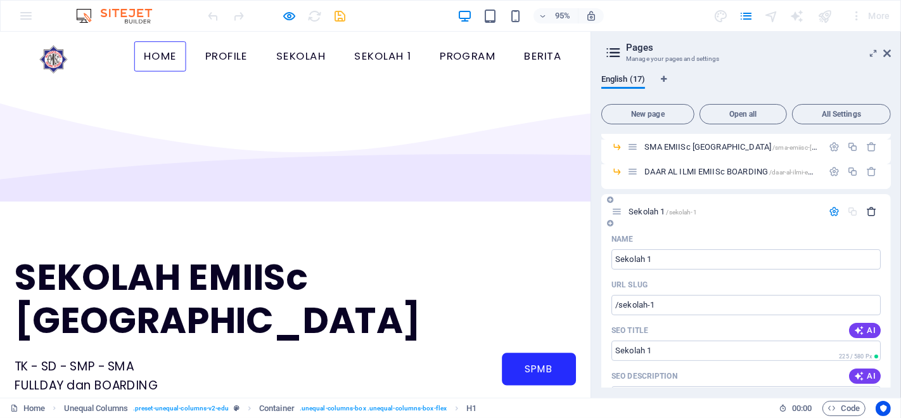
click at [873, 209] on icon "button" at bounding box center [871, 211] width 11 height 11
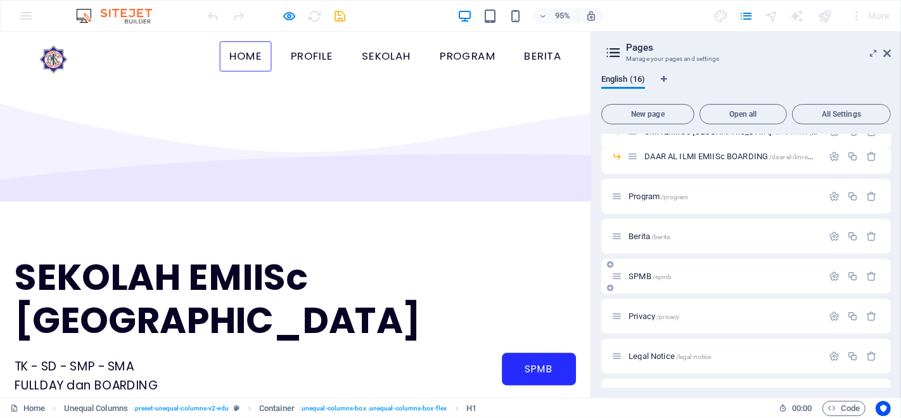
scroll to position [194, 0]
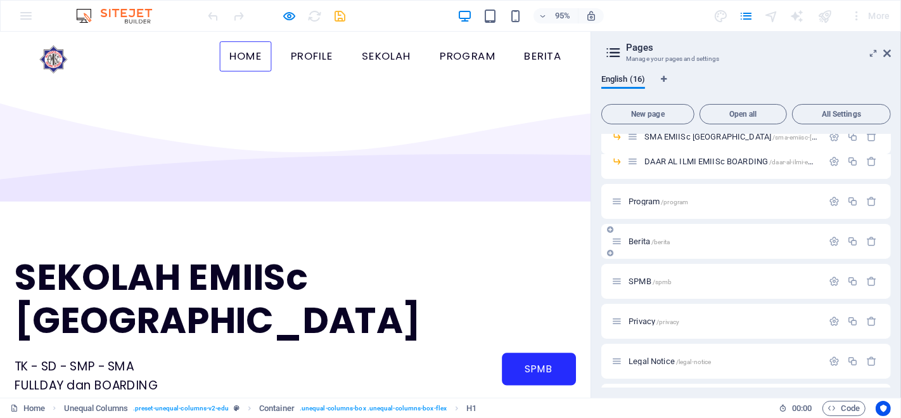
click at [711, 233] on div "Berita /berita" at bounding box center [746, 241] width 290 height 35
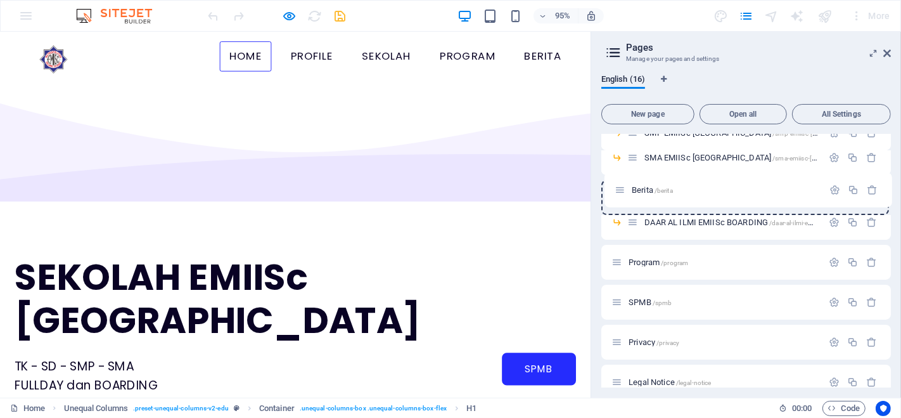
scroll to position [172, 0]
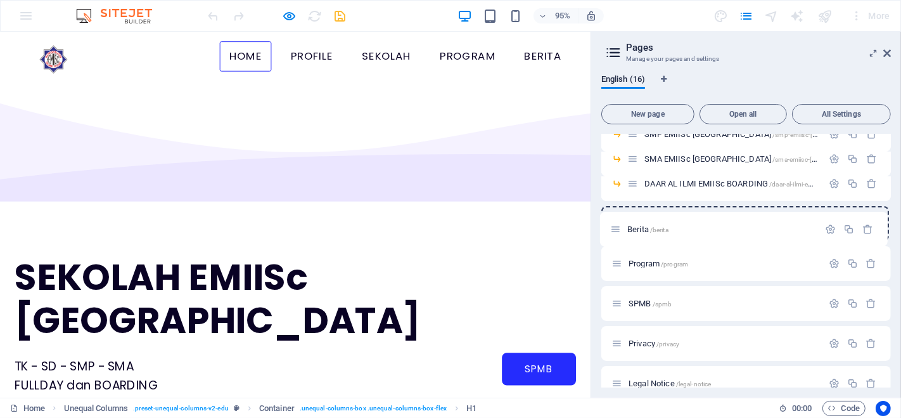
drag, startPoint x: 617, startPoint y: 243, endPoint x: 615, endPoint y: 225, distance: 17.8
click at [615, 225] on div "Home / Profile /profile Sekolah /sekolah TK EMIISc [GEOGRAPHIC_DATA] /tk-emiisc…" at bounding box center [746, 242] width 290 height 558
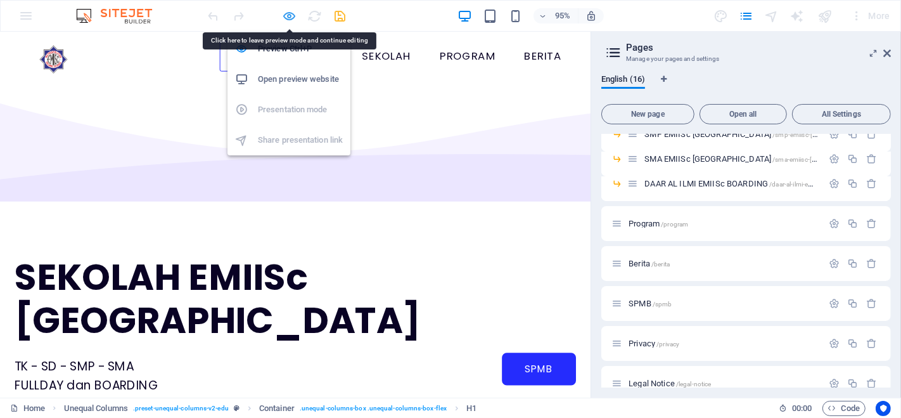
click at [286, 17] on icon "button" at bounding box center [290, 16] width 15 height 15
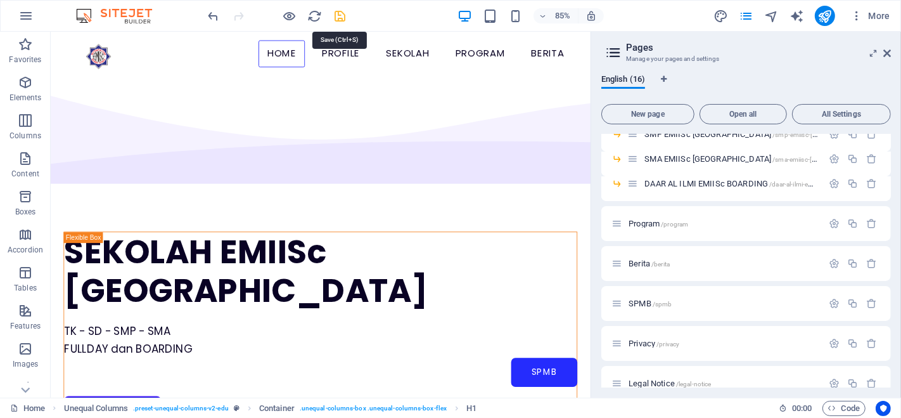
click at [340, 12] on icon "save" at bounding box center [340, 16] width 15 height 15
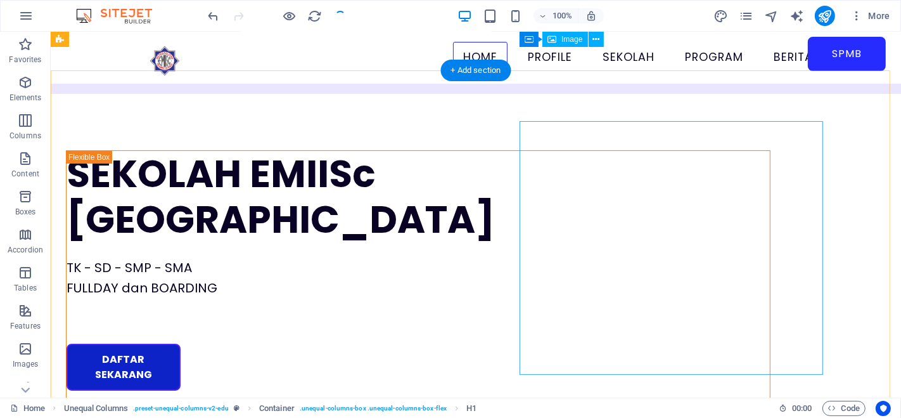
scroll to position [0, 0]
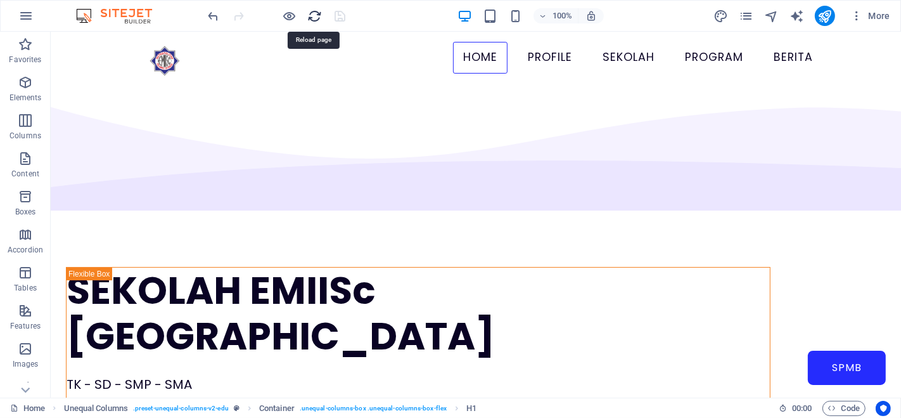
click at [308, 15] on icon "reload" at bounding box center [315, 16] width 15 height 15
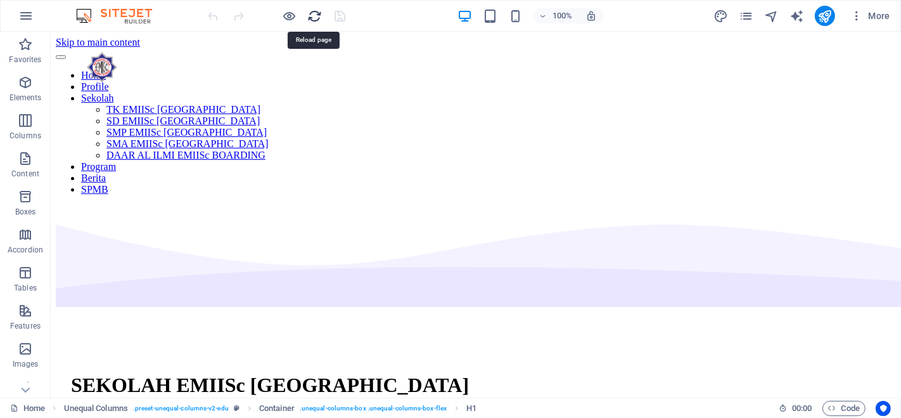
click at [311, 17] on icon "reload" at bounding box center [315, 16] width 15 height 15
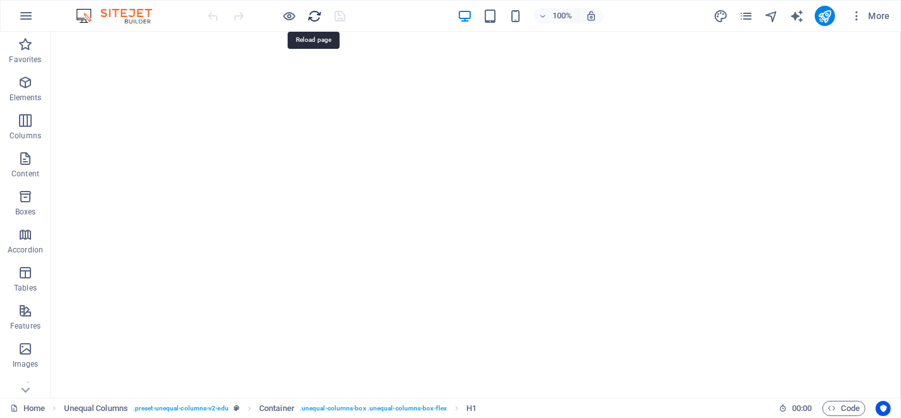
click at [315, 16] on icon "reload" at bounding box center [315, 16] width 15 height 15
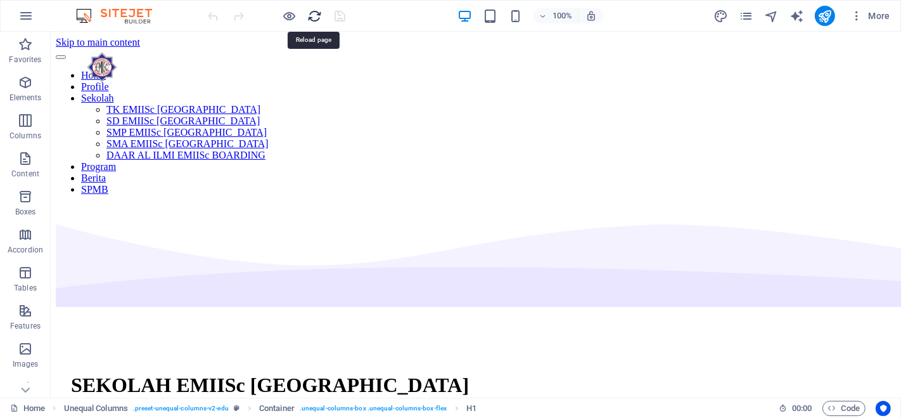
click at [315, 16] on icon "reload" at bounding box center [315, 16] width 15 height 15
click at [317, 18] on icon "reload" at bounding box center [315, 16] width 15 height 15
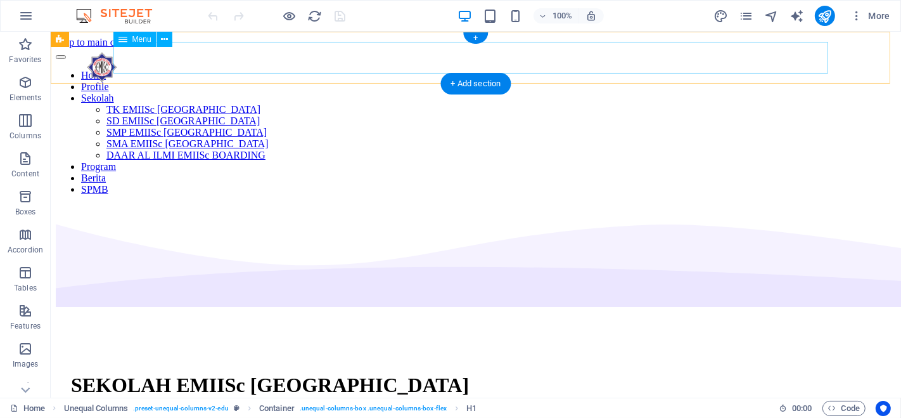
click at [262, 70] on nav "Home Profile Sekolah TK EMIISc [GEOGRAPHIC_DATA] SD EMIISc [GEOGRAPHIC_DATA] SM…" at bounding box center [475, 132] width 840 height 125
drag, startPoint x: 464, startPoint y: 57, endPoint x: 444, endPoint y: 47, distance: 22.7
click at [444, 70] on nav "Home Profile Sekolah TK EMIISc [GEOGRAPHIC_DATA] SD EMIISc [GEOGRAPHIC_DATA] SM…" at bounding box center [475, 132] width 840 height 125
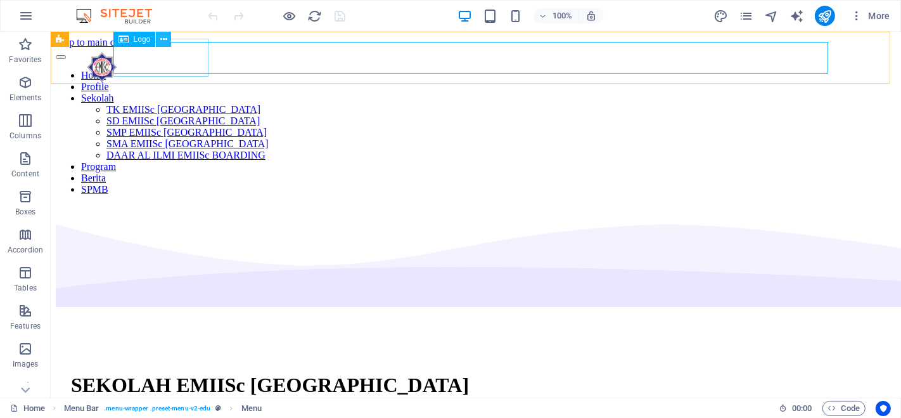
click at [162, 42] on icon at bounding box center [163, 39] width 7 height 13
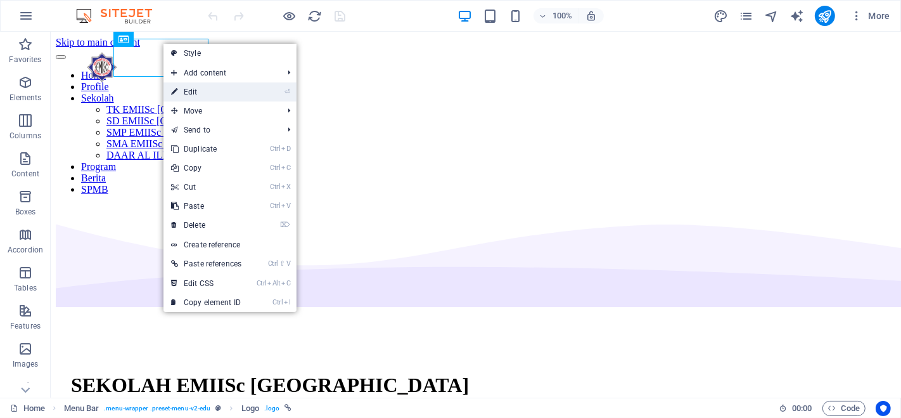
click at [186, 91] on link "⏎ Edit" at bounding box center [206, 91] width 86 height 19
select select "px"
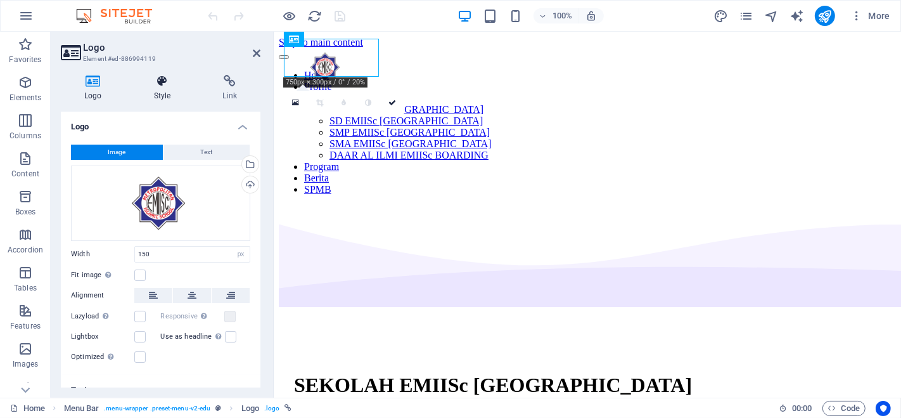
click at [161, 84] on icon at bounding box center [163, 81] width 64 height 13
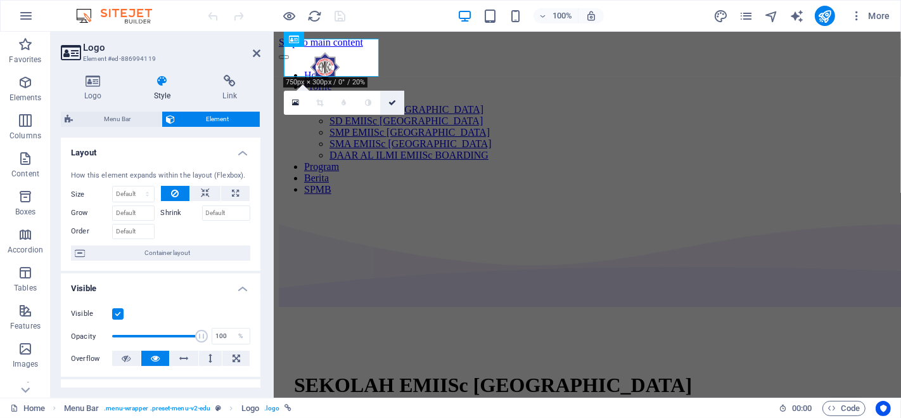
click at [392, 102] on icon at bounding box center [392, 103] width 8 height 8
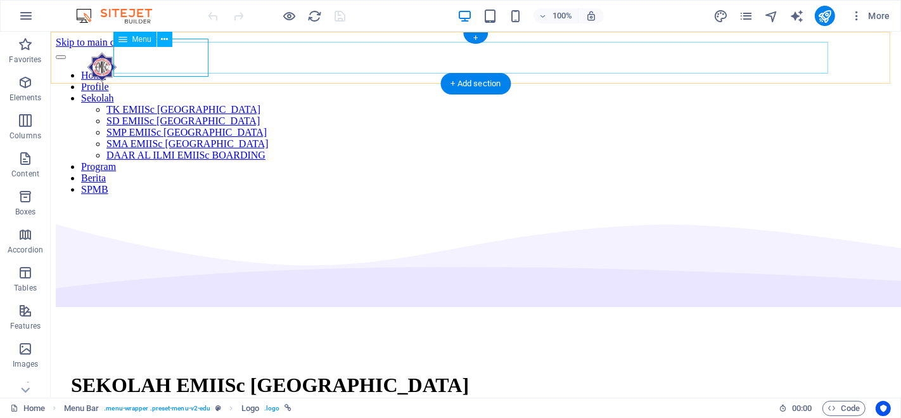
click at [485, 70] on nav "Home Profile Sekolah TK EMIISc [GEOGRAPHIC_DATA] SD EMIISc [GEOGRAPHIC_DATA] SM…" at bounding box center [475, 132] width 840 height 125
click at [622, 70] on nav "Home Profile Sekolah TK EMIISc [GEOGRAPHIC_DATA] SD EMIISc [GEOGRAPHIC_DATA] SM…" at bounding box center [475, 132] width 840 height 125
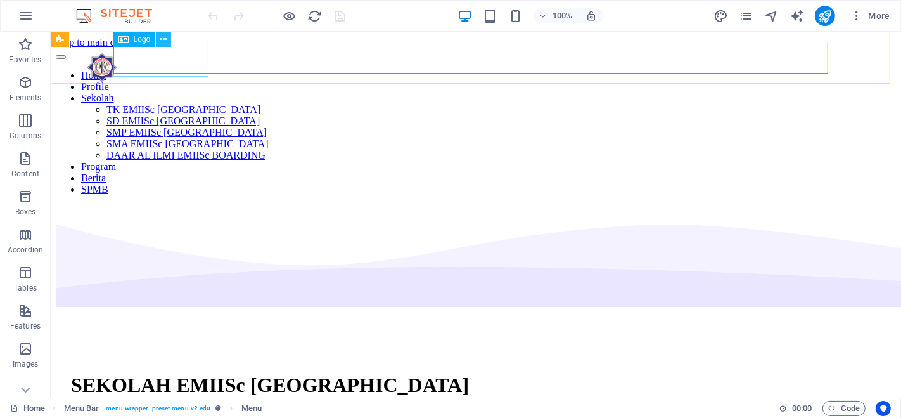
click at [165, 37] on icon at bounding box center [163, 39] width 7 height 13
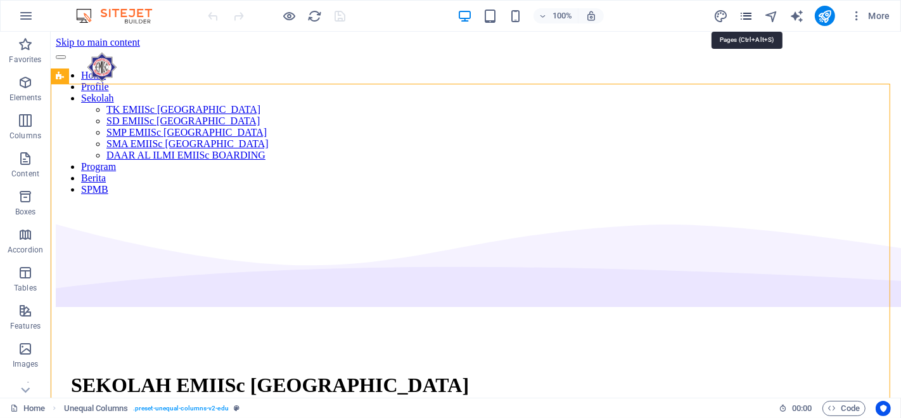
click at [752, 14] on icon "pages" at bounding box center [746, 16] width 15 height 15
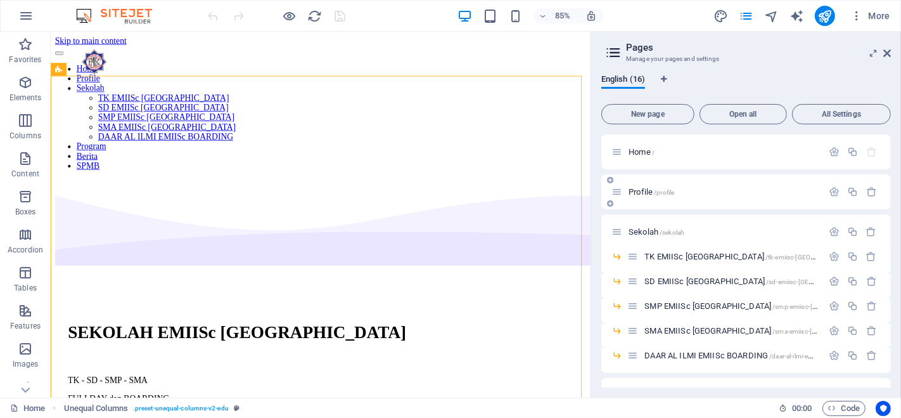
click at [693, 188] on p "Profile /profile" at bounding box center [724, 192] width 190 height 8
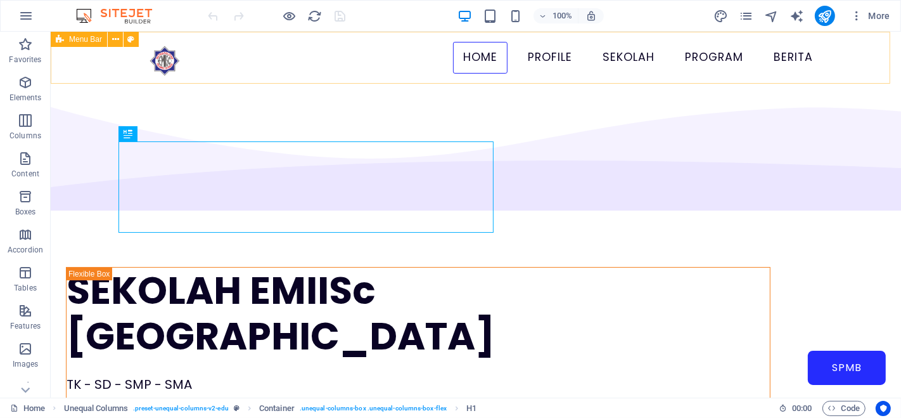
click at [70, 39] on span "Menu Bar" at bounding box center [85, 39] width 33 height 8
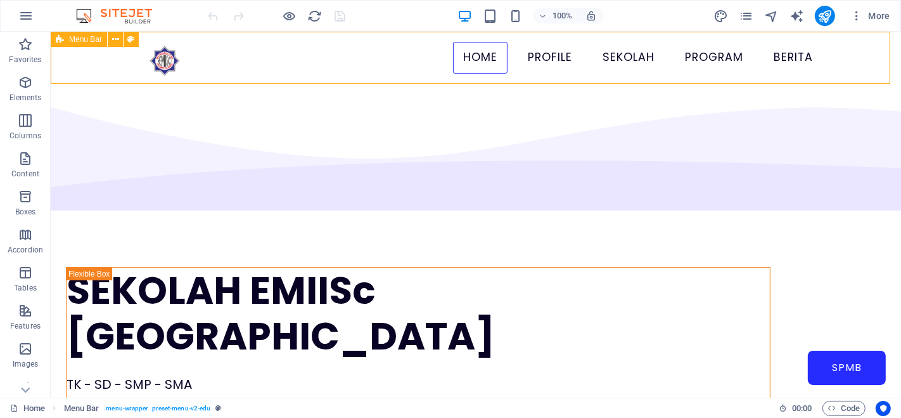
select select "header"
select select "rem"
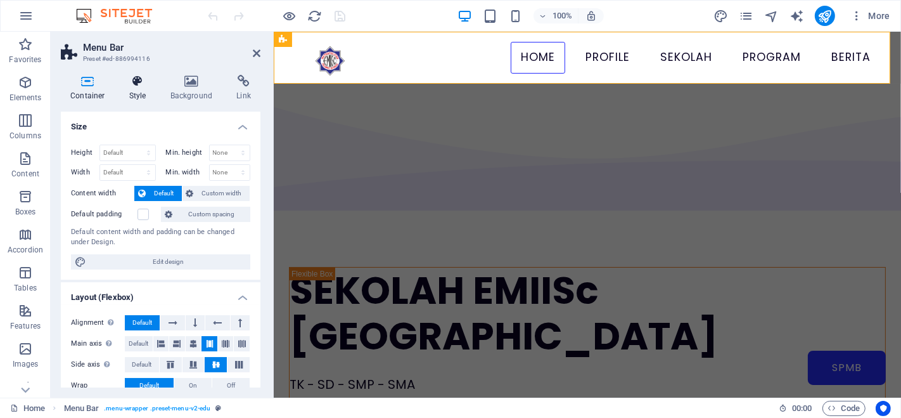
click at [139, 82] on icon at bounding box center [138, 81] width 36 height 13
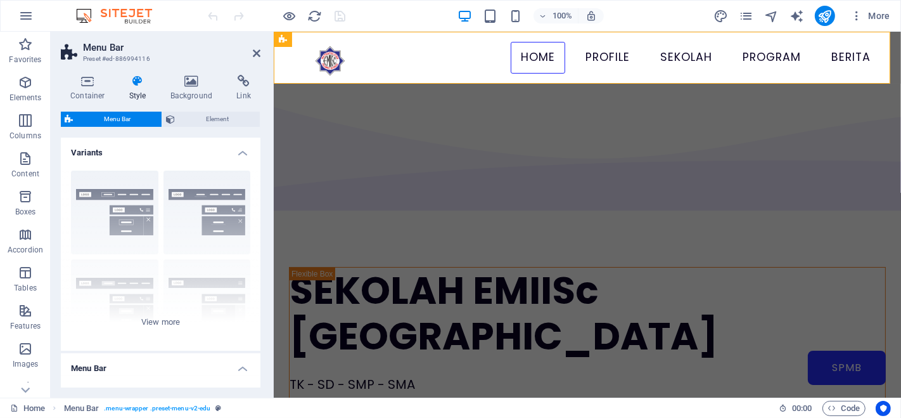
click at [241, 154] on h4 "Variants" at bounding box center [161, 149] width 200 height 23
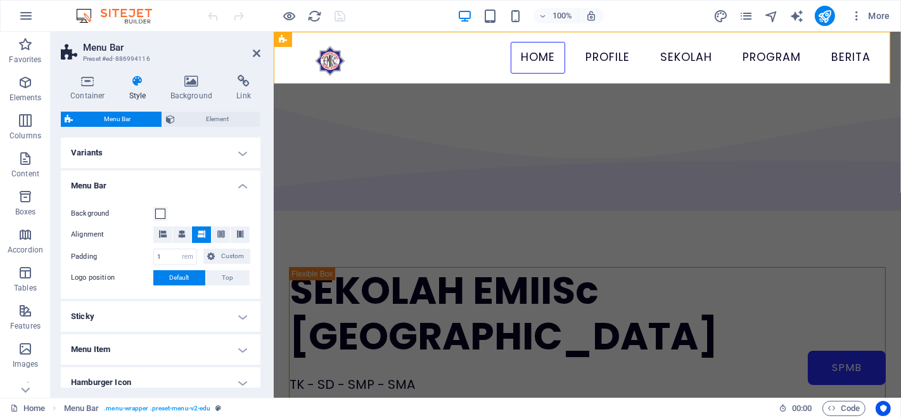
click at [241, 154] on h4 "Variants" at bounding box center [161, 153] width 200 height 30
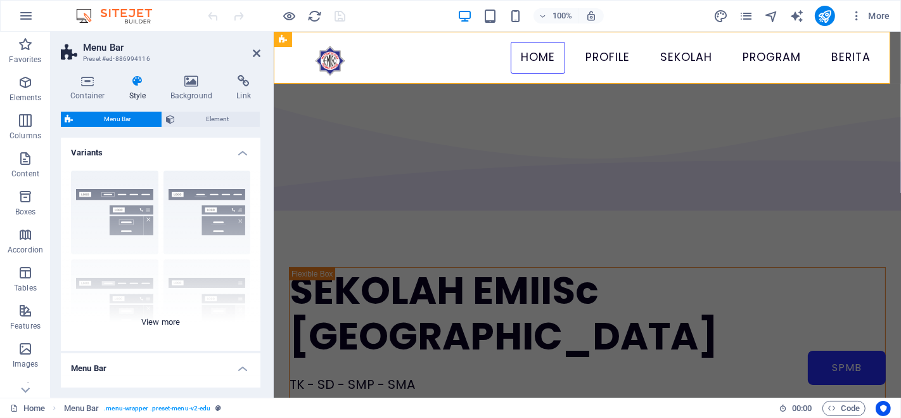
drag, startPoint x: 255, startPoint y: 208, endPoint x: 255, endPoint y: 265, distance: 57.0
click at [255, 266] on div "Border Centered Default Fixed Loki Trigger Wide XXL" at bounding box center [161, 255] width 200 height 190
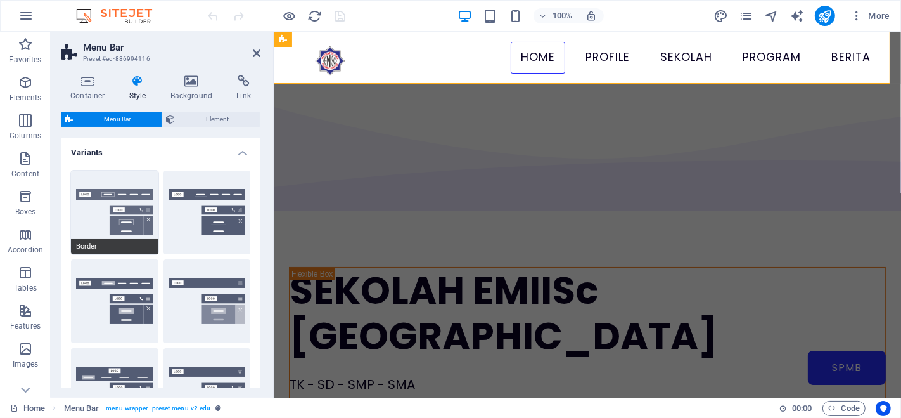
click at [118, 232] on button "Border" at bounding box center [114, 212] width 87 height 84
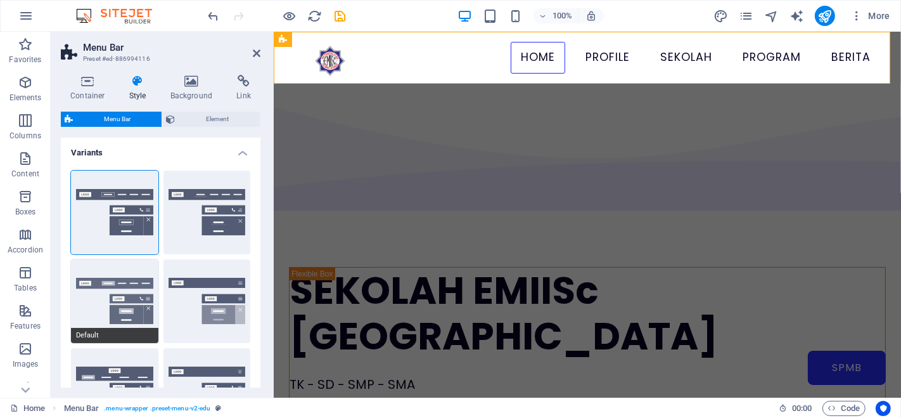
click at [79, 315] on button "Default" at bounding box center [114, 301] width 87 height 84
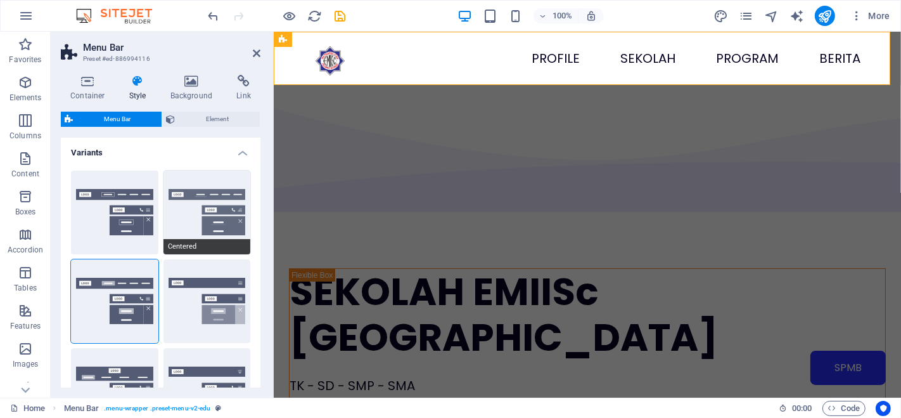
click at [203, 222] on button "Centered" at bounding box center [206, 212] width 87 height 84
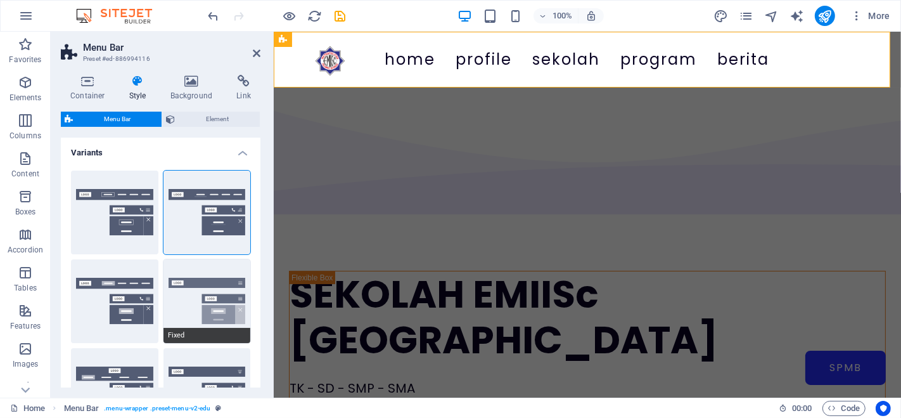
click at [196, 281] on button "Fixed" at bounding box center [206, 301] width 87 height 84
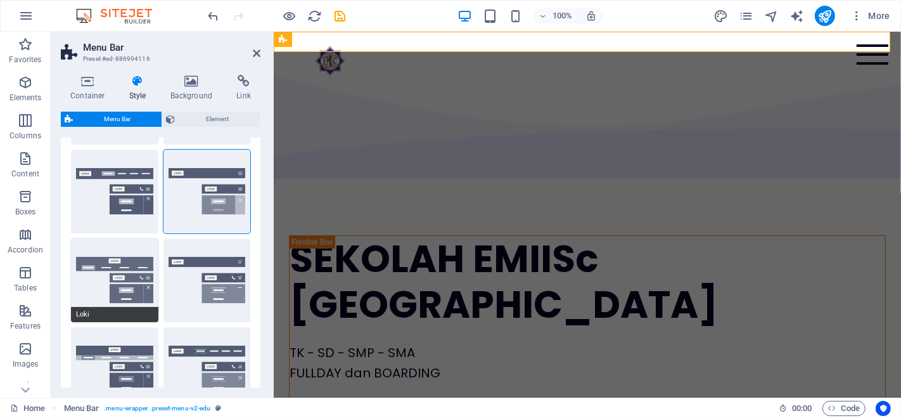
scroll to position [108, 0]
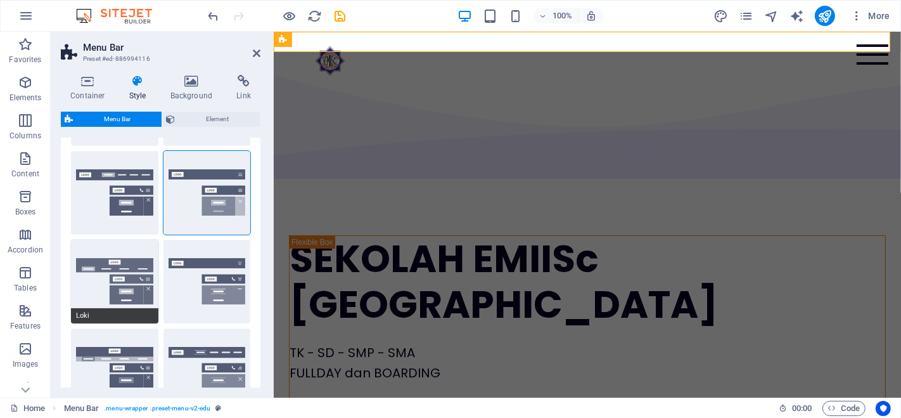
click at [125, 291] on button "Loki" at bounding box center [114, 282] width 87 height 84
type input "0"
select select "DISABLED_OPTION_VALUE"
type input "2"
type input "1"
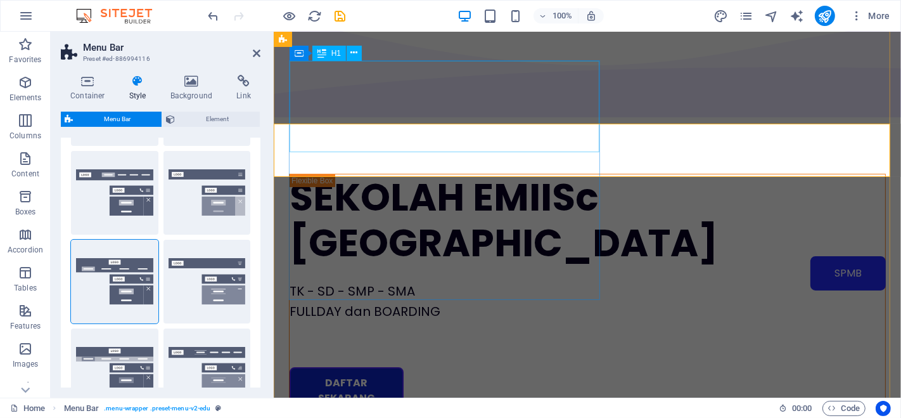
scroll to position [0, 0]
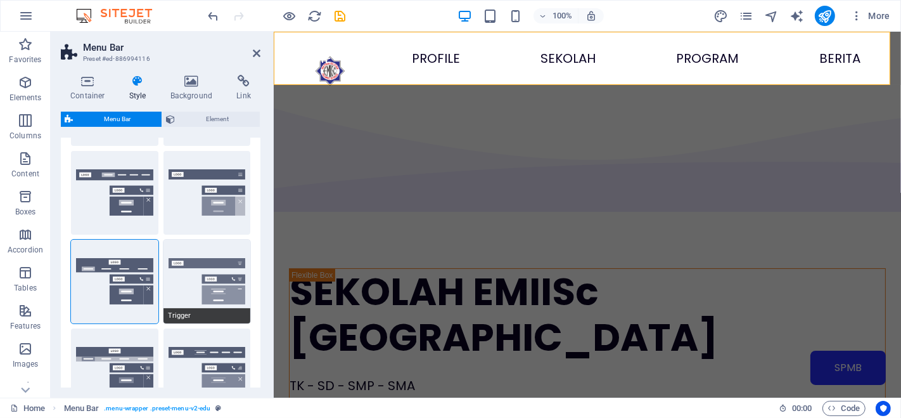
click at [203, 301] on button "Trigger" at bounding box center [206, 282] width 87 height 84
type input "1"
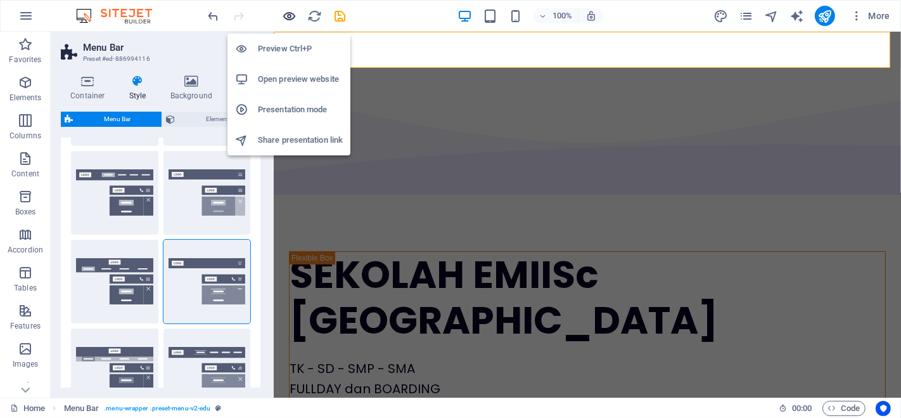
click at [286, 10] on icon "button" at bounding box center [290, 16] width 15 height 15
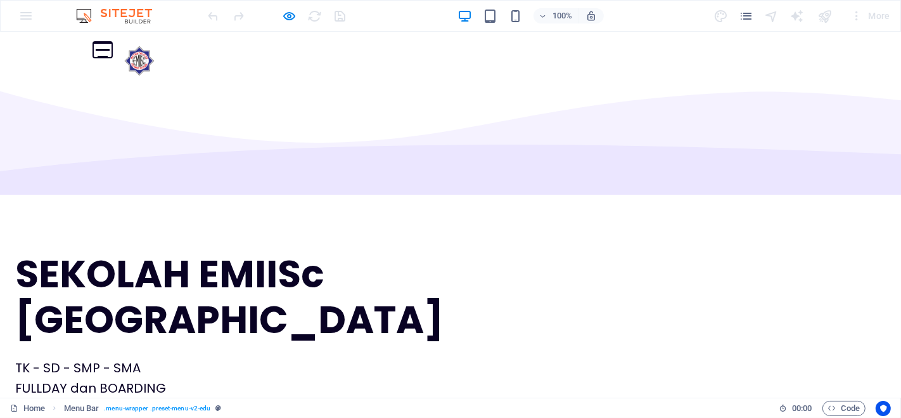
click at [110, 49] on button at bounding box center [103, 50] width 15 height 2
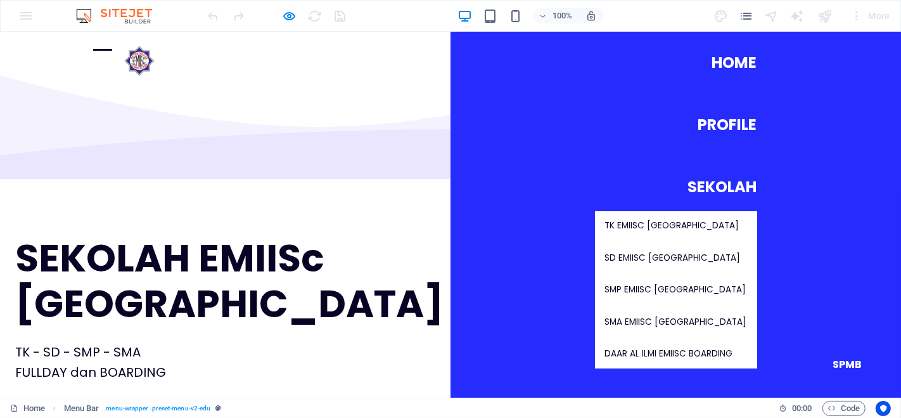
click at [112, 45] on div at bounding box center [102, 50] width 19 height 16
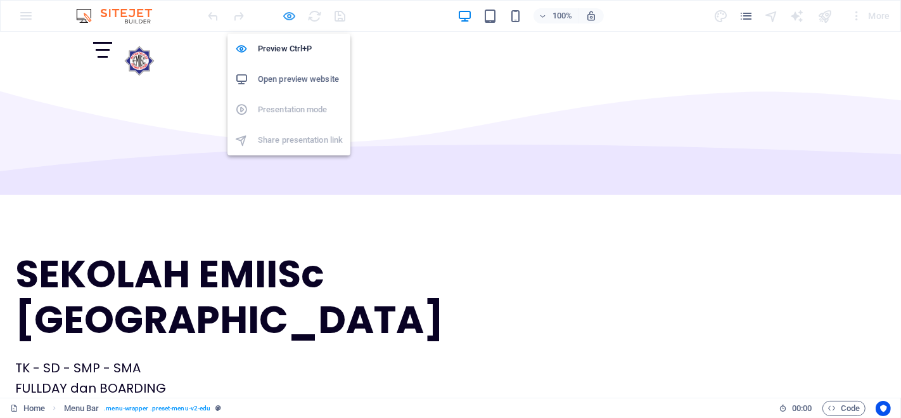
click at [288, 17] on icon "button" at bounding box center [290, 16] width 15 height 15
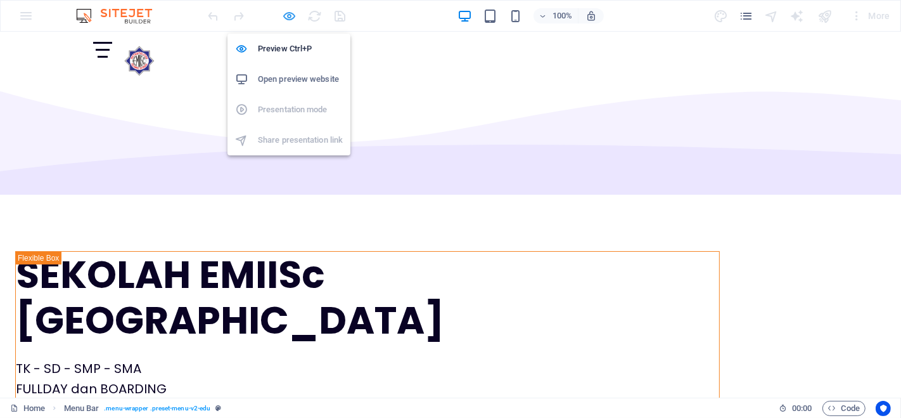
select select "rem"
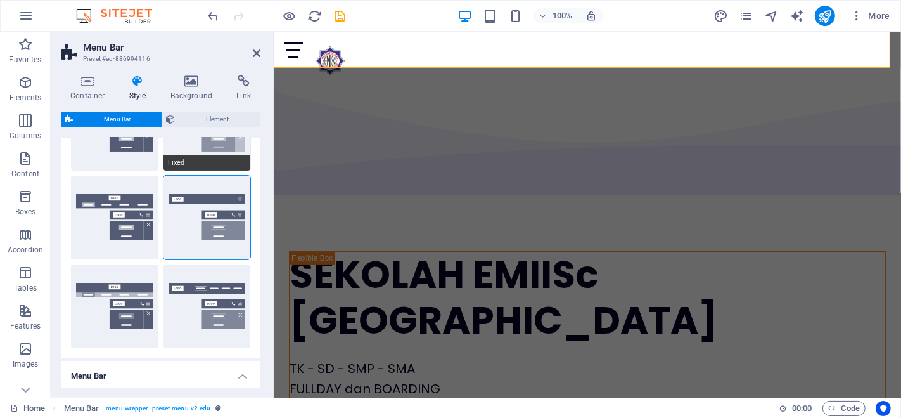
scroll to position [163, 0]
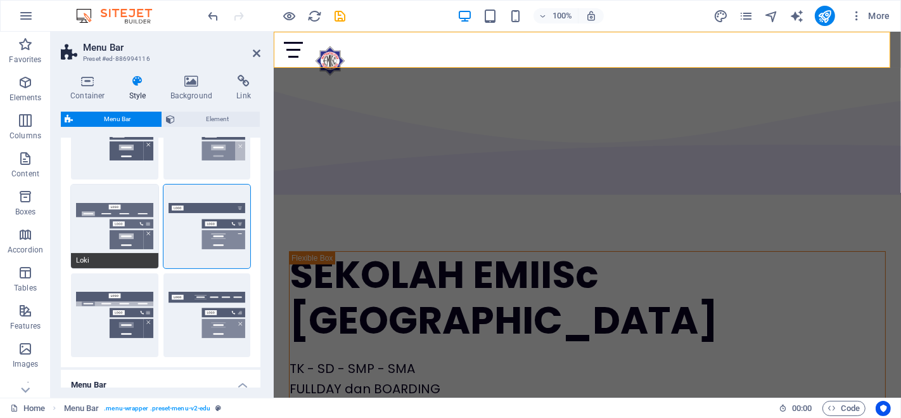
click at [131, 229] on button "Loki" at bounding box center [114, 226] width 87 height 84
type input "0"
select select "DISABLED_OPTION_VALUE"
type input "2"
type input "1"
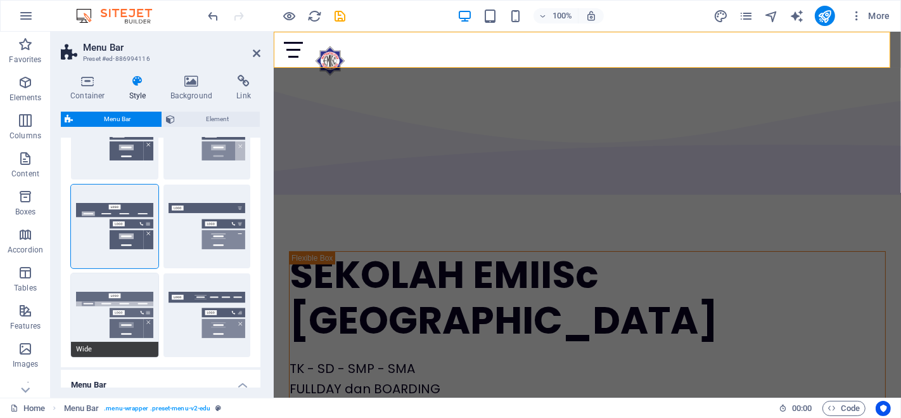
click at [129, 312] on button "Wide" at bounding box center [114, 315] width 87 height 84
type input "0"
type input "2"
select select "rem"
type input "2"
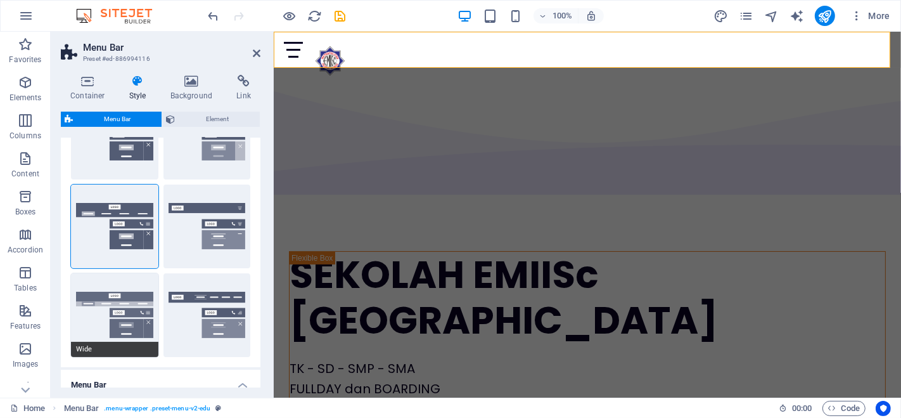
type input "2"
type input "0"
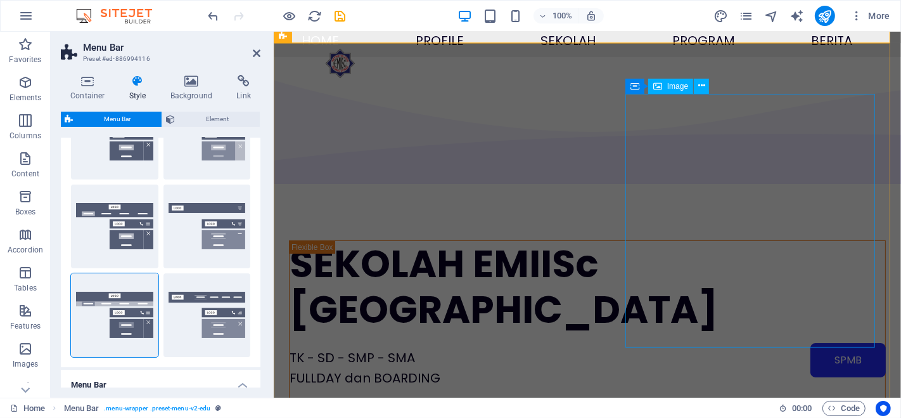
scroll to position [0, 0]
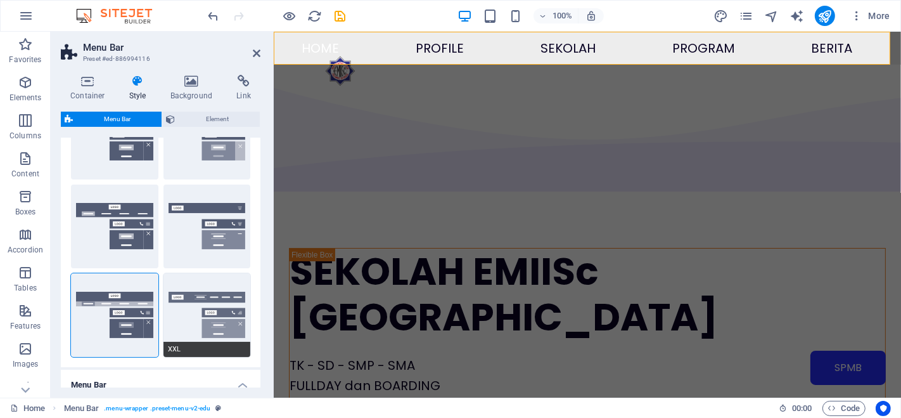
click at [225, 323] on button "XXL" at bounding box center [206, 315] width 87 height 84
type input "1"
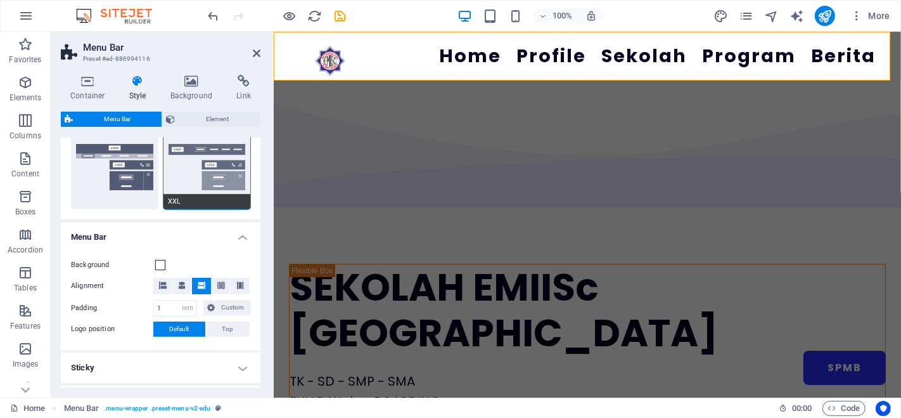
scroll to position [317, 0]
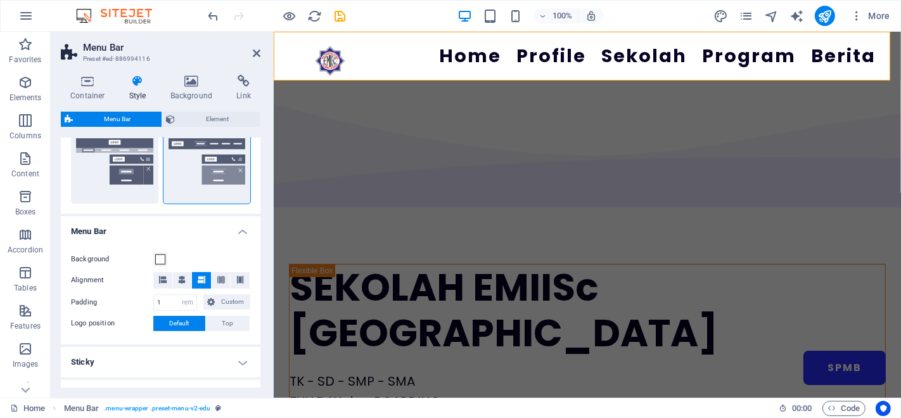
click at [236, 235] on h4 "Menu Bar" at bounding box center [161, 227] width 200 height 23
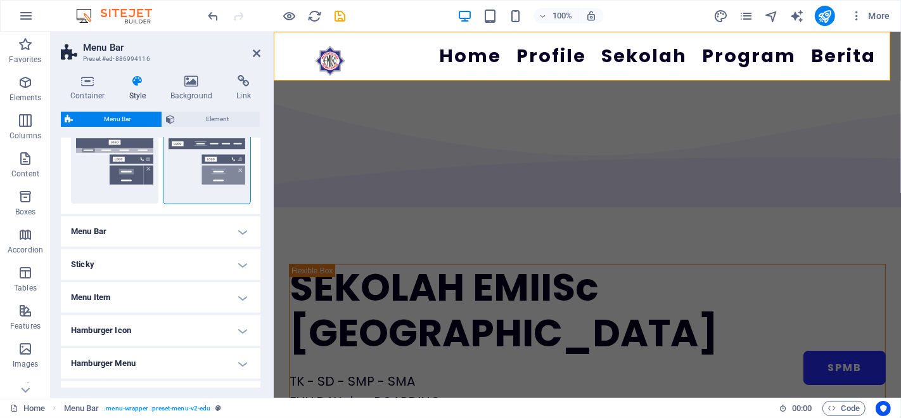
click at [236, 235] on h4 "Menu Bar" at bounding box center [161, 231] width 200 height 30
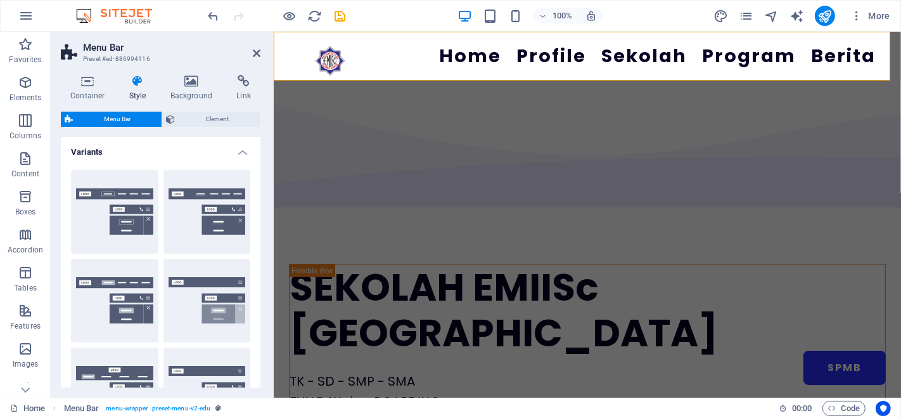
scroll to position [0, 0]
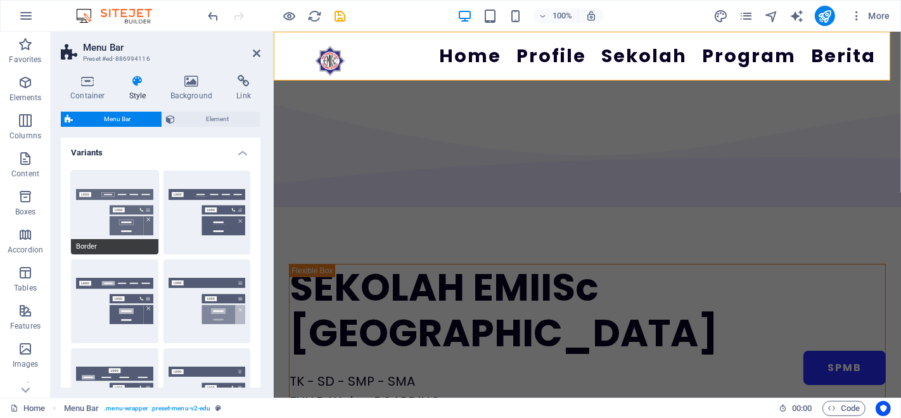
click at [134, 216] on button "Border" at bounding box center [114, 212] width 87 height 84
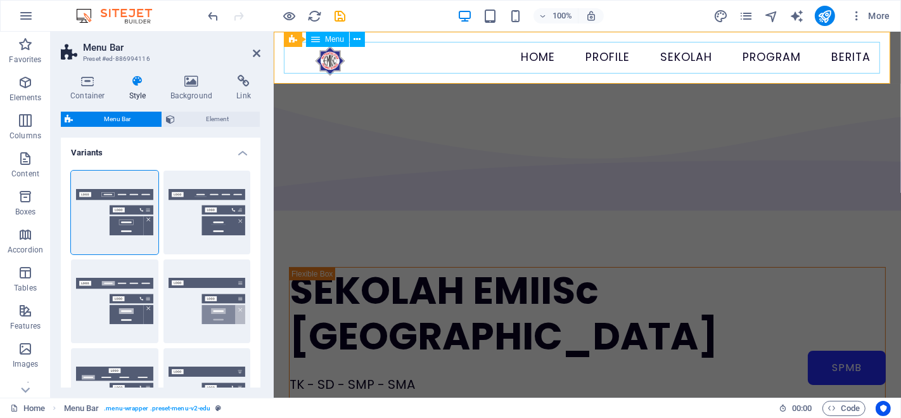
click at [526, 63] on nav "Home Profile Sekolah TK EMIISc [GEOGRAPHIC_DATA] SD EMIISc [GEOGRAPHIC_DATA] SM…" at bounding box center [586, 58] width 607 height 32
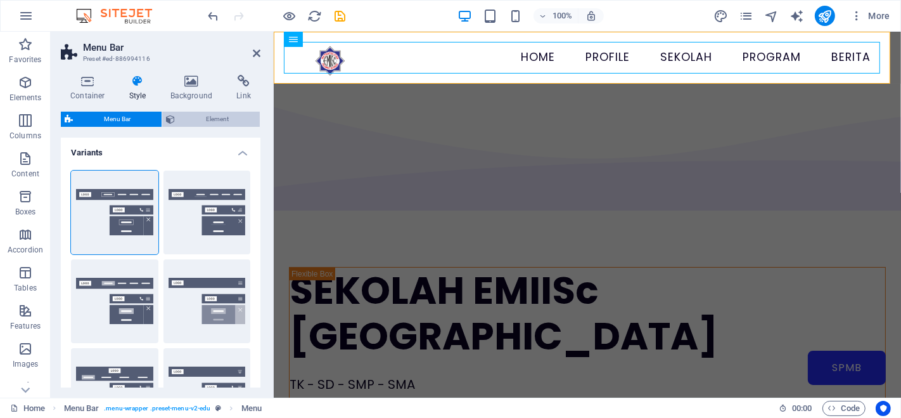
click at [200, 118] on span "Element" at bounding box center [217, 119] width 77 height 15
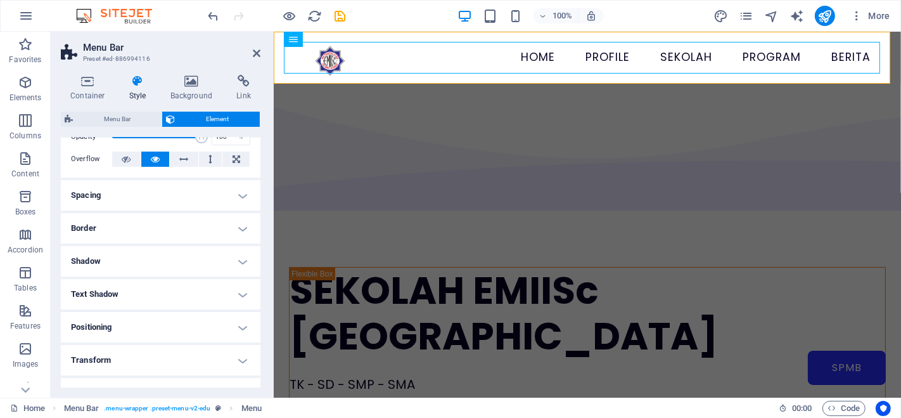
scroll to position [61, 0]
click at [228, 194] on h4 "Spacing" at bounding box center [161, 197] width 200 height 30
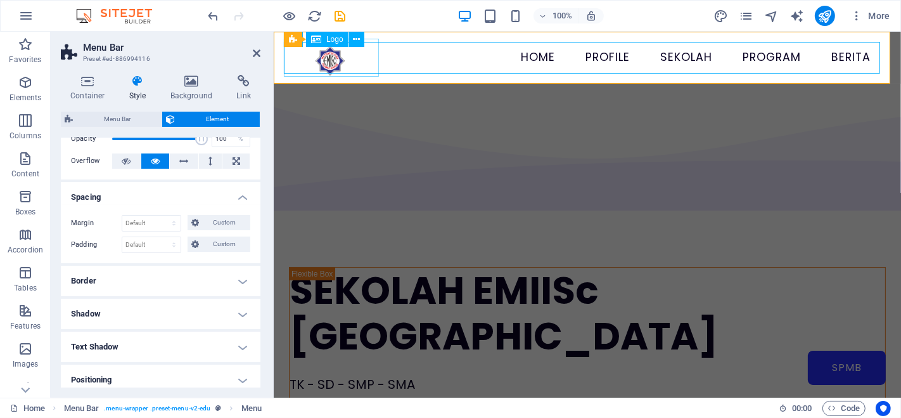
click at [351, 62] on div at bounding box center [330, 61] width 95 height 38
click at [444, 63] on nav "Home Profile Sekolah TK EMIISc [GEOGRAPHIC_DATA] SD EMIISc [GEOGRAPHIC_DATA] SM…" at bounding box center [586, 58] width 607 height 32
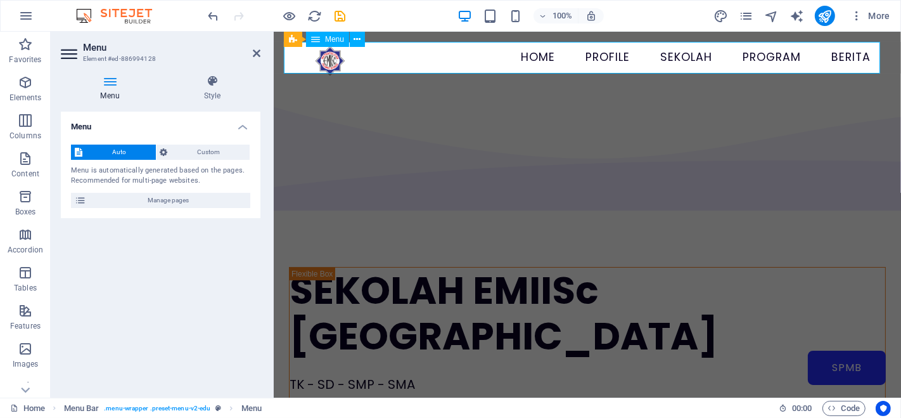
click at [444, 63] on nav "Home Profile Sekolah TK EMIISc [GEOGRAPHIC_DATA] SD EMIISc [GEOGRAPHIC_DATA] SM…" at bounding box center [586, 58] width 607 height 32
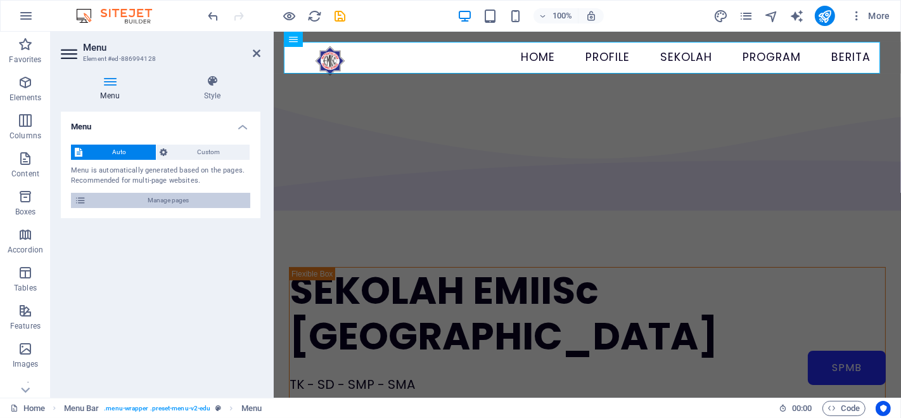
click at [81, 200] on icon at bounding box center [80, 200] width 11 height 15
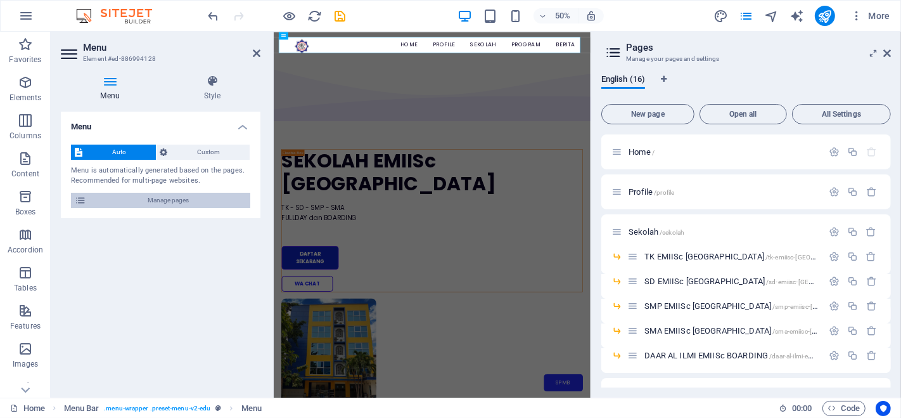
click at [81, 200] on icon at bounding box center [80, 200] width 11 height 15
click at [204, 157] on span "Custom" at bounding box center [209, 151] width 75 height 15
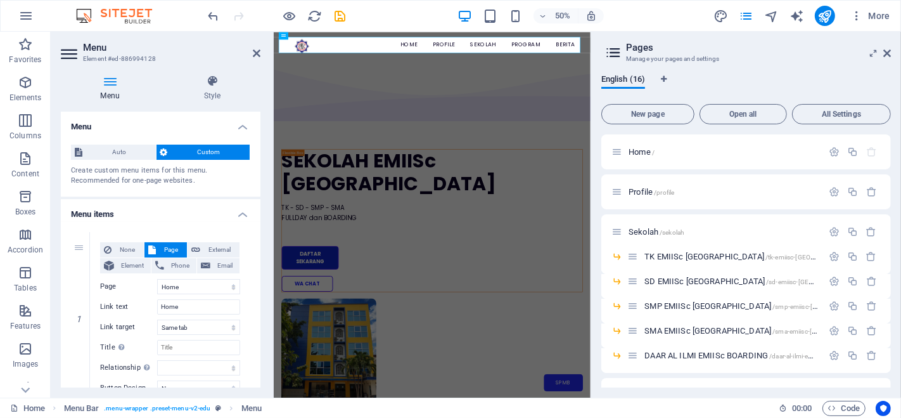
click at [204, 157] on span "Custom" at bounding box center [209, 151] width 75 height 15
click at [887, 49] on icon at bounding box center [887, 53] width 8 height 10
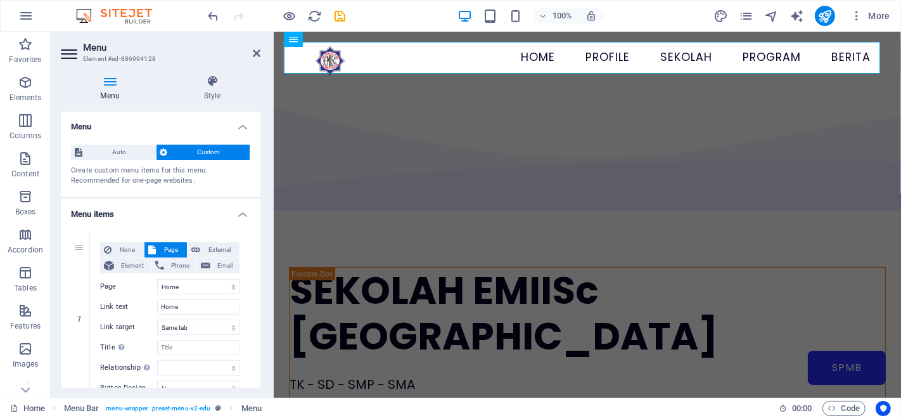
click at [217, 71] on div "Menu Style Menu Auto Custom Create custom menu items for this menu. Recommended…" at bounding box center [161, 231] width 220 height 333
click at [208, 82] on icon at bounding box center [212, 81] width 96 height 13
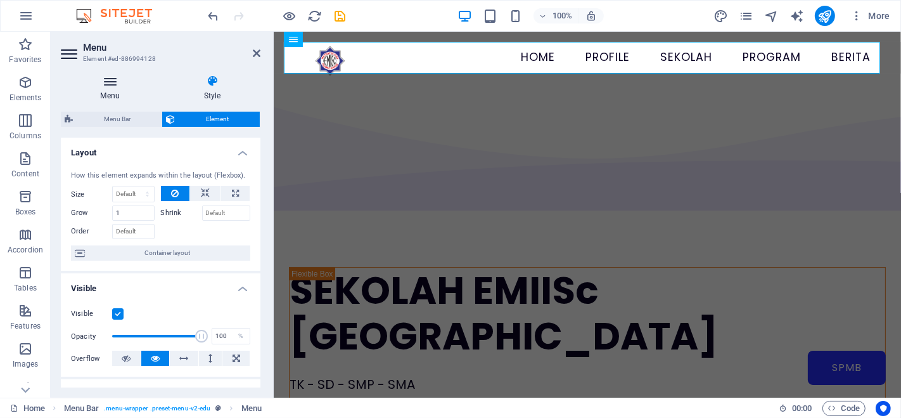
click at [117, 86] on icon at bounding box center [110, 81] width 98 height 13
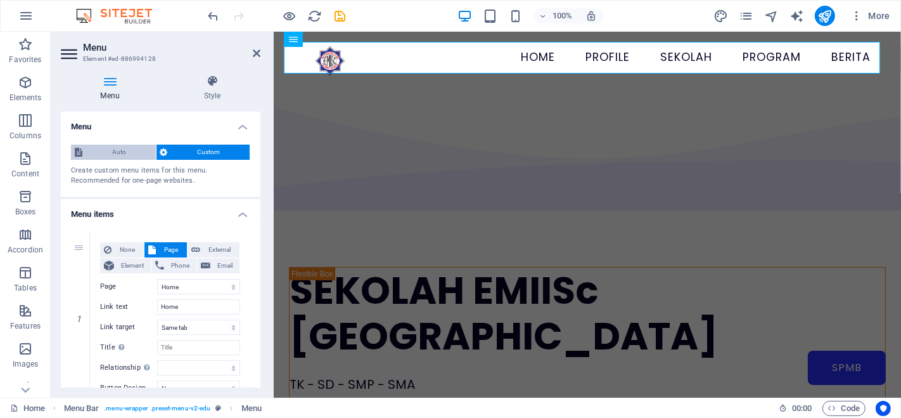
click at [124, 157] on span "Auto" at bounding box center [119, 151] width 66 height 15
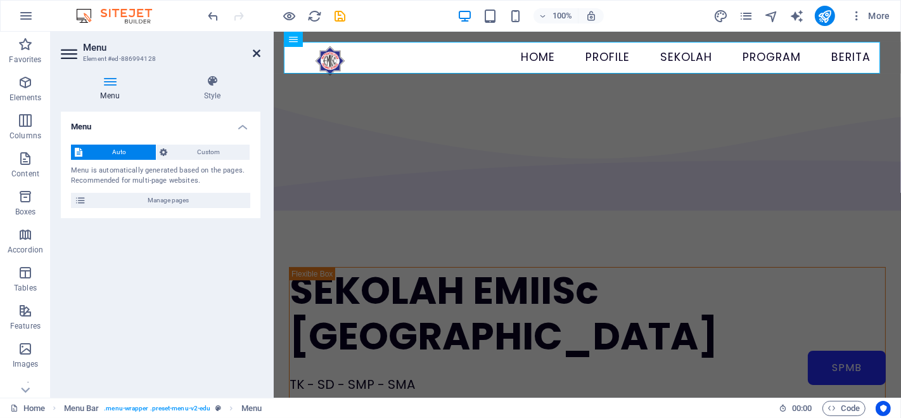
click at [259, 56] on icon at bounding box center [257, 53] width 8 height 10
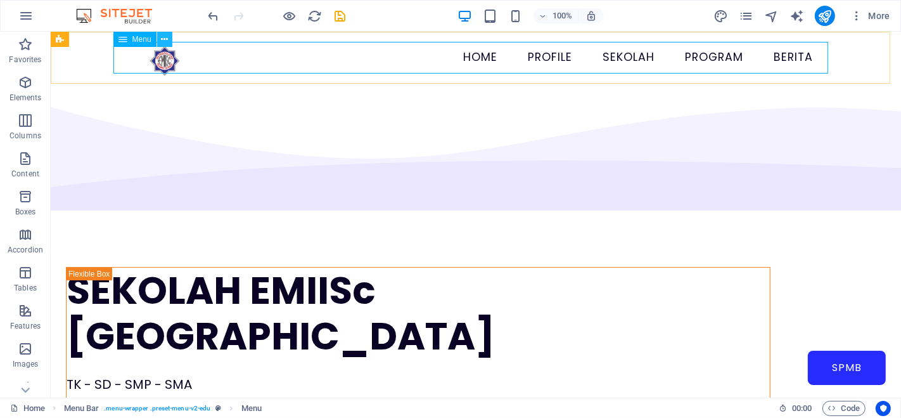
click at [169, 37] on button at bounding box center [164, 39] width 15 height 15
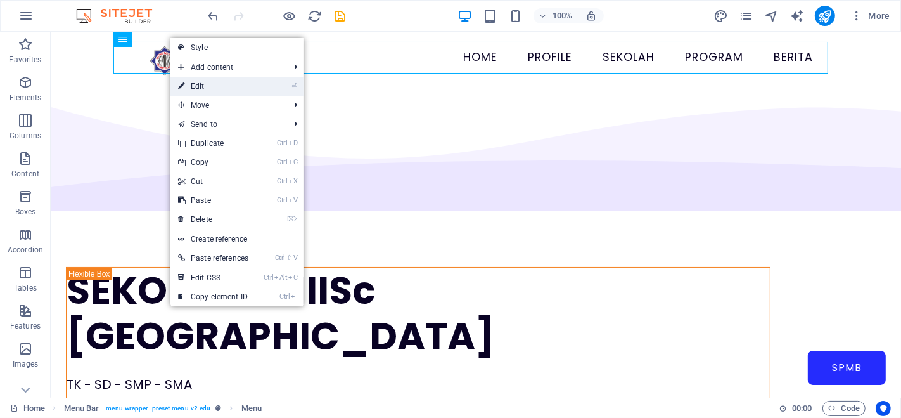
click at [210, 82] on link "⏎ Edit" at bounding box center [213, 86] width 86 height 19
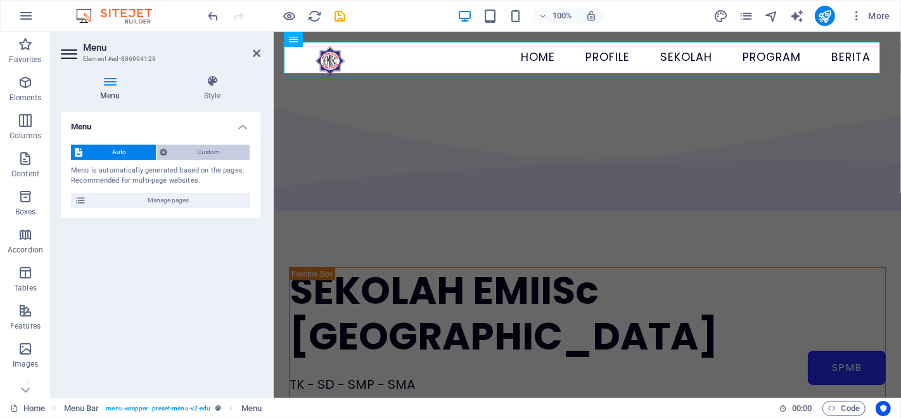
click at [184, 149] on span "Custom" at bounding box center [209, 151] width 75 height 15
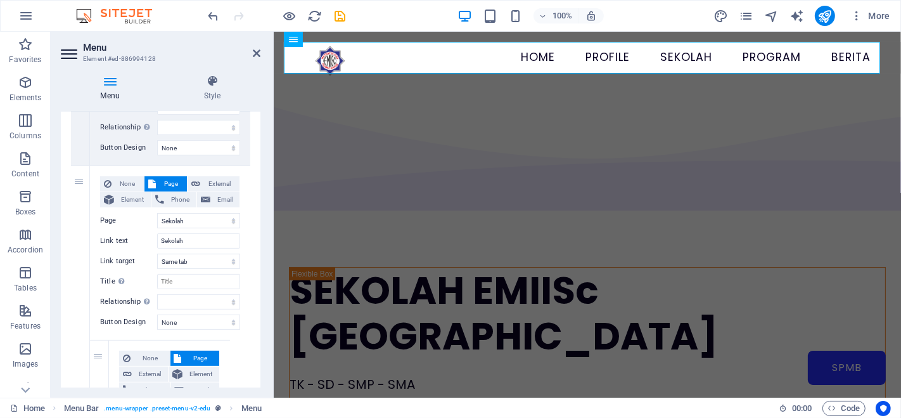
scroll to position [402, 0]
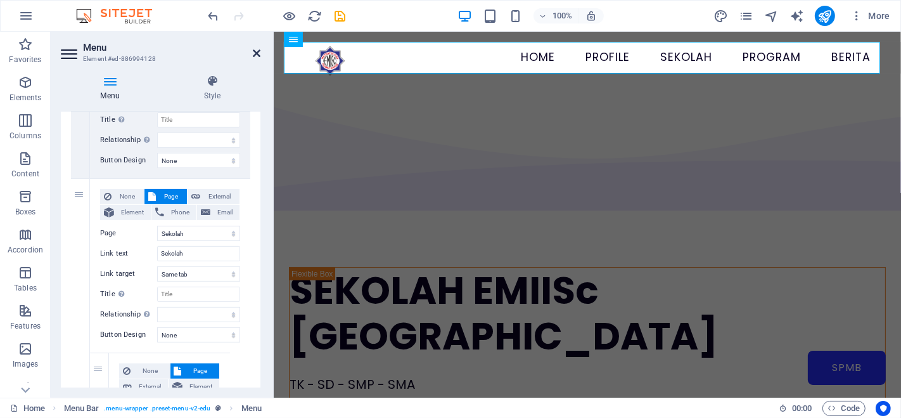
click at [260, 49] on icon at bounding box center [257, 53] width 8 height 10
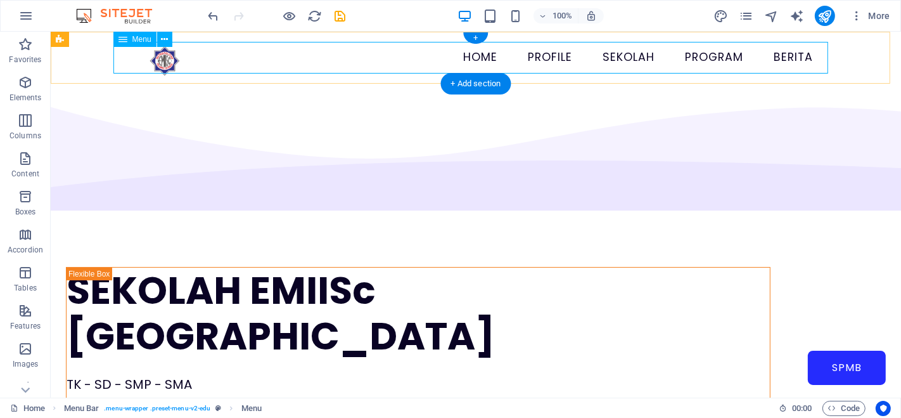
click at [250, 48] on nav "Home Profile Sekolah TK EMIISc [GEOGRAPHIC_DATA] SD EMIISc [GEOGRAPHIC_DATA] SM…" at bounding box center [475, 58] width 715 height 32
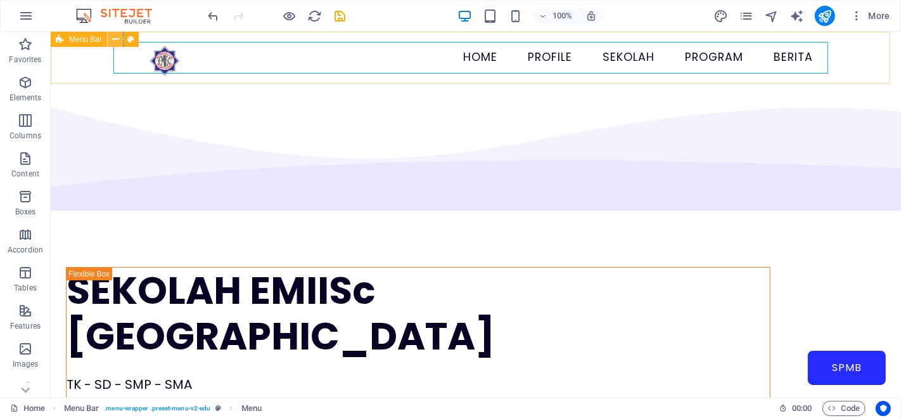
click at [117, 38] on icon at bounding box center [115, 39] width 7 height 13
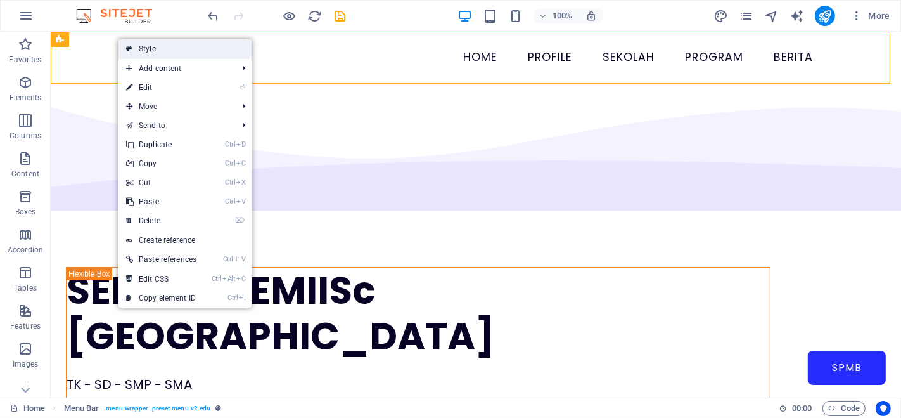
click at [131, 50] on icon at bounding box center [129, 48] width 6 height 19
select select "rem"
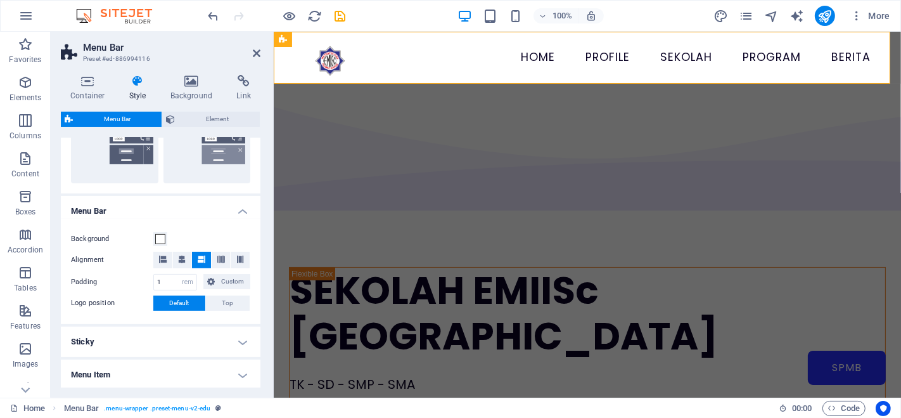
scroll to position [331, 0]
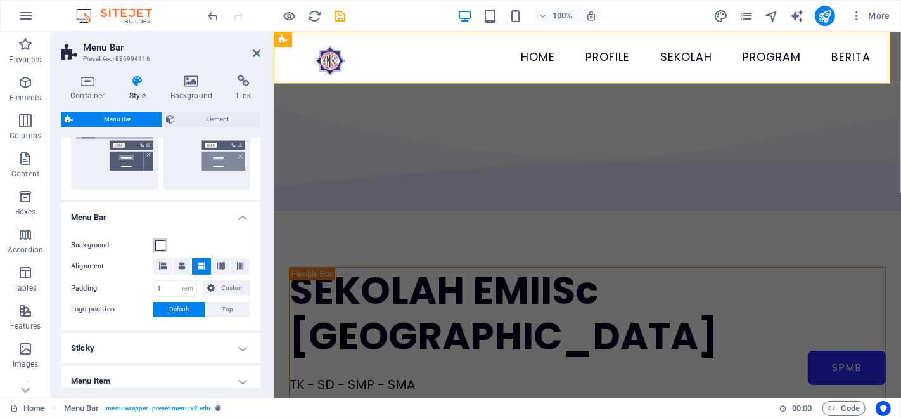
click at [162, 247] on span at bounding box center [160, 245] width 10 height 10
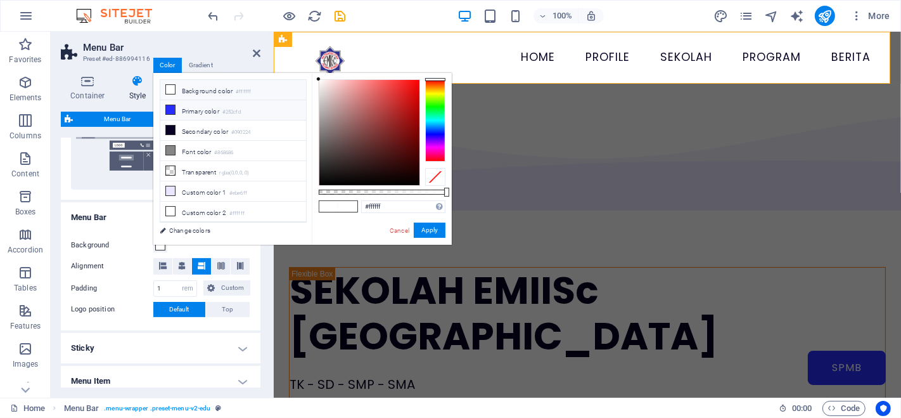
click at [168, 113] on span at bounding box center [170, 110] width 10 height 10
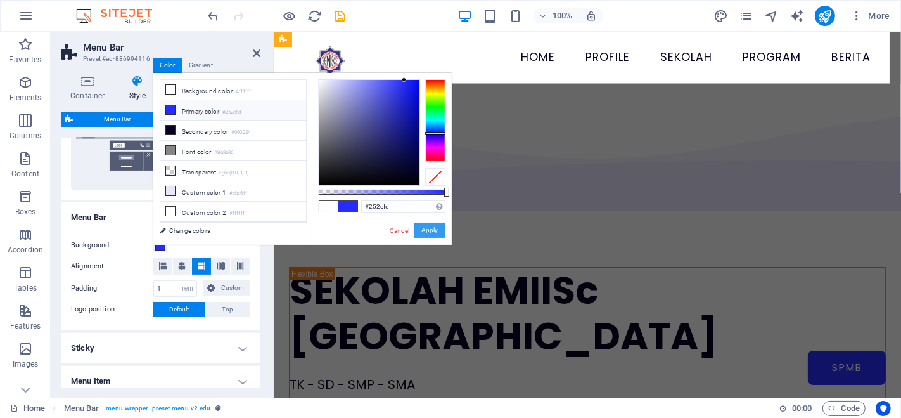
click at [430, 231] on button "Apply" at bounding box center [430, 229] width 32 height 15
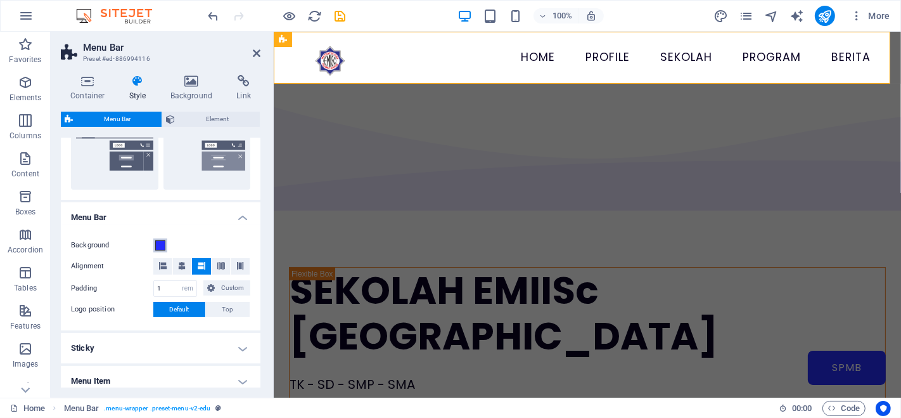
click at [162, 246] on span at bounding box center [160, 245] width 10 height 10
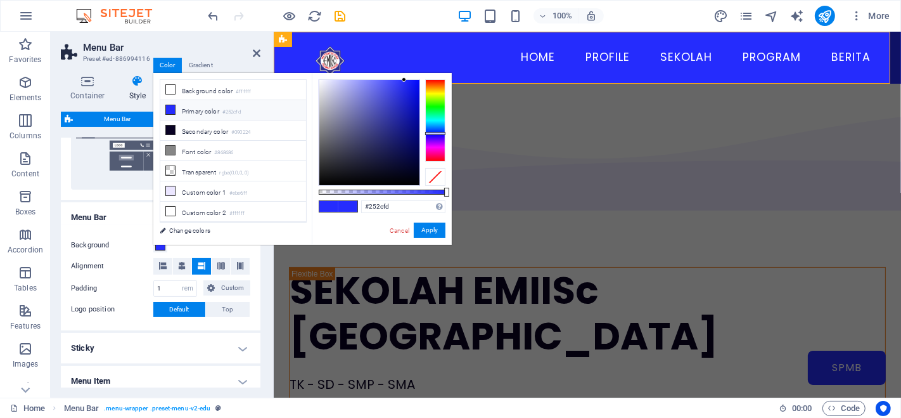
click at [136, 202] on h4 "Menu Bar" at bounding box center [161, 213] width 200 height 23
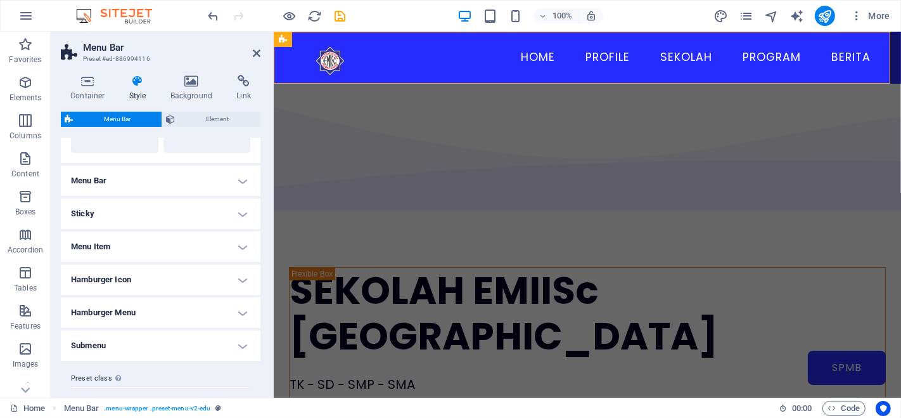
scroll to position [345, 0]
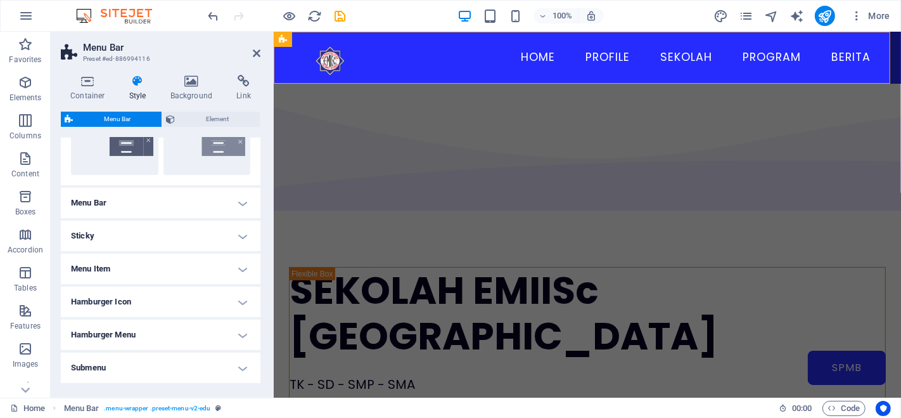
click at [221, 205] on h4 "Menu Bar" at bounding box center [161, 203] width 200 height 30
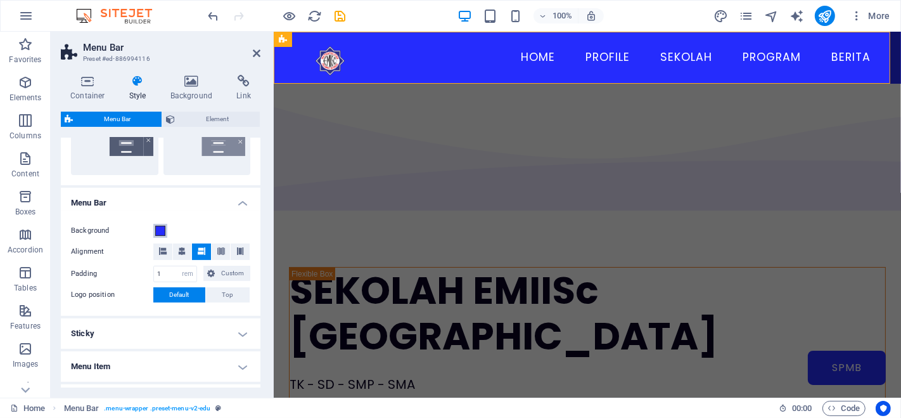
click at [159, 227] on span at bounding box center [160, 231] width 10 height 10
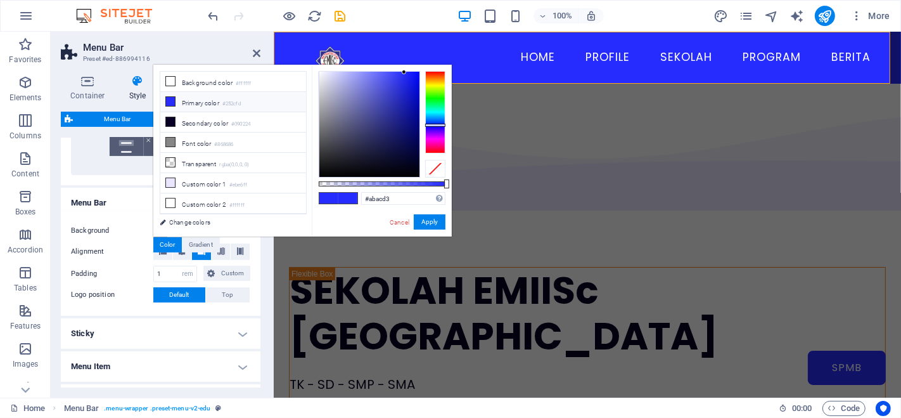
click at [338, 89] on div at bounding box center [369, 124] width 100 height 105
click at [434, 218] on button "Apply" at bounding box center [430, 221] width 32 height 15
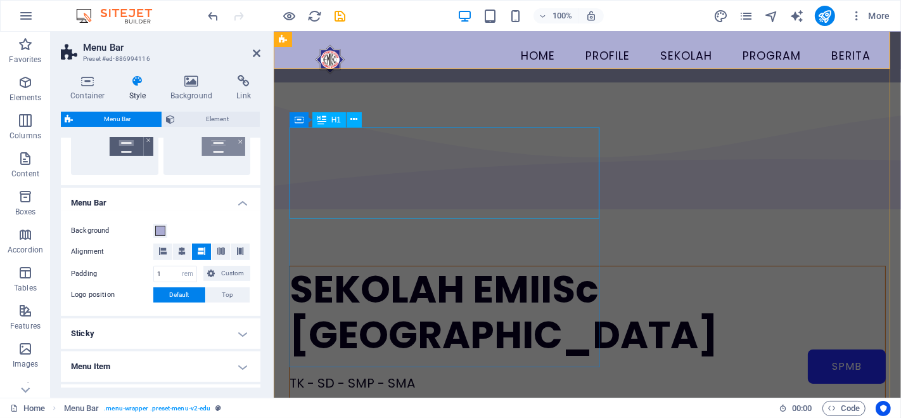
scroll to position [0, 0]
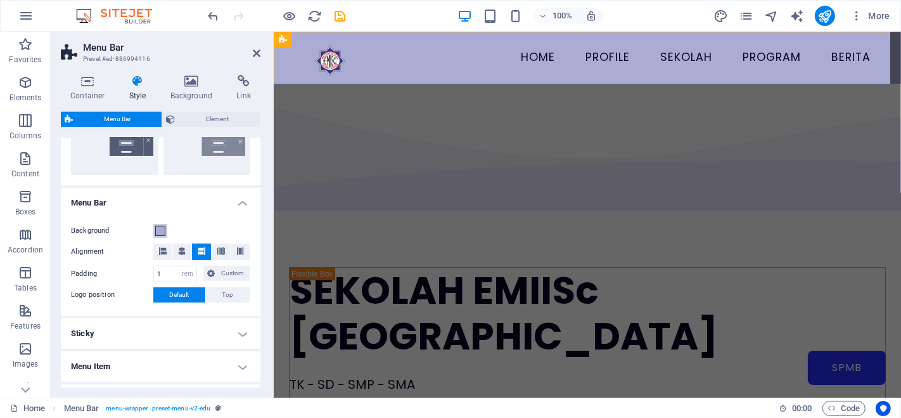
click at [159, 229] on span at bounding box center [160, 231] width 10 height 10
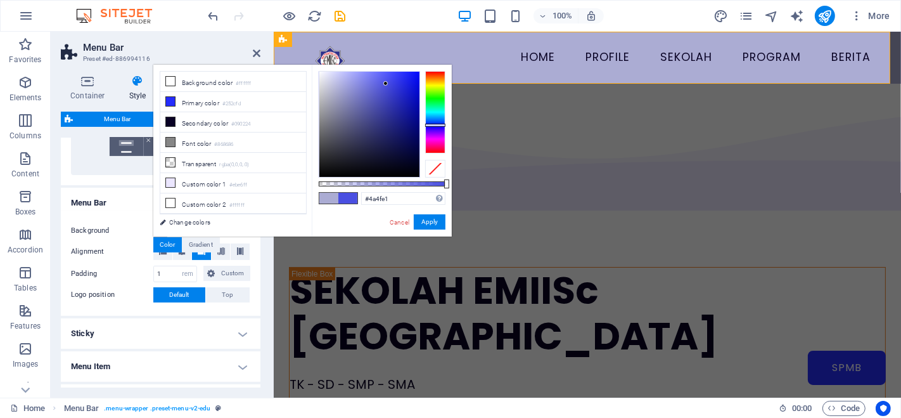
click at [386, 84] on div at bounding box center [369, 124] width 100 height 105
drag, startPoint x: 386, startPoint y: 84, endPoint x: 385, endPoint y: 103, distance: 19.0
click at [385, 103] on div at bounding box center [385, 102] width 4 height 4
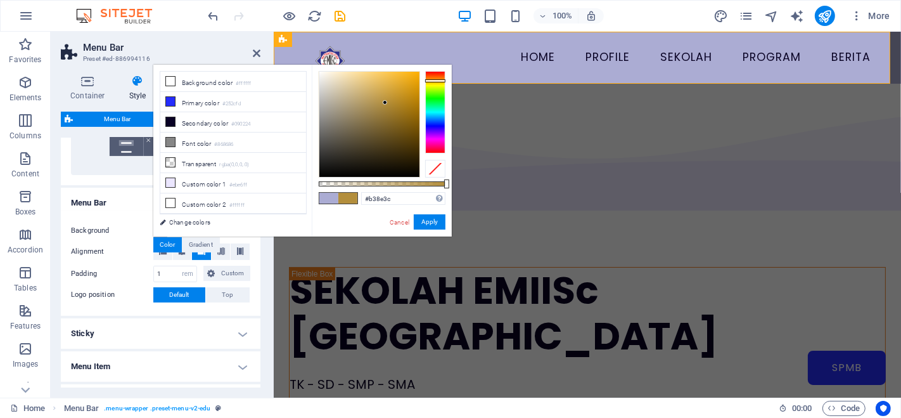
drag, startPoint x: 441, startPoint y: 134, endPoint x: 442, endPoint y: 80, distance: 53.9
click at [442, 80] on div at bounding box center [435, 112] width 20 height 82
click at [411, 85] on div at bounding box center [369, 124] width 100 height 105
click at [411, 75] on div at bounding box center [369, 124] width 100 height 105
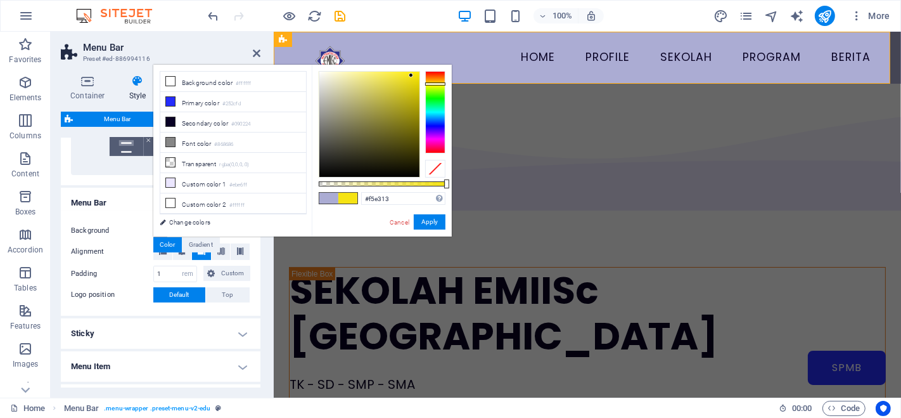
drag, startPoint x: 440, startPoint y: 77, endPoint x: 440, endPoint y: 84, distance: 7.0
click at [440, 84] on div at bounding box center [435, 112] width 20 height 82
click at [434, 221] on button "Apply" at bounding box center [430, 221] width 32 height 15
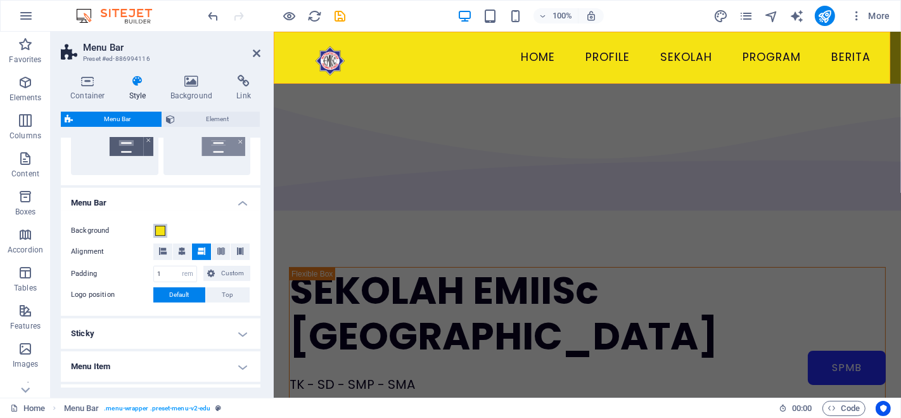
click at [155, 231] on span at bounding box center [160, 231] width 10 height 10
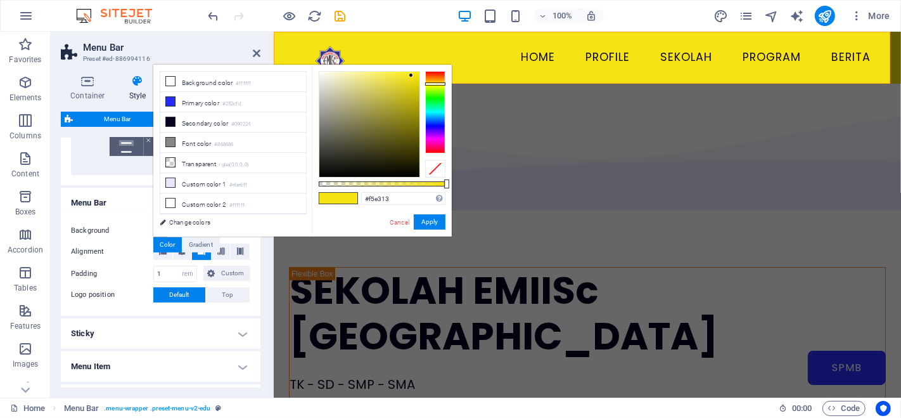
click at [155, 231] on div "less Background color #ffffff Primary color #252cfd Secondary color #090224 Fon…" at bounding box center [302, 151] width 298 height 172
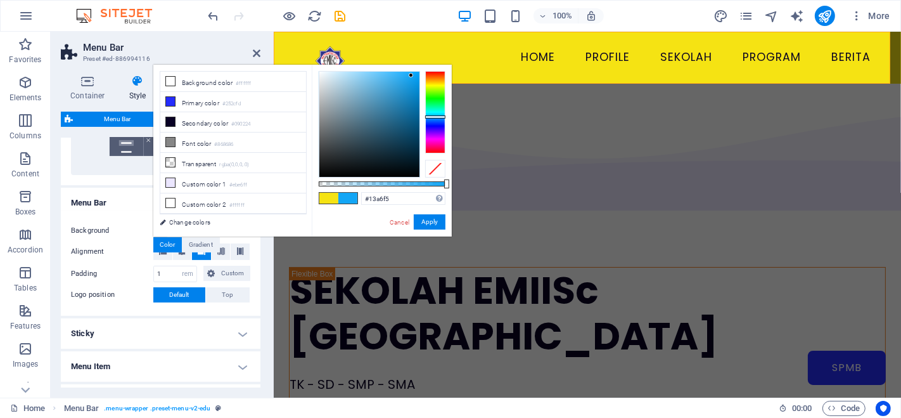
type input "#139bf5"
drag, startPoint x: 442, startPoint y: 86, endPoint x: 446, endPoint y: 117, distance: 31.9
click at [446, 117] on div "#139bf5 Supported formats #0852ed rgb(8, 82, 237) rgba(8, 82, 237, 90%) hsv(221…" at bounding box center [382, 242] width 140 height 355
click at [437, 219] on button "Apply" at bounding box center [430, 221] width 32 height 15
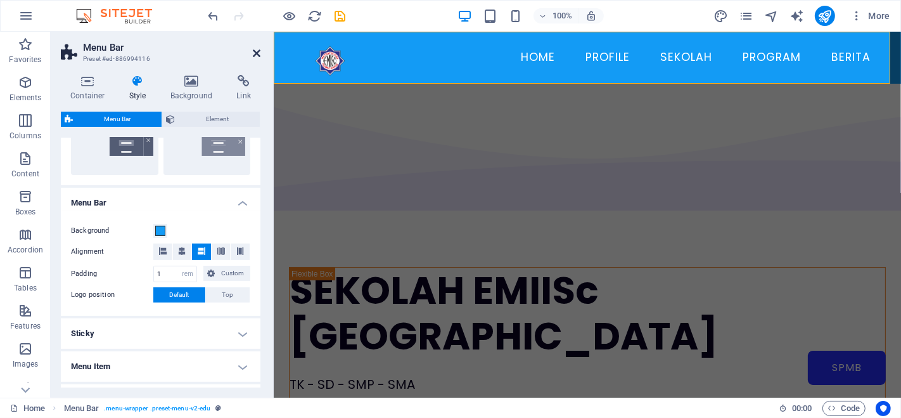
click at [255, 53] on icon at bounding box center [257, 53] width 8 height 10
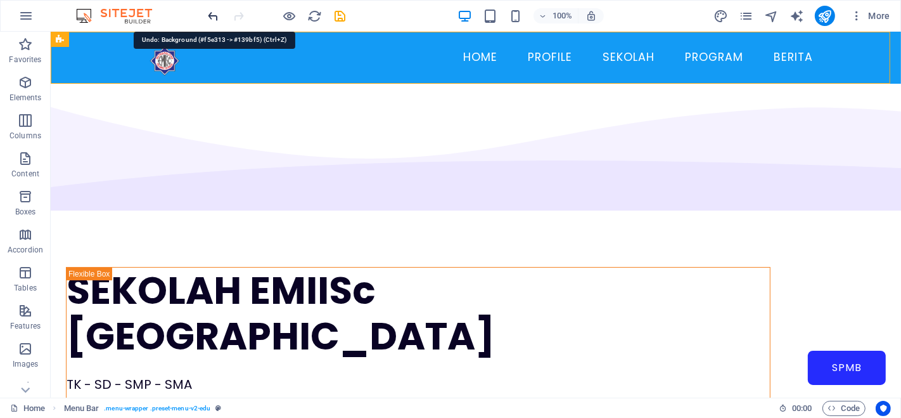
click at [216, 15] on icon "undo" at bounding box center [214, 16] width 15 height 15
click at [215, 15] on icon "undo" at bounding box center [214, 16] width 15 height 15
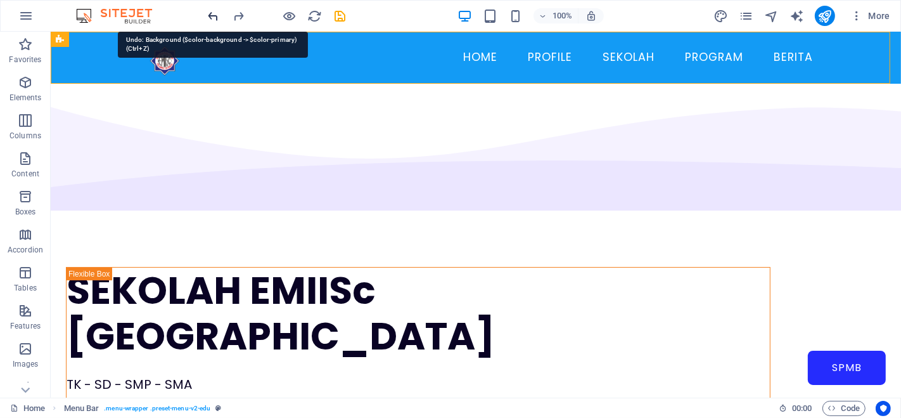
click at [215, 15] on icon "undo" at bounding box center [214, 16] width 15 height 15
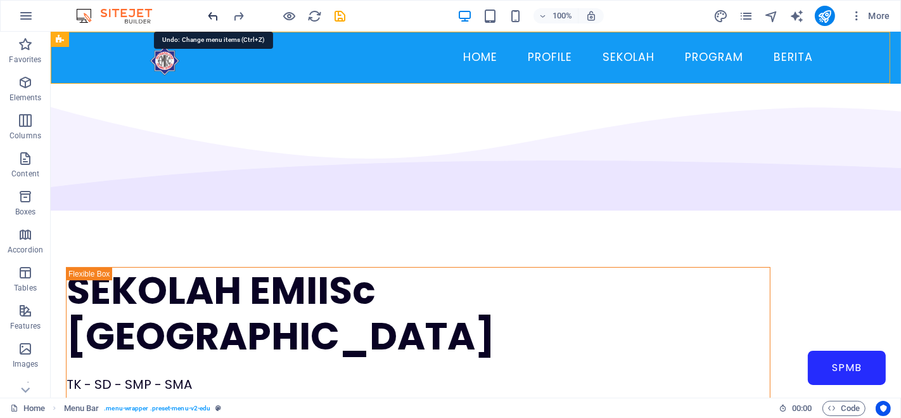
click at [215, 15] on icon "undo" at bounding box center [214, 16] width 15 height 15
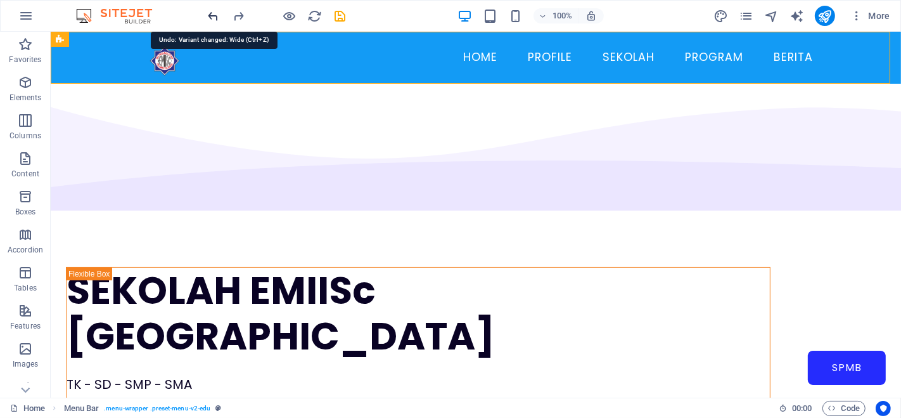
click at [215, 15] on icon "undo" at bounding box center [214, 16] width 15 height 15
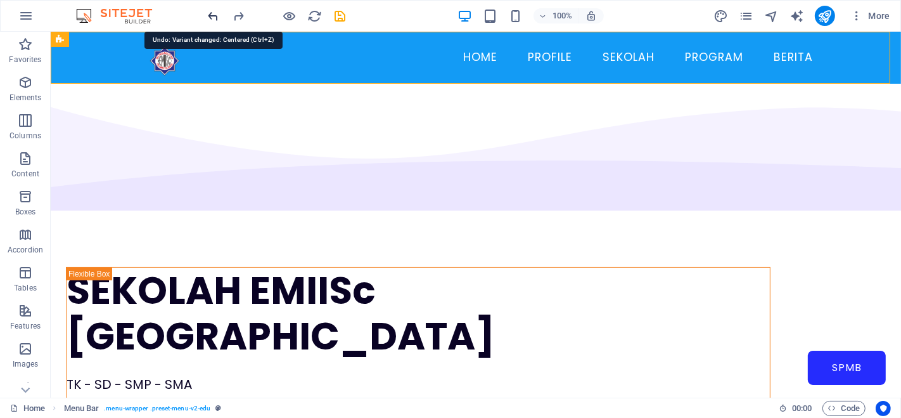
click at [215, 15] on icon "undo" at bounding box center [214, 16] width 15 height 15
click at [215, 15] on div at bounding box center [277, 16] width 142 height 20
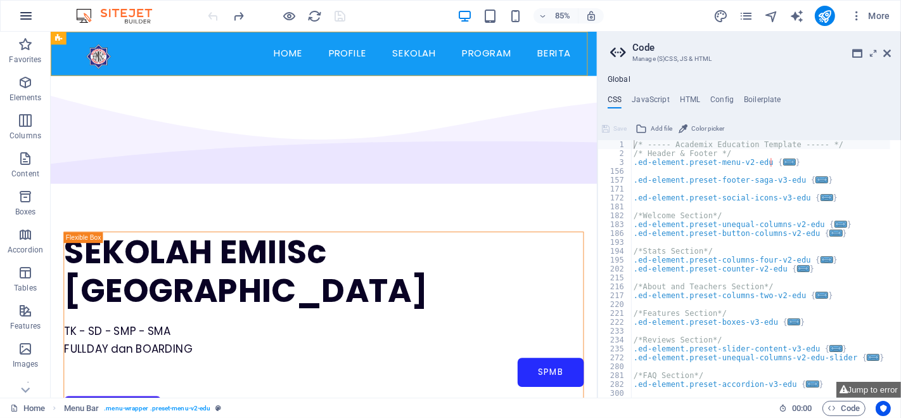
click at [16, 19] on button "button" at bounding box center [26, 16] width 30 height 30
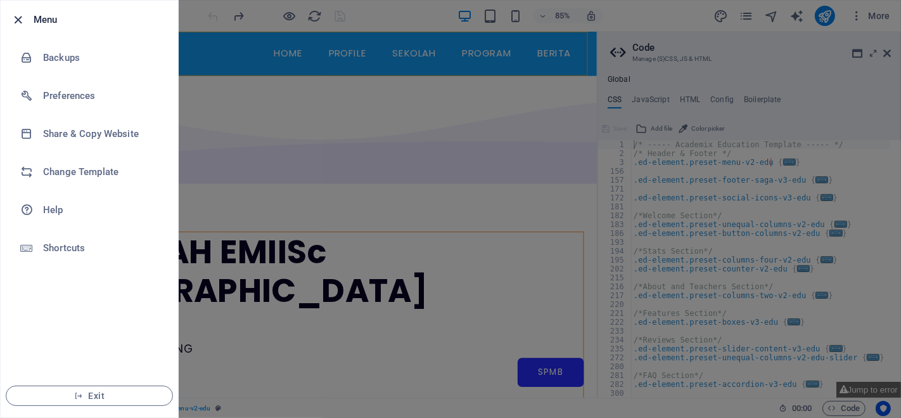
click at [17, 19] on icon "button" at bounding box center [18, 20] width 15 height 15
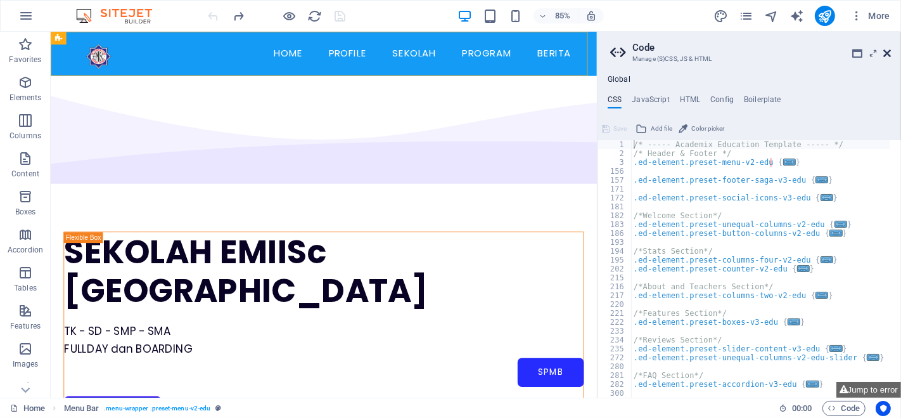
click at [888, 51] on icon at bounding box center [887, 53] width 8 height 10
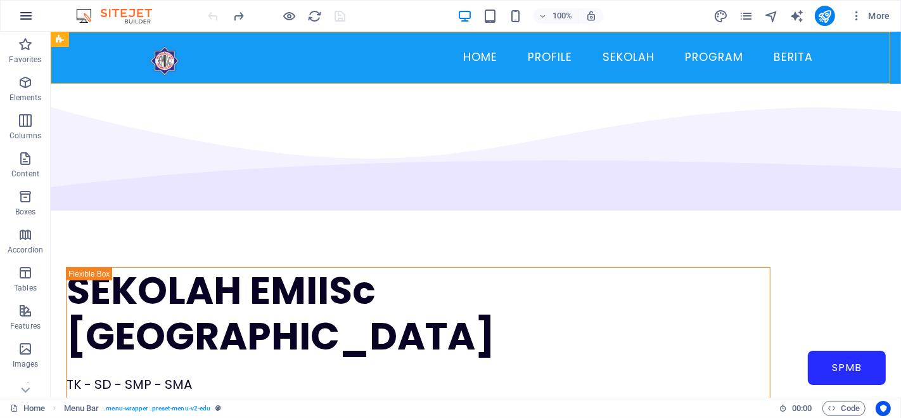
click at [28, 19] on icon "button" at bounding box center [25, 15] width 15 height 15
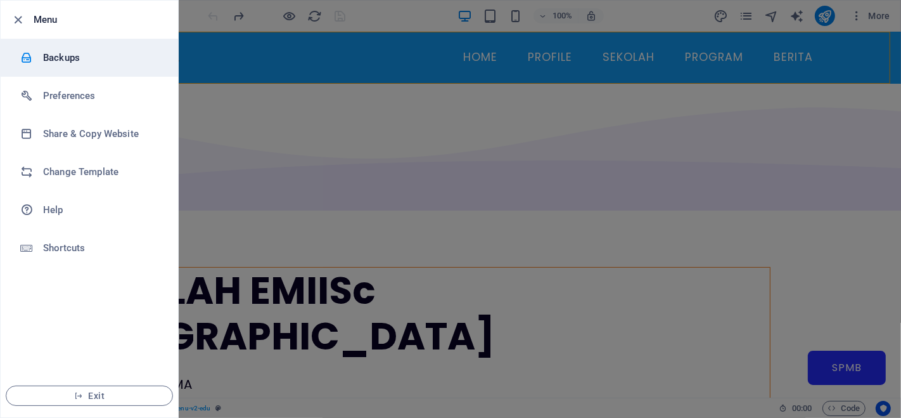
click at [60, 58] on h6 "Backups" at bounding box center [101, 57] width 117 height 15
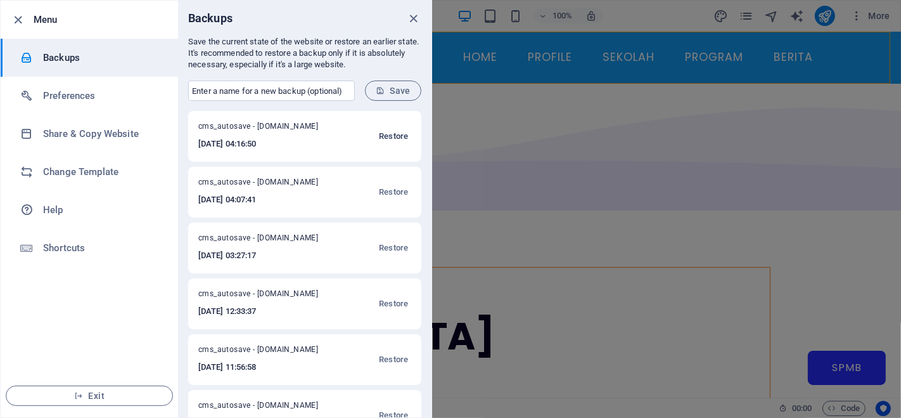
click at [400, 138] on span "Restore" at bounding box center [393, 136] width 29 height 15
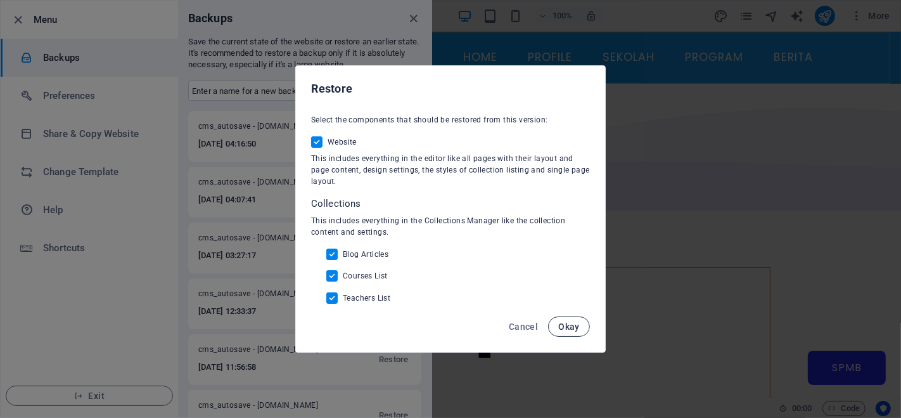
click at [574, 326] on span "Okay" at bounding box center [569, 326] width 22 height 10
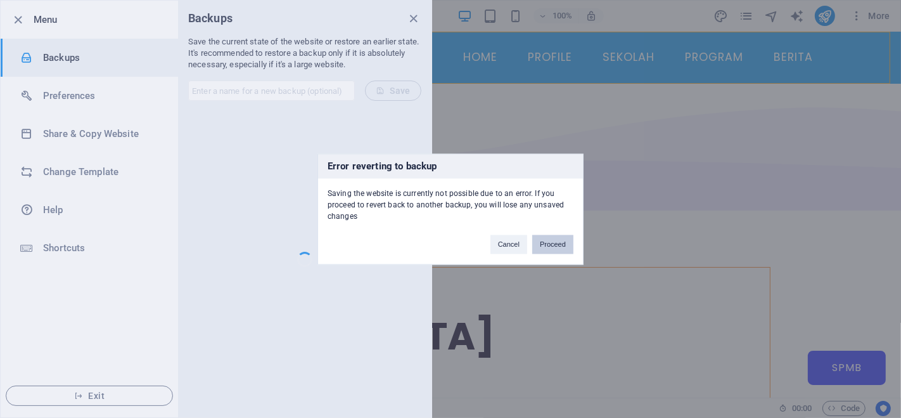
click at [552, 244] on button "Proceed" at bounding box center [552, 243] width 41 height 19
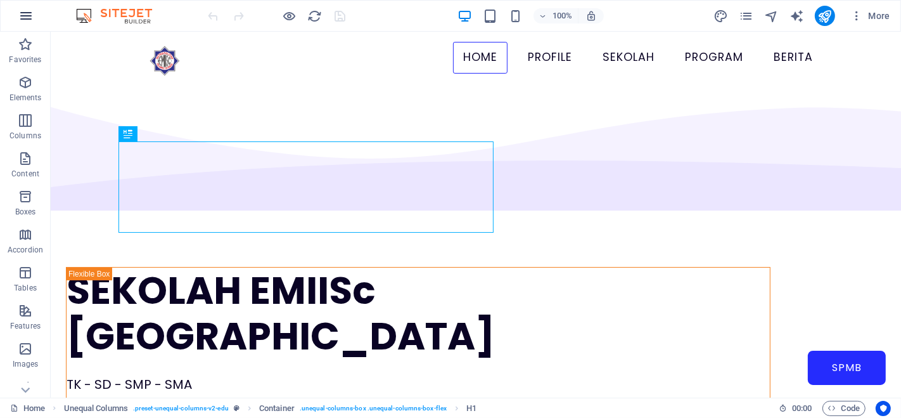
click at [25, 18] on icon "button" at bounding box center [25, 15] width 15 height 15
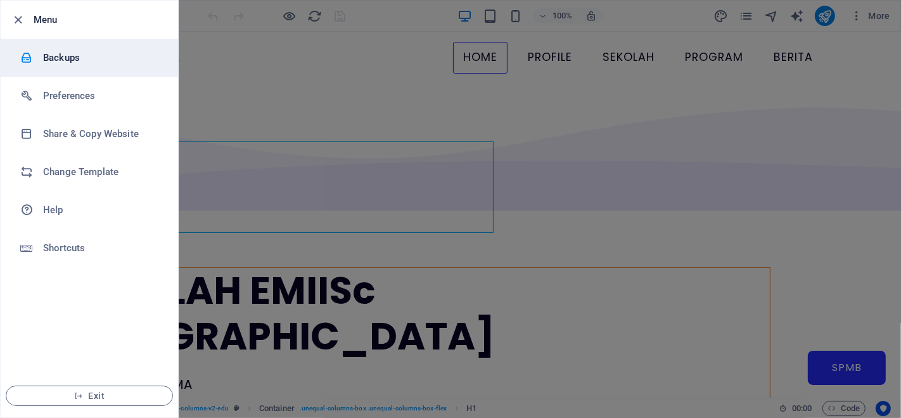
click at [77, 62] on h6 "Backups" at bounding box center [101, 57] width 117 height 15
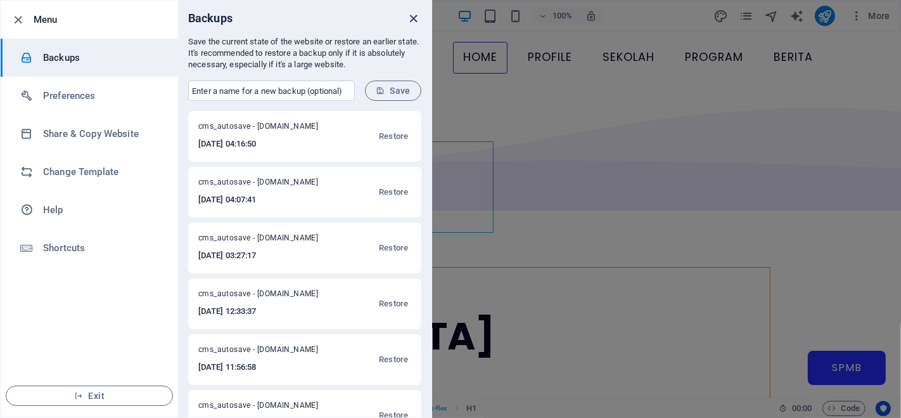
click at [410, 18] on icon "close" at bounding box center [414, 18] width 15 height 15
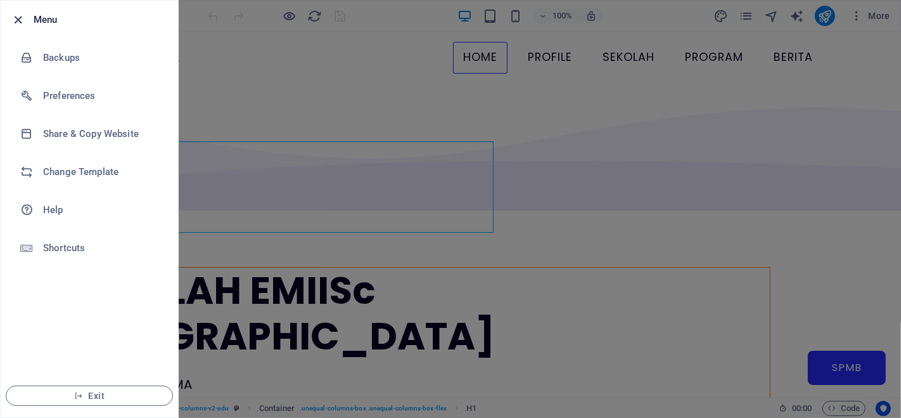
click at [13, 15] on icon "button" at bounding box center [18, 20] width 15 height 15
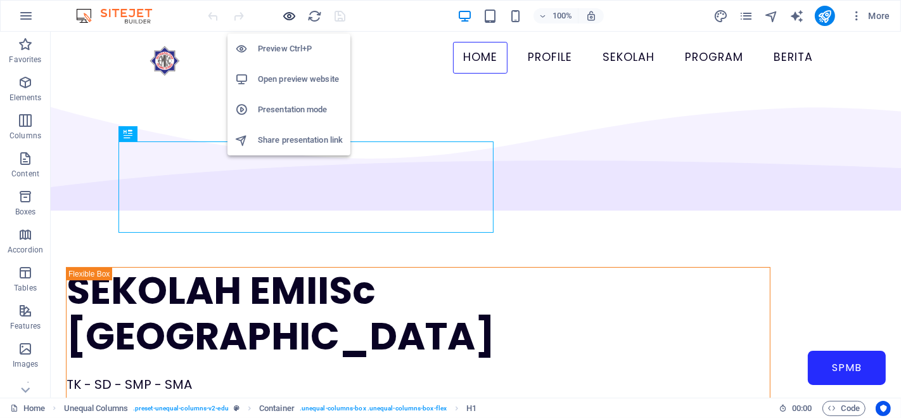
click at [293, 13] on icon "button" at bounding box center [290, 16] width 15 height 15
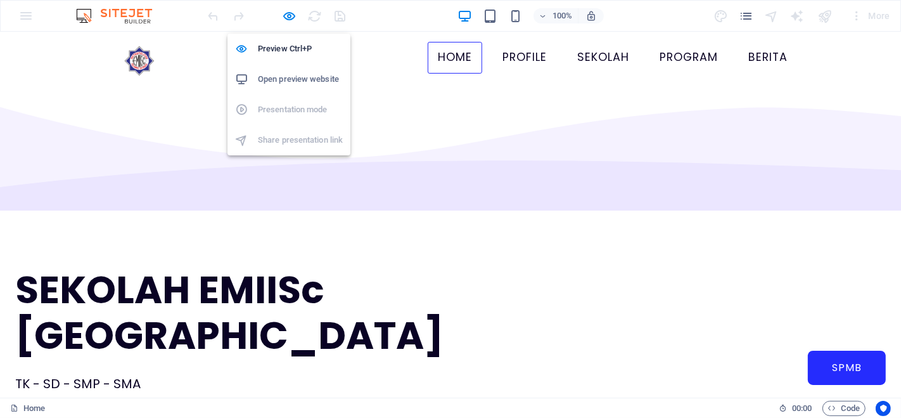
click at [280, 80] on h6 "Open preview website" at bounding box center [300, 79] width 85 height 15
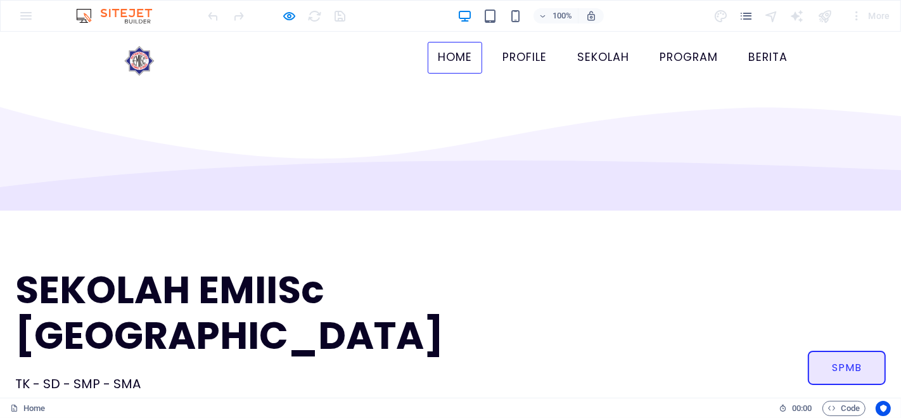
click at [808, 350] on link "SPMB" at bounding box center [847, 367] width 78 height 34
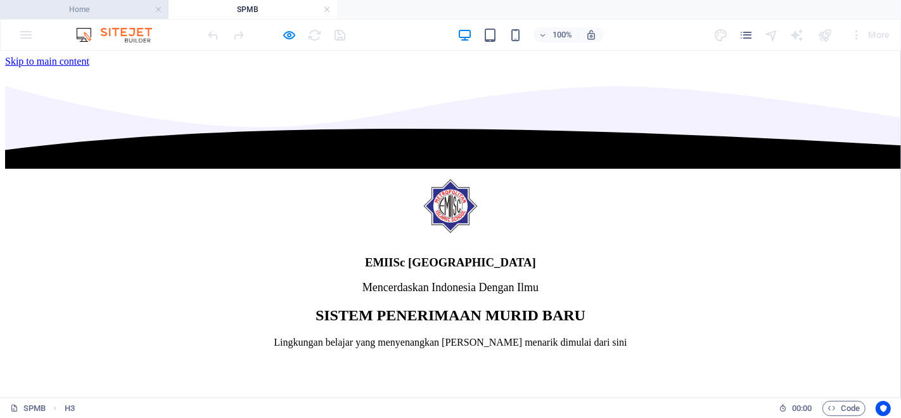
click at [142, 3] on h4 "Home" at bounding box center [84, 10] width 169 height 14
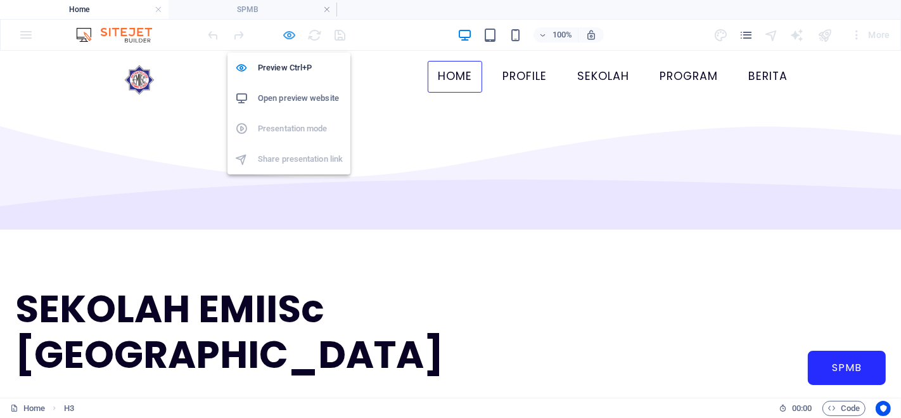
click at [288, 35] on icon "button" at bounding box center [290, 35] width 15 height 15
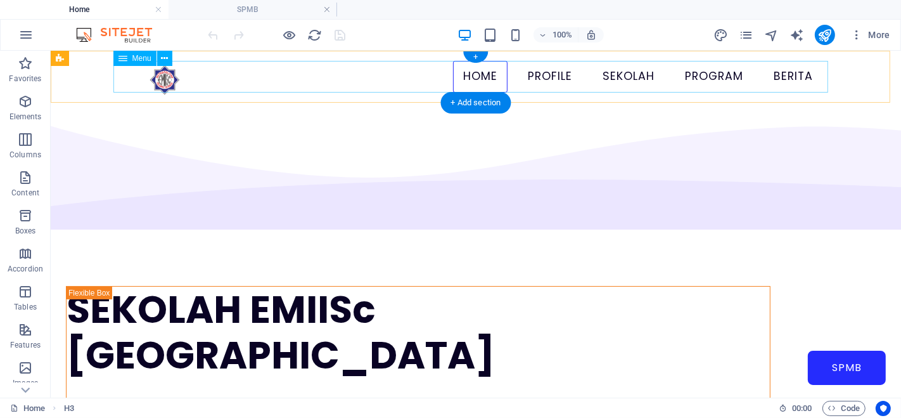
click at [772, 76] on nav "Home Profile Sekolah TK EMIISc [GEOGRAPHIC_DATA] SD EMIISc [GEOGRAPHIC_DATA] SM…" at bounding box center [475, 76] width 715 height 32
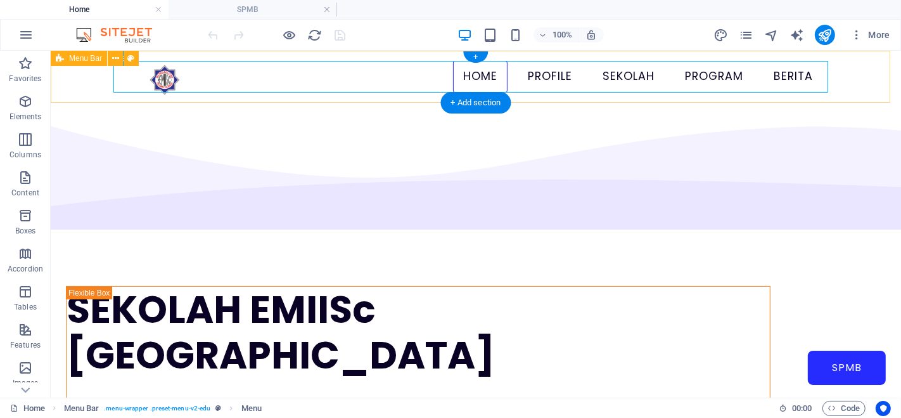
click at [779, 56] on div "Home Profile Sekolah TK EMIISc [GEOGRAPHIC_DATA] SD EMIISc [GEOGRAPHIC_DATA] SM…" at bounding box center [475, 76] width 850 height 52
click at [542, 82] on nav "Home Profile Sekolah TK EMIISc [GEOGRAPHIC_DATA] SD EMIISc [GEOGRAPHIC_DATA] SM…" at bounding box center [475, 76] width 715 height 32
click at [615, 81] on nav "Home Profile Sekolah TK EMIISc [GEOGRAPHIC_DATA] SD EMIISc [GEOGRAPHIC_DATA] SM…" at bounding box center [475, 76] width 715 height 32
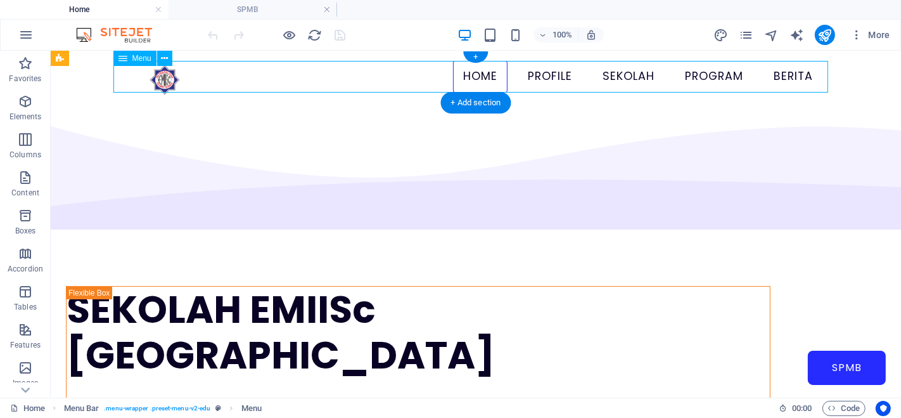
select select
select select "1"
select select
select select "2"
select select
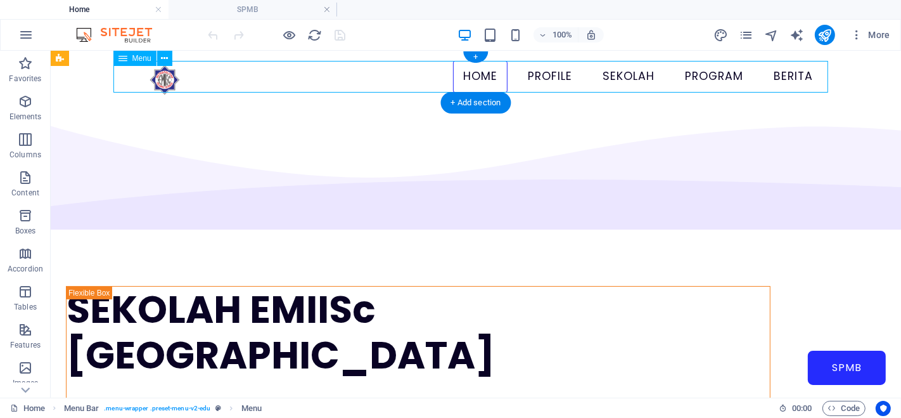
select select "3"
select select
select select "4"
select select
select select "5"
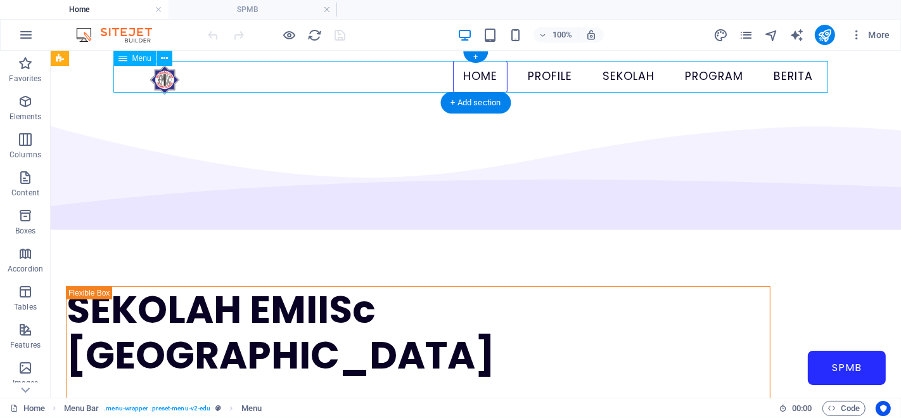
select select
select select "6"
select select
select select "7"
select select
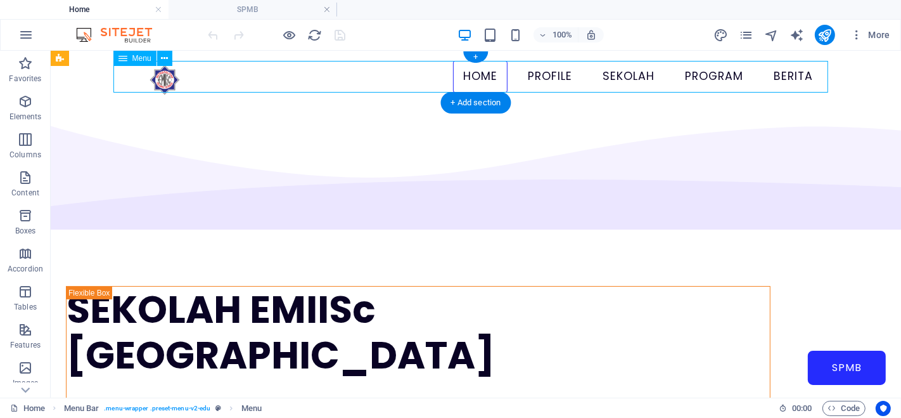
select select "8"
select select
select select "9"
select select
select select "10"
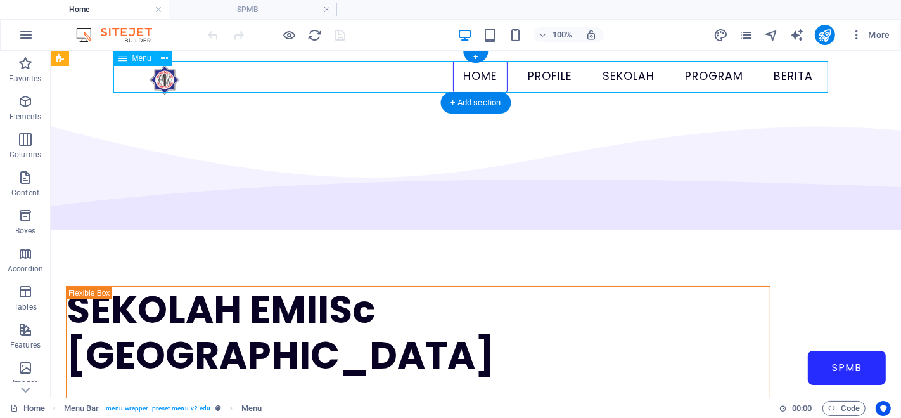
select select
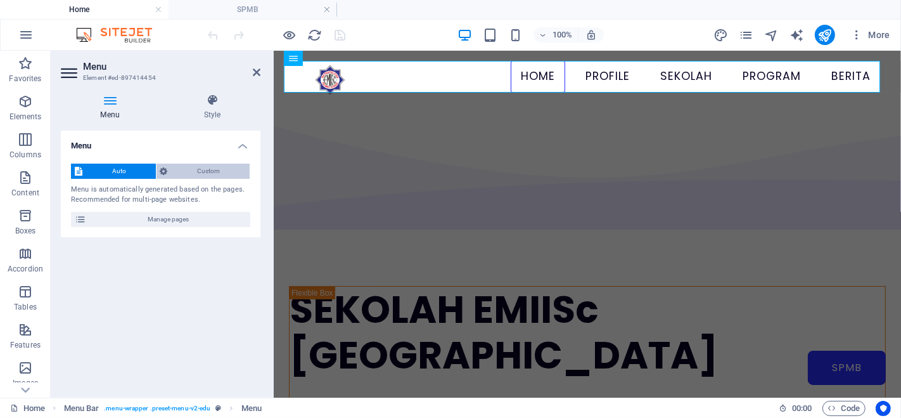
click at [209, 176] on span "Custom" at bounding box center [209, 170] width 75 height 15
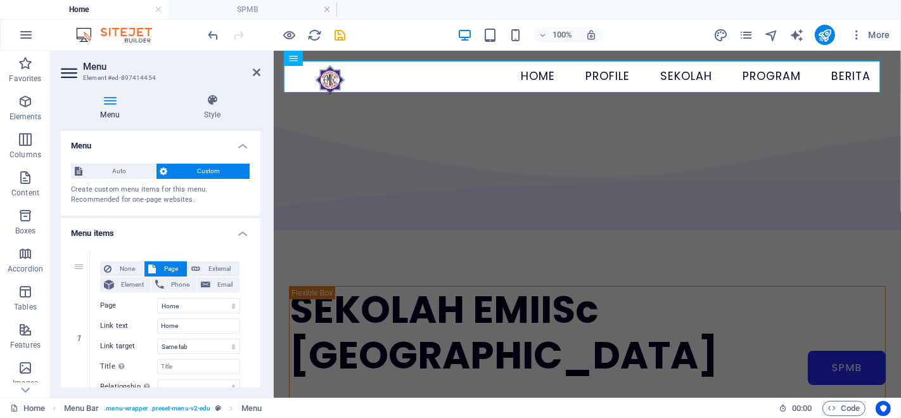
click at [119, 102] on icon at bounding box center [110, 100] width 98 height 13
click at [215, 109] on h4 "Style" at bounding box center [212, 107] width 96 height 27
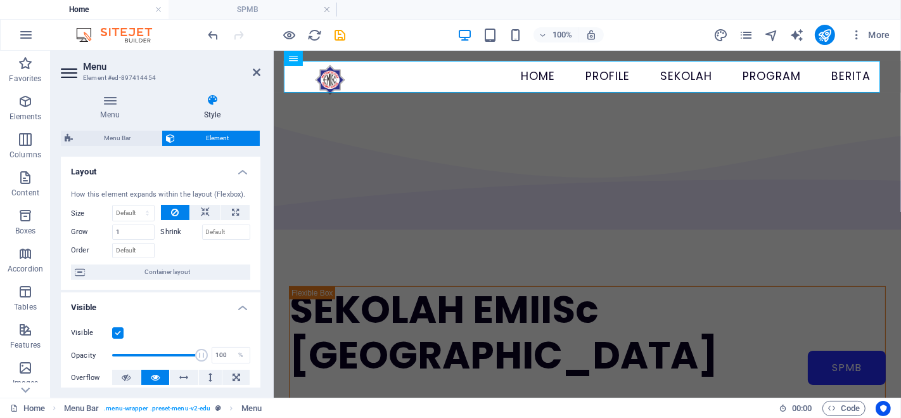
click at [207, 109] on h4 "Style" at bounding box center [212, 107] width 96 height 27
click at [218, 104] on icon at bounding box center [212, 100] width 96 height 13
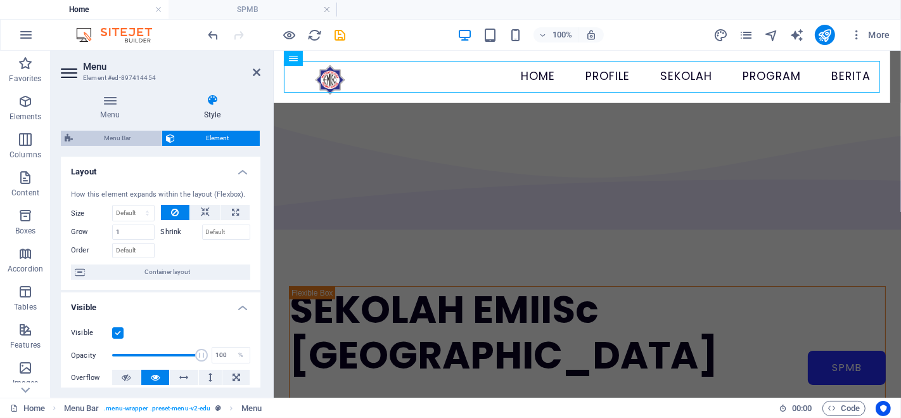
click at [144, 138] on span "Menu Bar" at bounding box center [117, 138] width 81 height 15
select select "rem"
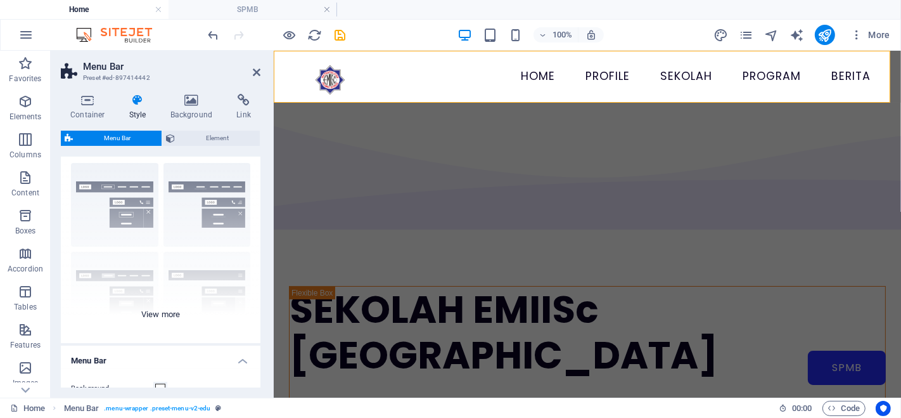
scroll to position [30, 0]
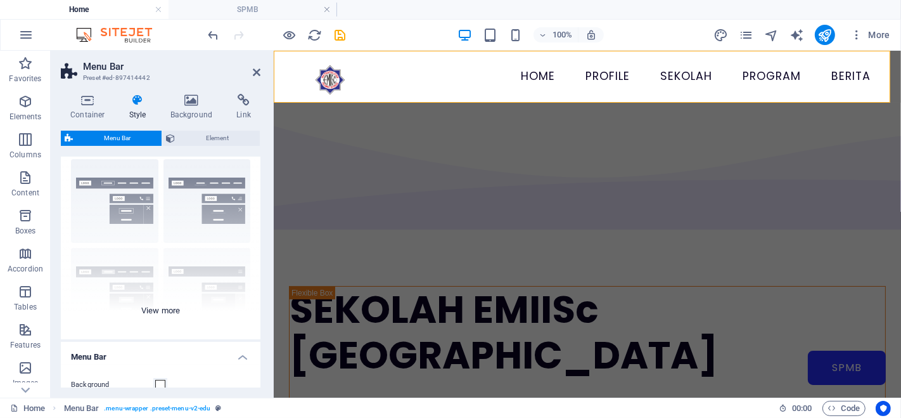
click at [163, 309] on div "Border Centered Default Fixed Loki Trigger Wide XXL" at bounding box center [161, 244] width 200 height 190
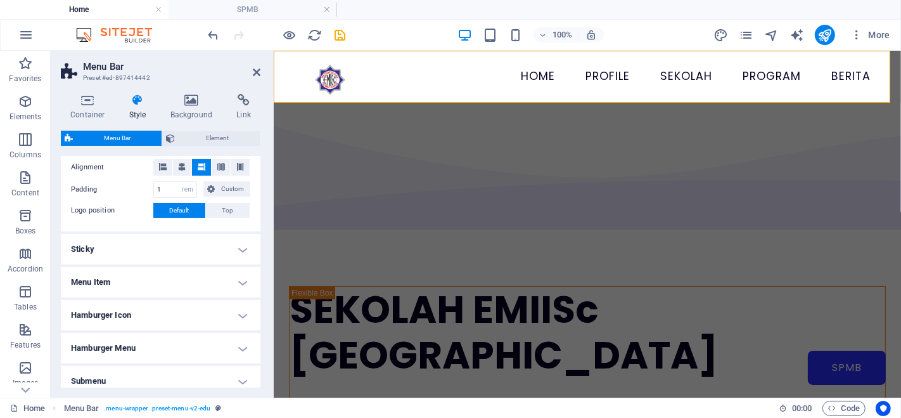
scroll to position [423, 0]
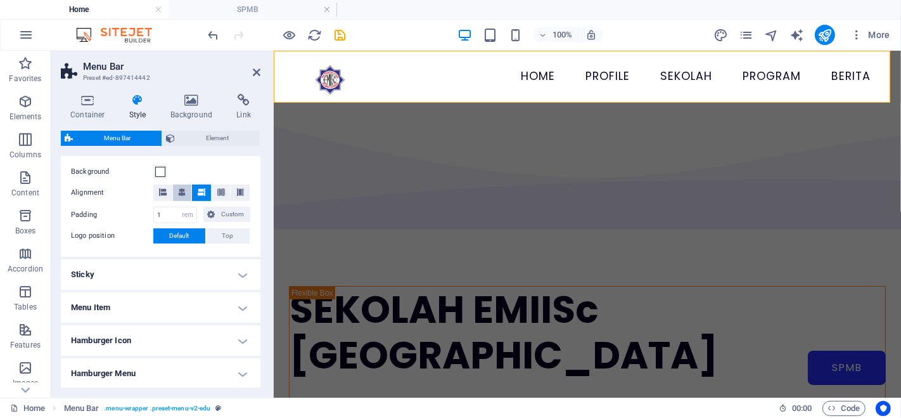
click at [184, 192] on icon at bounding box center [182, 192] width 8 height 8
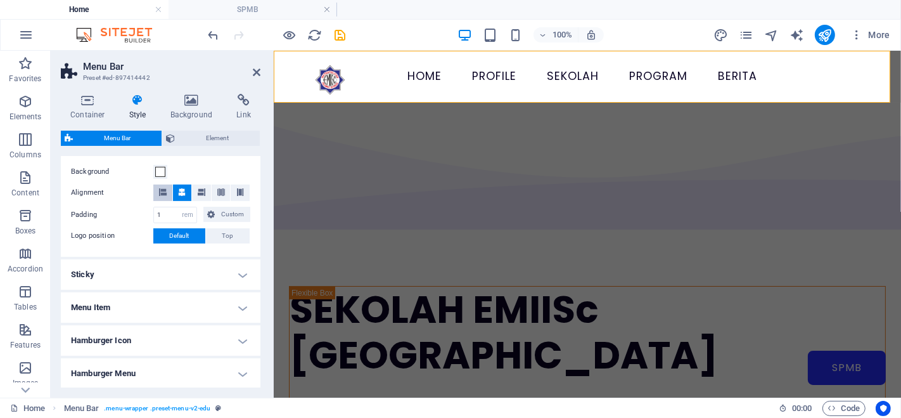
click at [166, 191] on icon at bounding box center [163, 192] width 8 height 8
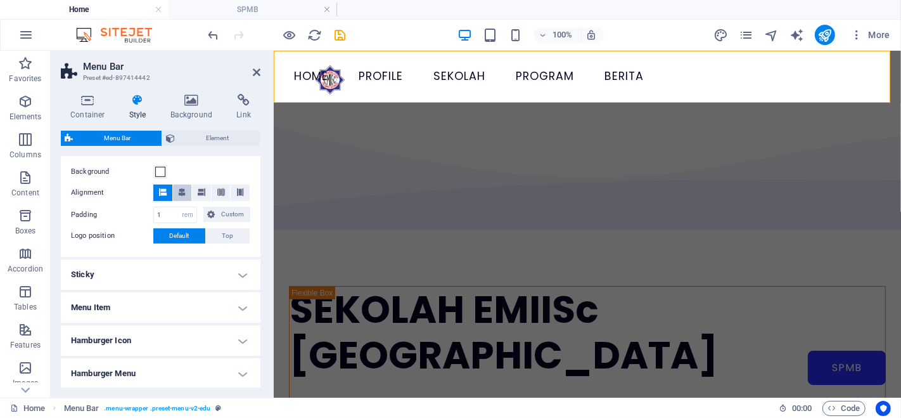
click at [184, 191] on icon at bounding box center [182, 192] width 8 height 8
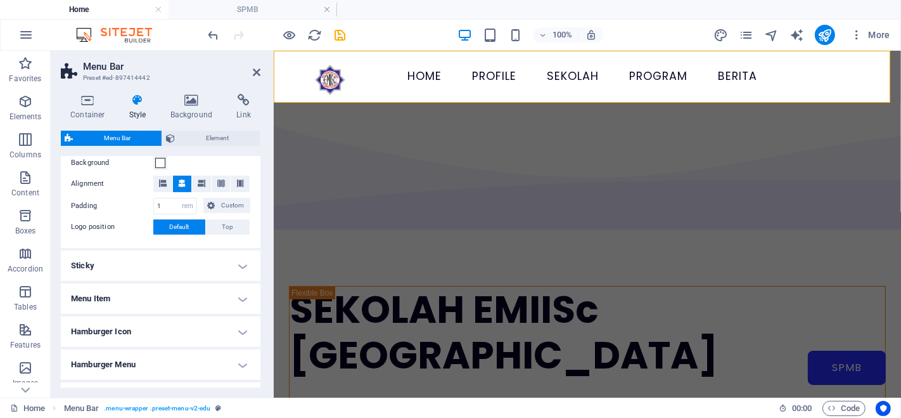
scroll to position [432, 0]
click at [184, 322] on h4 "Hamburger Icon" at bounding box center [161, 331] width 200 height 30
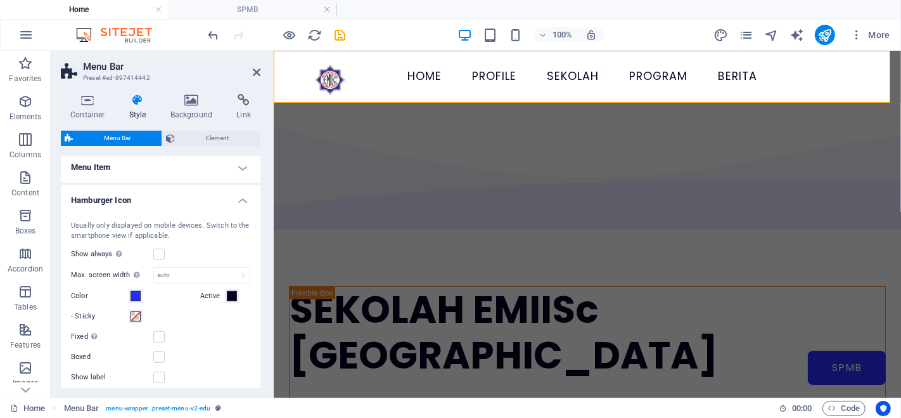
scroll to position [558, 0]
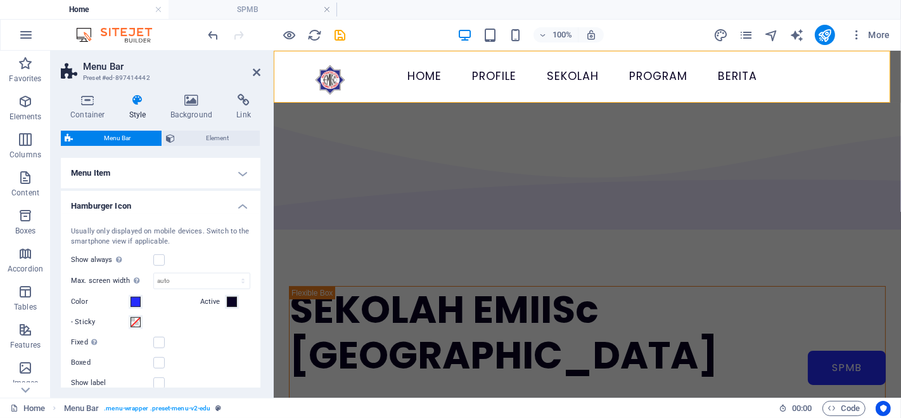
click at [241, 205] on h4 "Hamburger Icon" at bounding box center [161, 202] width 200 height 23
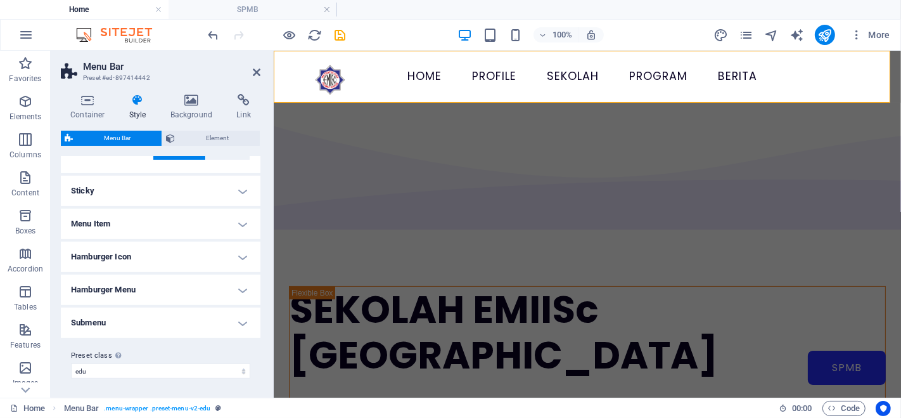
click at [239, 225] on h4 "Menu Item" at bounding box center [161, 223] width 200 height 30
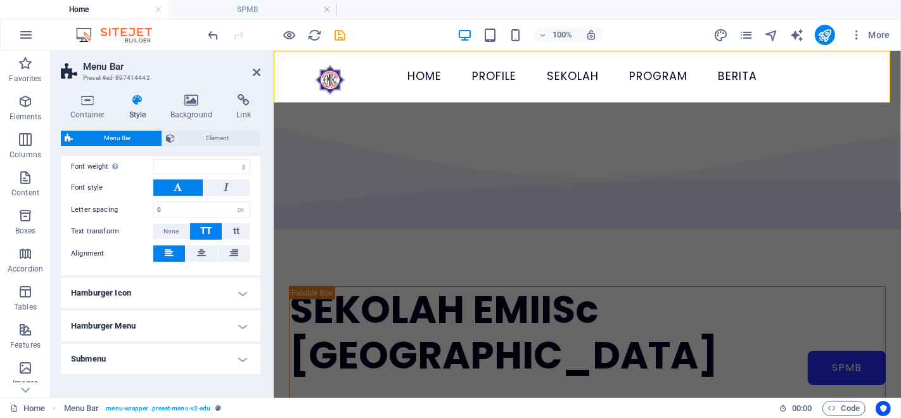
scroll to position [778, 0]
click at [239, 316] on h4 "Hamburger Menu" at bounding box center [161, 326] width 200 height 30
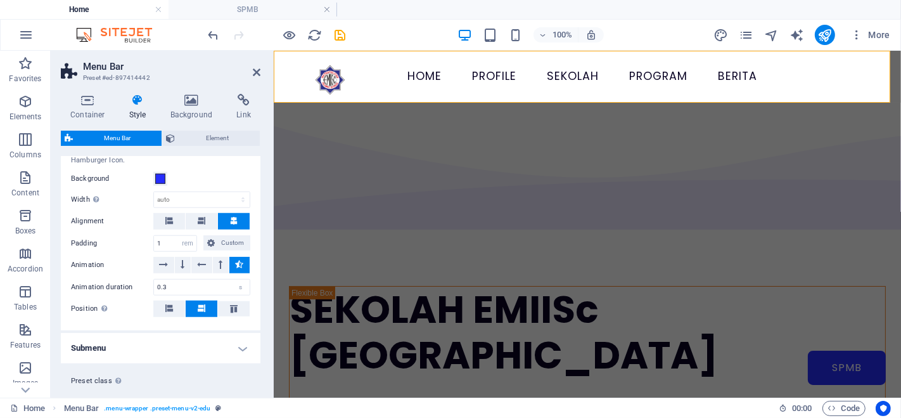
scroll to position [999, 0]
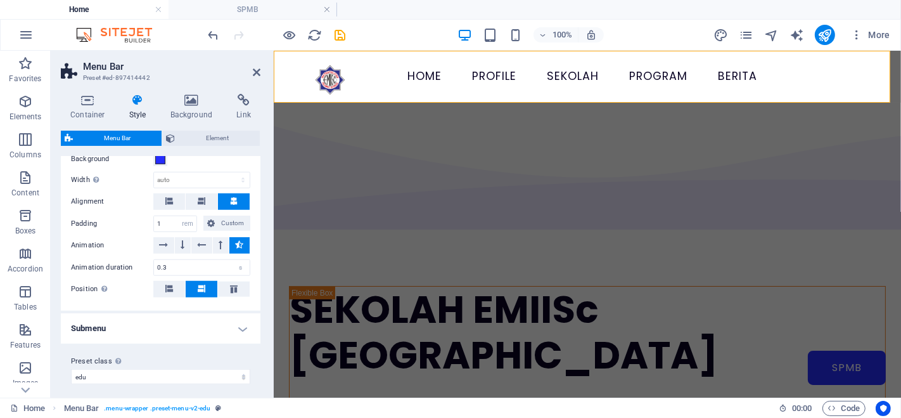
click at [229, 319] on h4 "Submenu" at bounding box center [161, 328] width 200 height 30
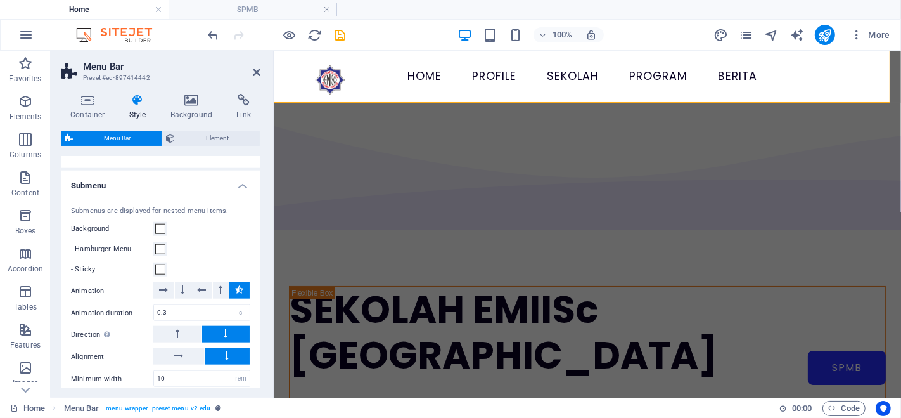
scroll to position [1139, 0]
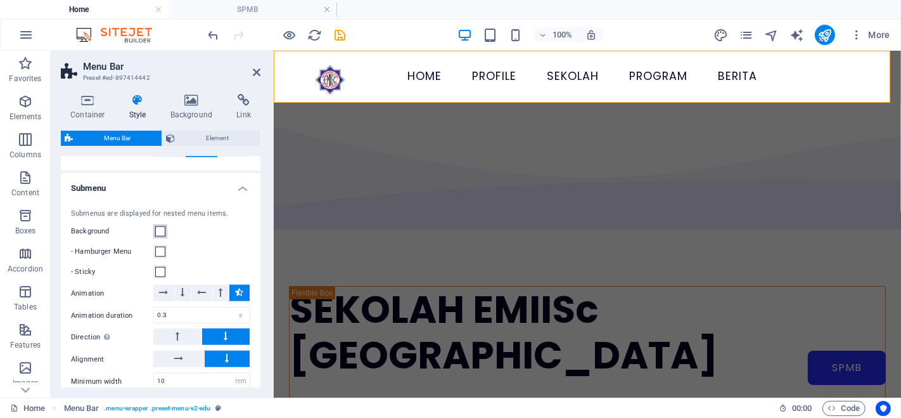
click at [160, 226] on span at bounding box center [160, 231] width 10 height 10
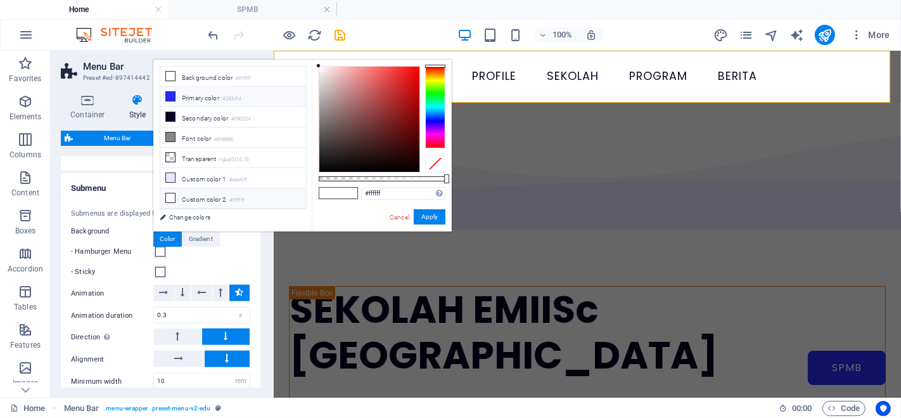
click at [206, 101] on li "Primary color #252cfd" at bounding box center [233, 97] width 146 height 20
type input "#252cfd"
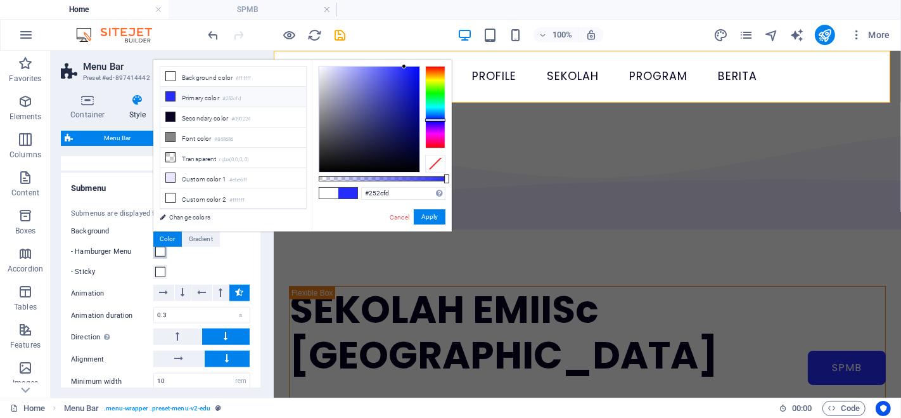
click at [161, 250] on button "- Hamburger Menu" at bounding box center [160, 252] width 14 height 14
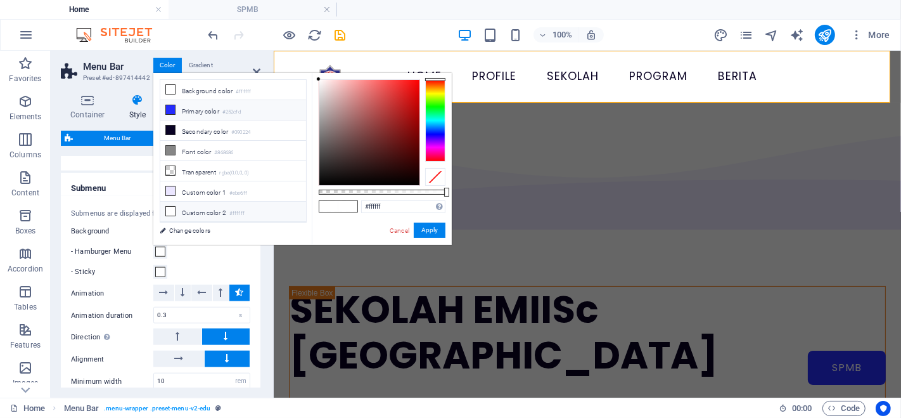
click at [191, 115] on li "Primary color #252cfd" at bounding box center [233, 110] width 146 height 20
type input "#252cfd"
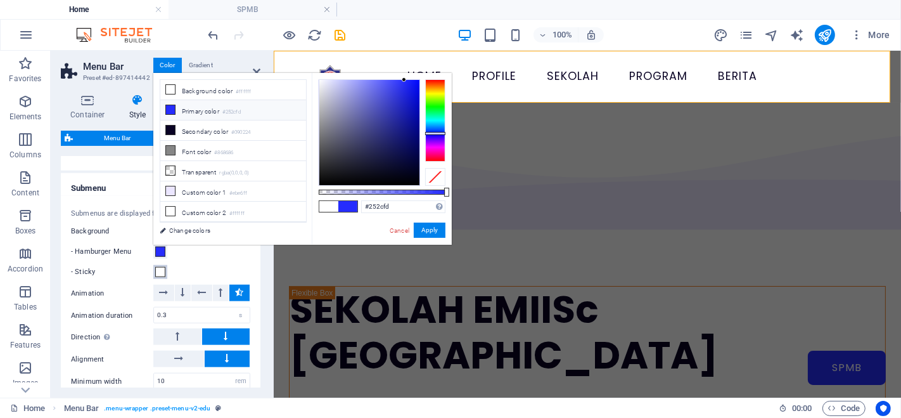
type input "#252cfd"
select select
click at [159, 267] on span at bounding box center [160, 272] width 10 height 10
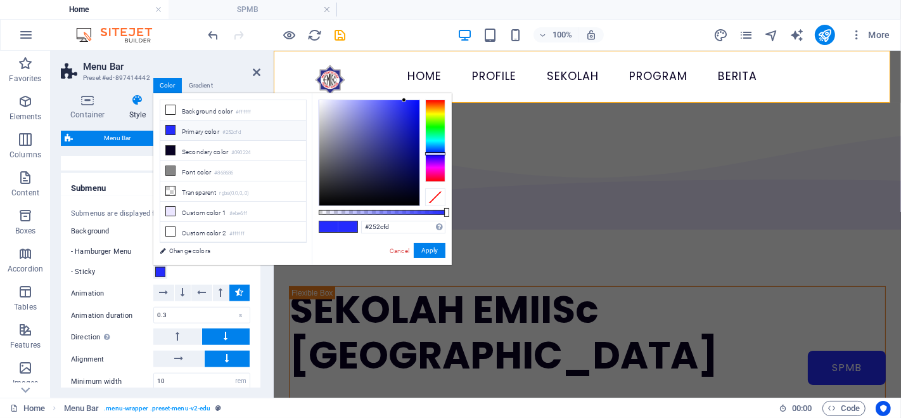
click at [208, 129] on li "Primary color #252cfd" at bounding box center [233, 130] width 146 height 20
click at [204, 131] on li "Primary color #252cfd" at bounding box center [233, 130] width 146 height 20
click at [440, 253] on button "Apply" at bounding box center [430, 250] width 32 height 15
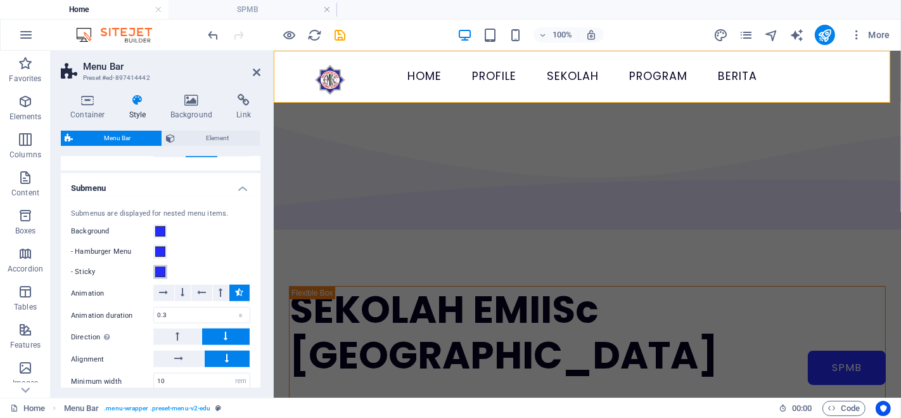
click at [161, 267] on span at bounding box center [160, 272] width 10 height 10
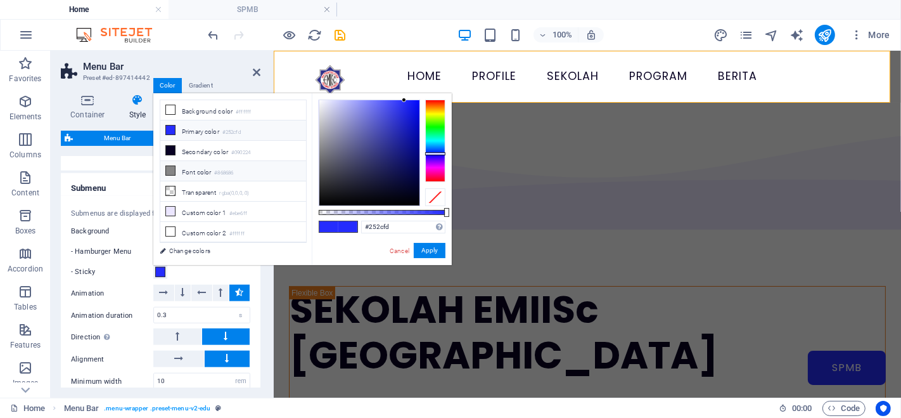
click at [212, 169] on li "Font color #868686" at bounding box center [233, 171] width 146 height 20
type input "#868686"
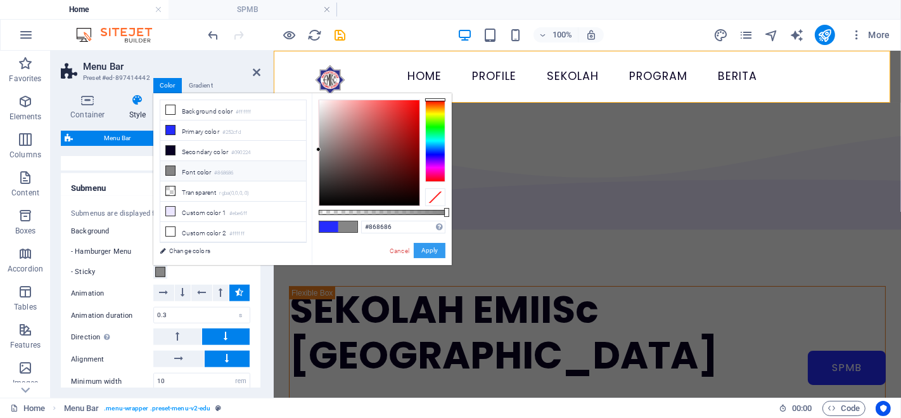
click at [426, 245] on button "Apply" at bounding box center [430, 250] width 32 height 15
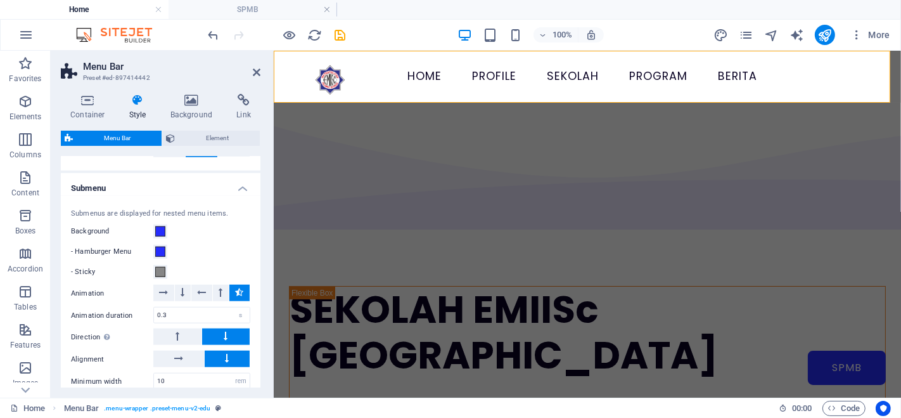
click at [203, 230] on div "Background" at bounding box center [160, 231] width 179 height 15
select select
click at [343, 39] on icon "save" at bounding box center [340, 35] width 15 height 15
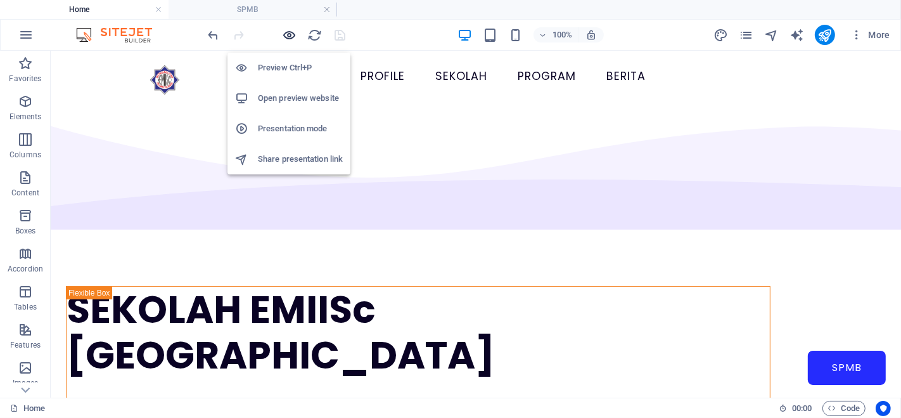
click at [290, 35] on icon "button" at bounding box center [290, 35] width 15 height 15
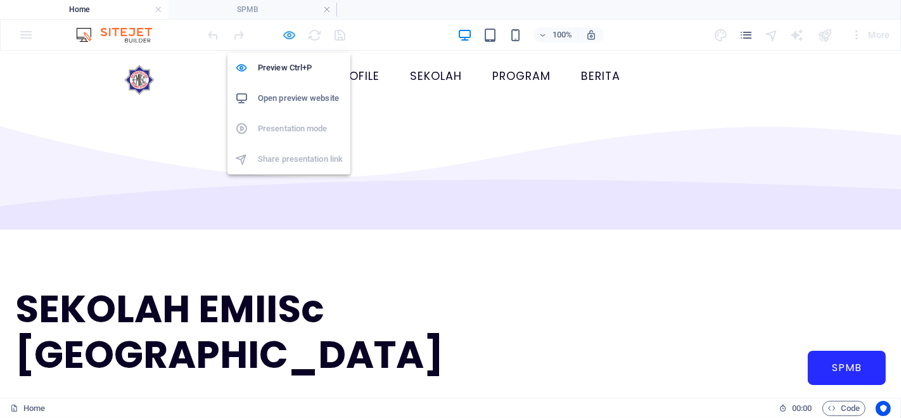
click at [291, 38] on icon "button" at bounding box center [290, 35] width 15 height 15
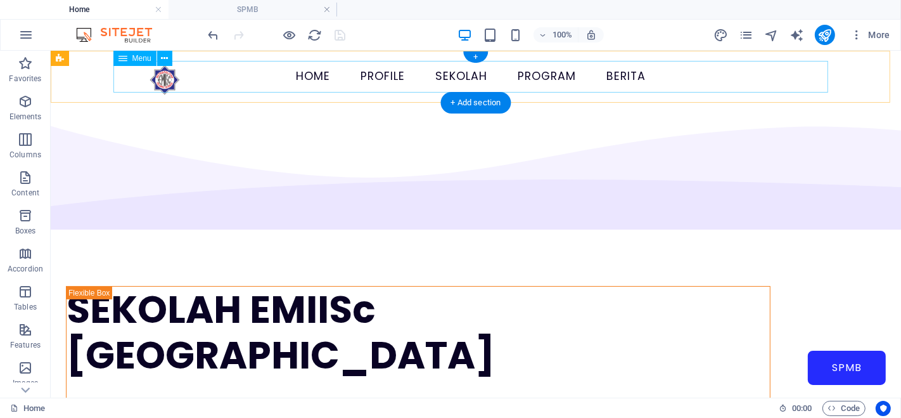
click at [649, 65] on nav "Home Profile Sekolah TK EMIISc [GEOGRAPHIC_DATA] SD EMIISc [GEOGRAPHIC_DATA] SM…" at bounding box center [475, 76] width 715 height 32
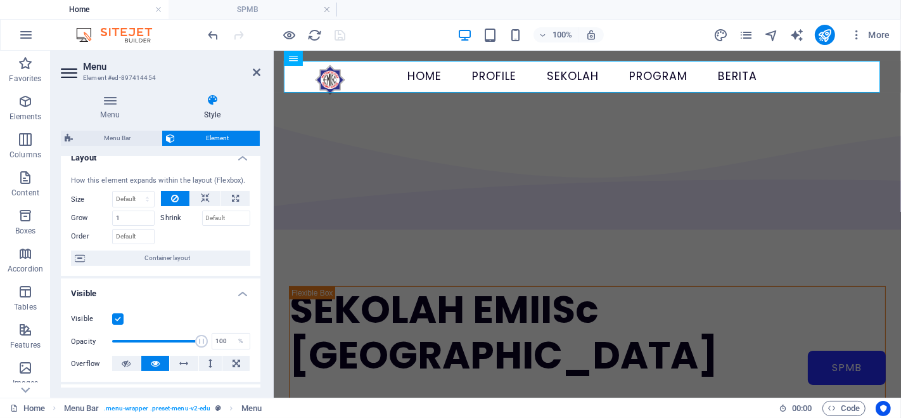
scroll to position [0, 0]
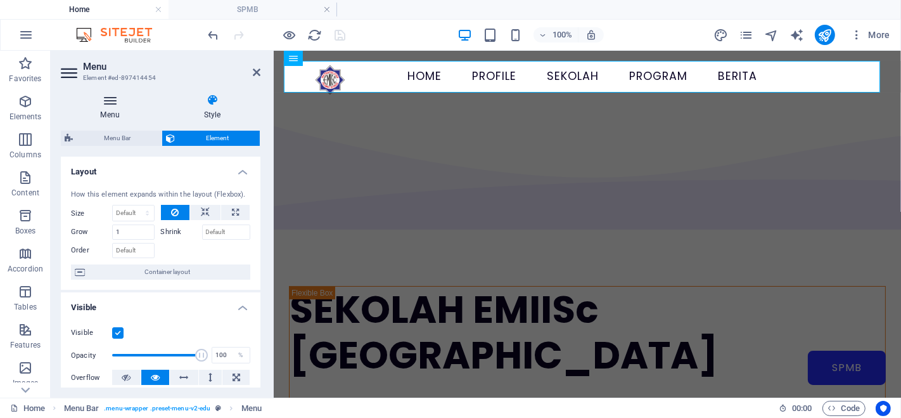
click at [114, 103] on icon at bounding box center [110, 100] width 98 height 13
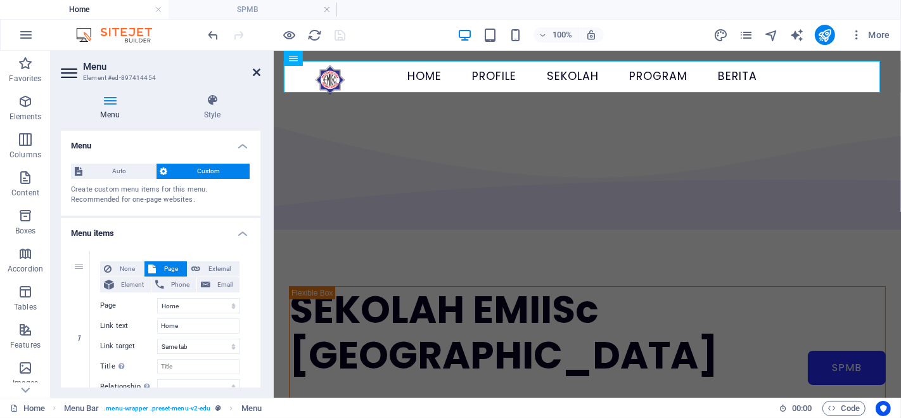
click at [255, 76] on icon at bounding box center [257, 72] width 8 height 10
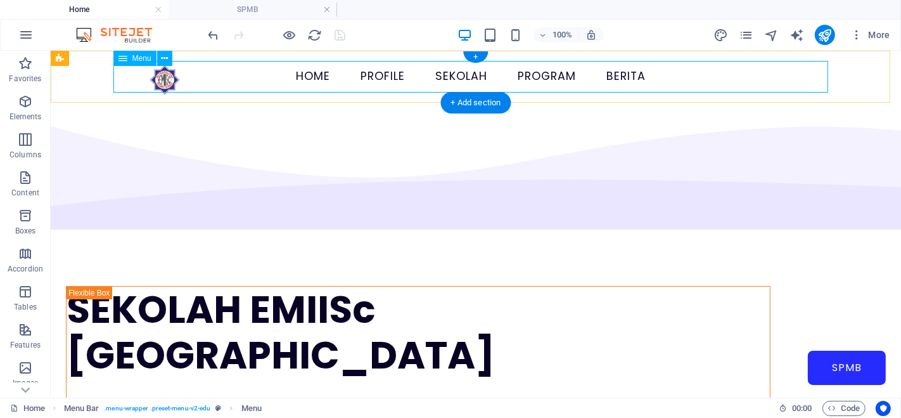
click at [269, 68] on nav "Home Profile Sekolah TK EMIISc [GEOGRAPHIC_DATA] SD EMIISc [GEOGRAPHIC_DATA] SM…" at bounding box center [475, 76] width 715 height 32
select select
select select "1"
select select
select select "2"
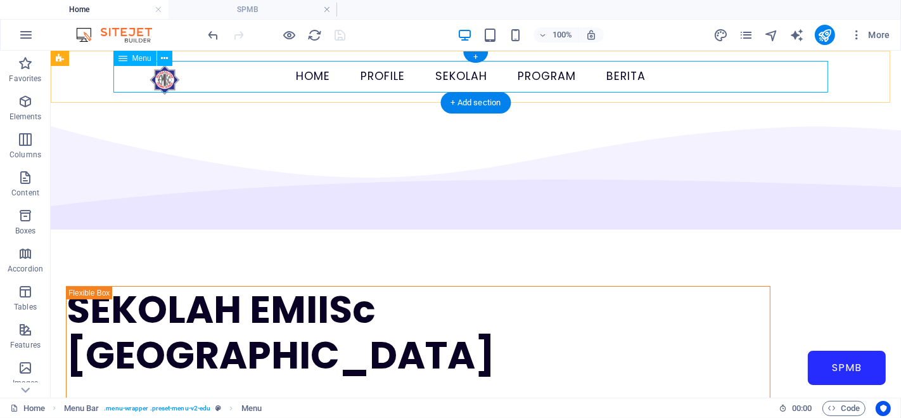
select select
select select "3"
select select
select select "4"
select select
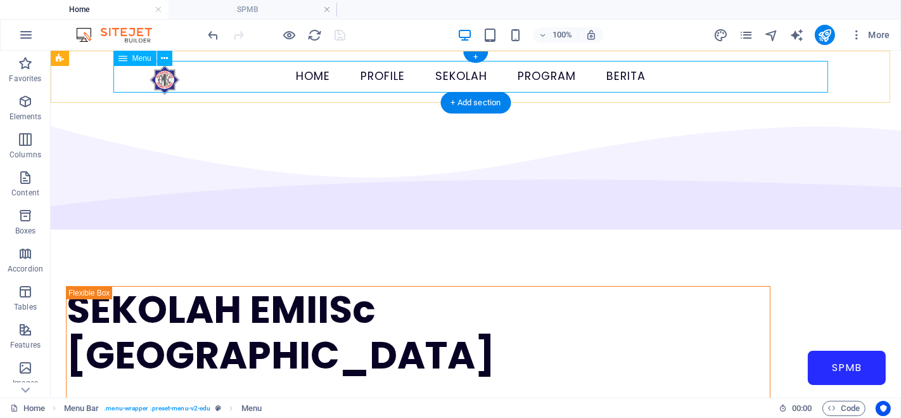
select select "5"
select select
select select "6"
select select
select select "7"
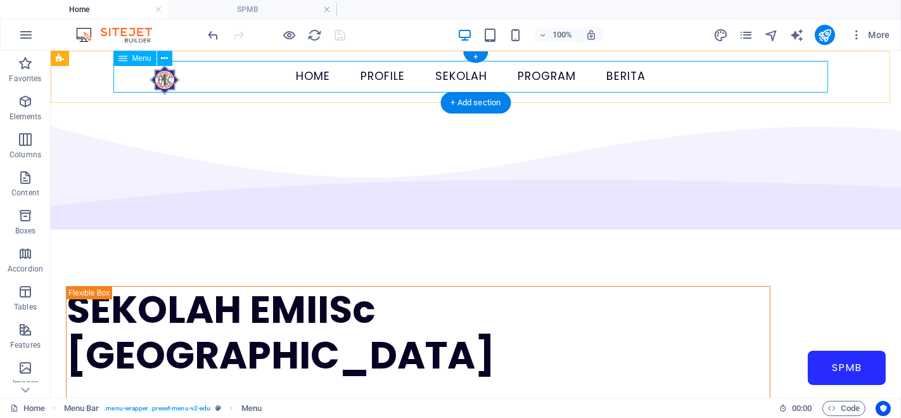
select select
select select "8"
select select
select select "9"
select select
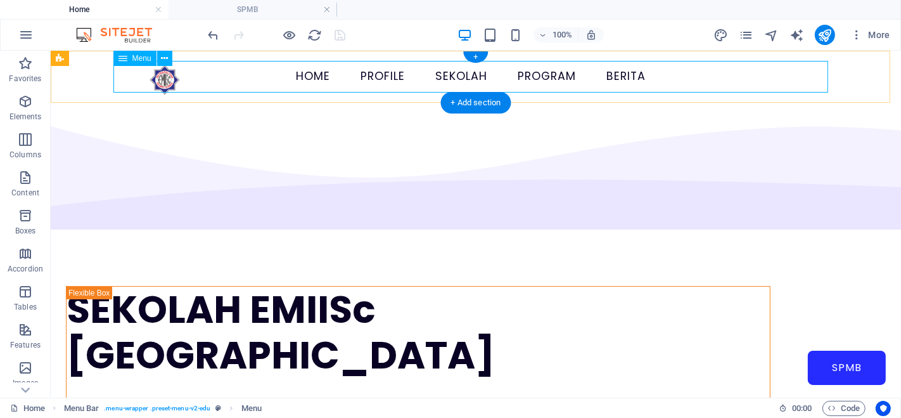
select select "10"
select select
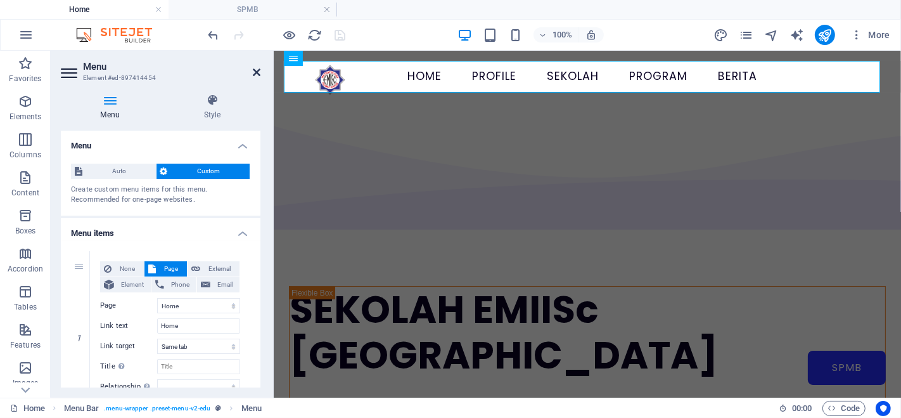
click at [255, 75] on icon at bounding box center [257, 72] width 8 height 10
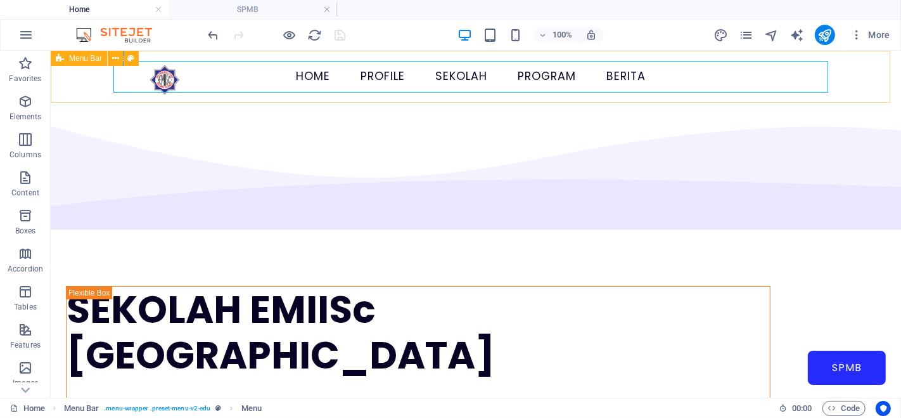
click at [65, 63] on div "Menu Bar" at bounding box center [79, 58] width 56 height 15
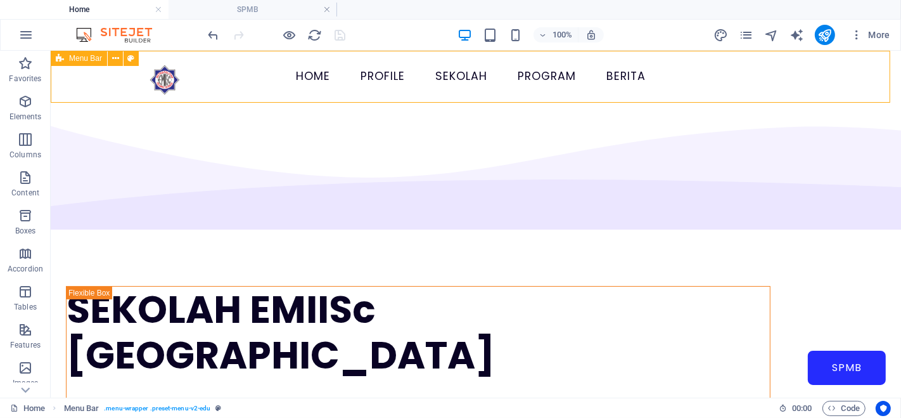
select select "rem"
select select "hover_text_color"
select select "rem"
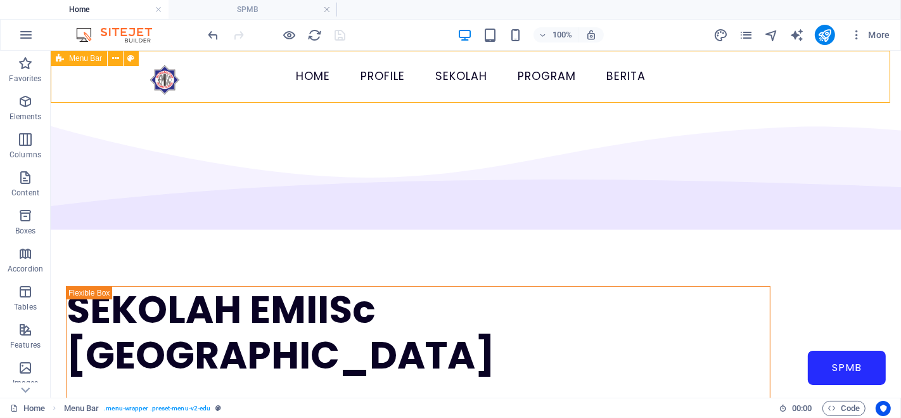
select select
select select "px"
select select "rem"
select select "px"
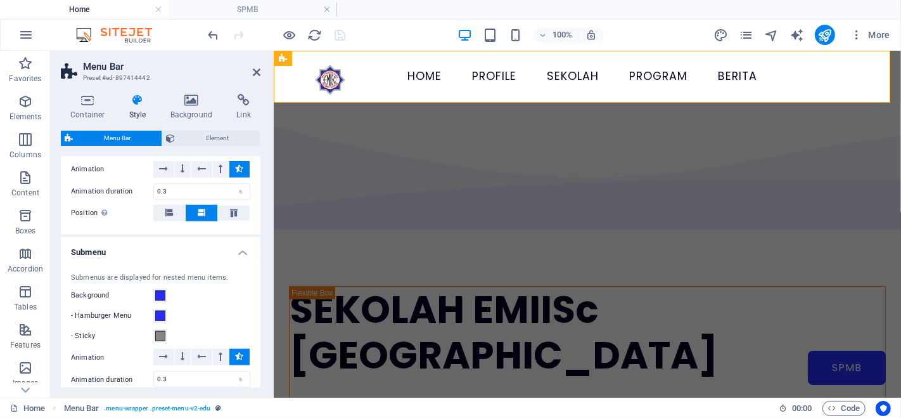
scroll to position [1076, 0]
click at [161, 290] on span at bounding box center [160, 295] width 10 height 10
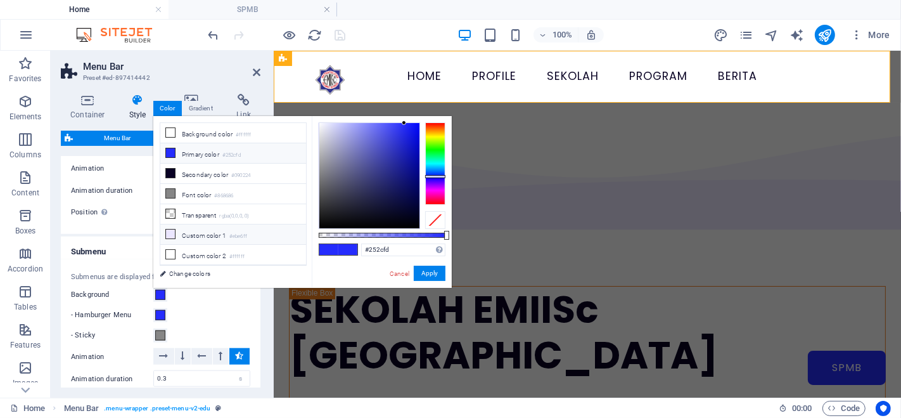
click at [179, 232] on li "Custom color 1 #ebe6ff" at bounding box center [233, 234] width 146 height 20
type input "#ebe6ff"
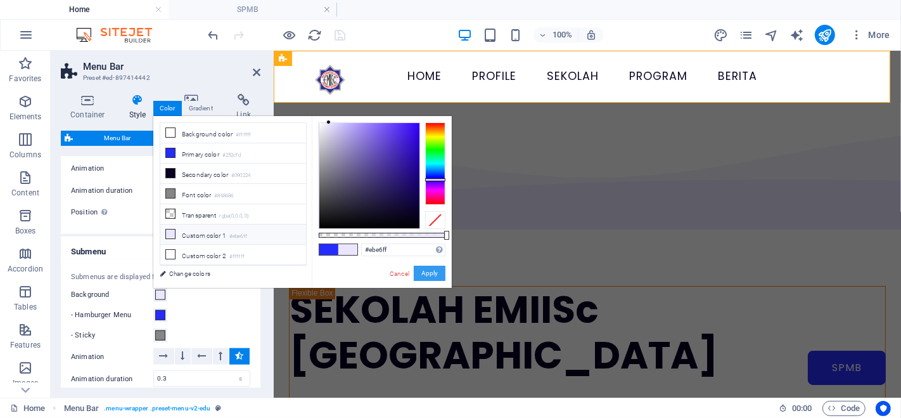
click at [434, 270] on button "Apply" at bounding box center [430, 273] width 32 height 15
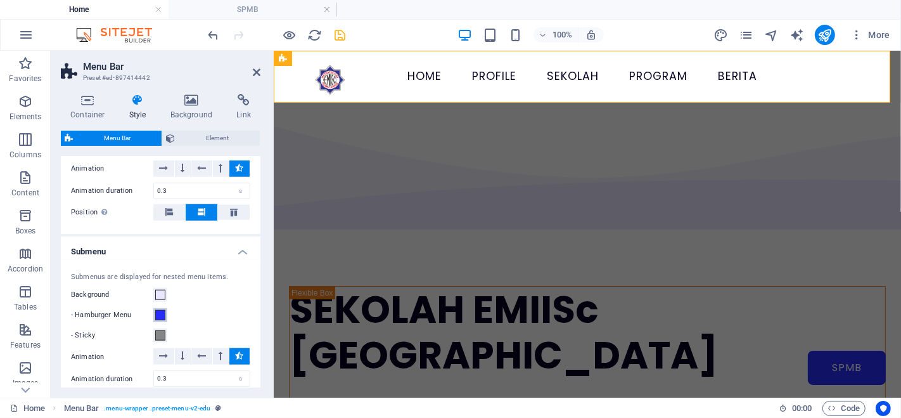
select select
click at [189, 307] on div "- Hamburger Menu" at bounding box center [160, 314] width 179 height 15
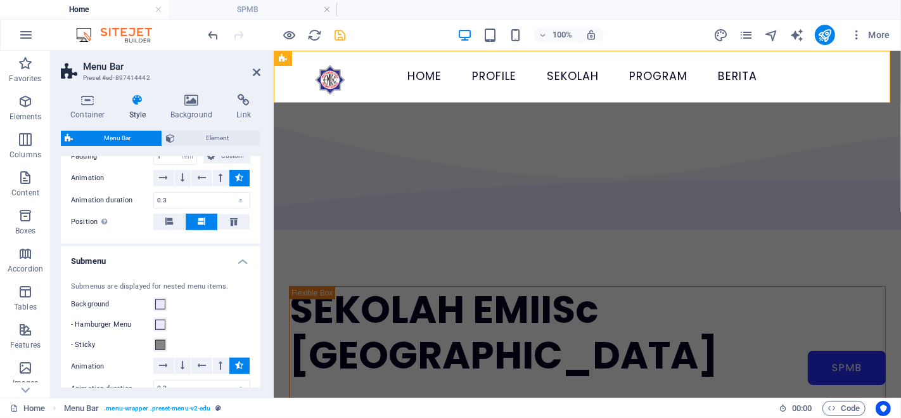
click at [215, 246] on h4 "Submenu" at bounding box center [161, 257] width 200 height 23
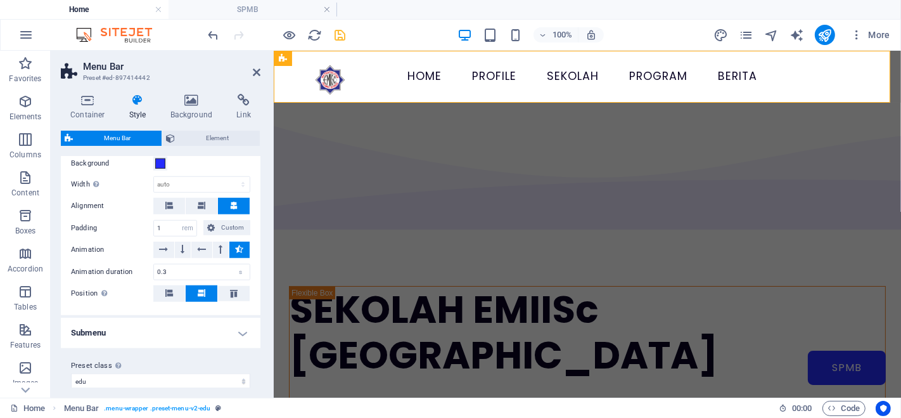
scroll to position [999, 0]
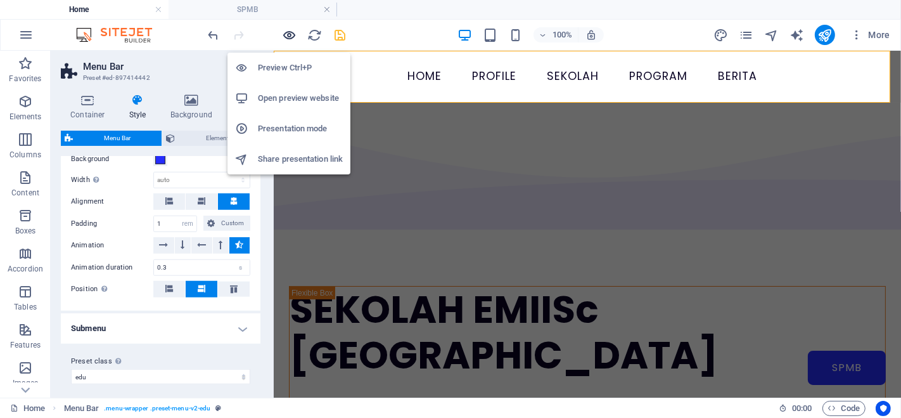
click at [289, 34] on icon "button" at bounding box center [290, 35] width 15 height 15
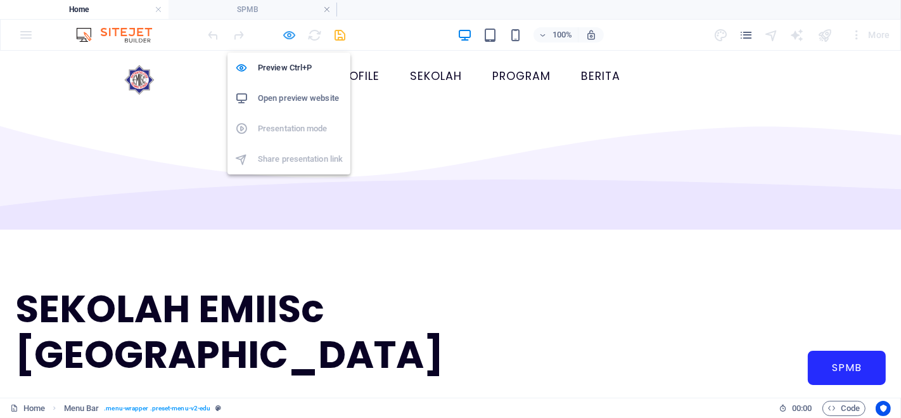
click at [290, 35] on icon "button" at bounding box center [290, 35] width 15 height 15
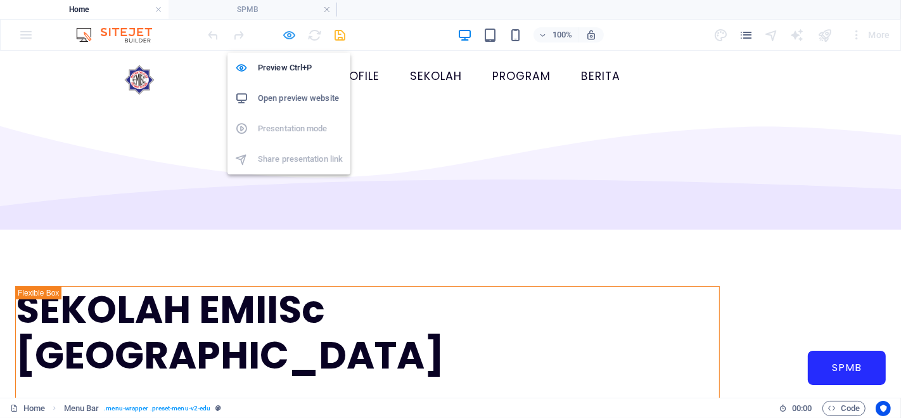
select select "rem"
select select "hover_text_color"
select select "rem"
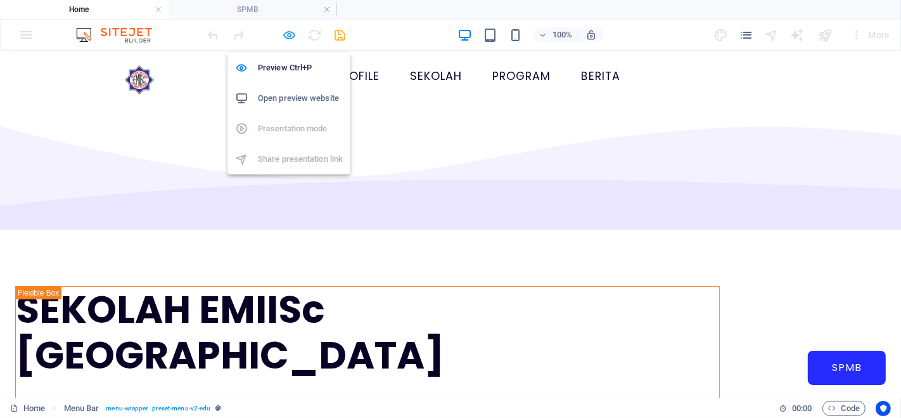
select select
select select "px"
select select "rem"
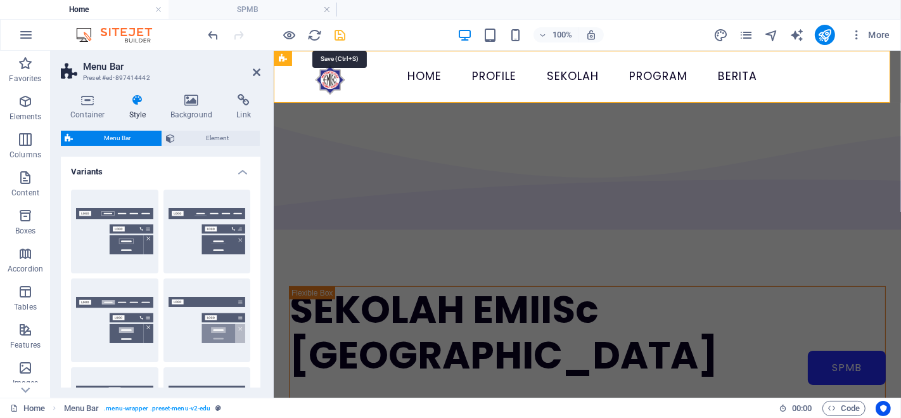
click at [339, 33] on icon "save" at bounding box center [340, 35] width 15 height 15
select select "rem"
select select "hover_text_color"
select select "rem"
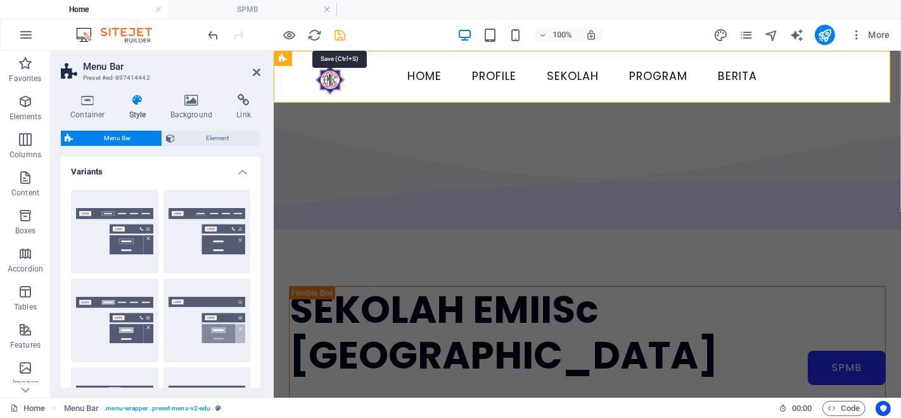
select select "rem"
select select
select select "px"
select select "rem"
click at [826, 33] on icon "publish" at bounding box center [824, 35] width 15 height 15
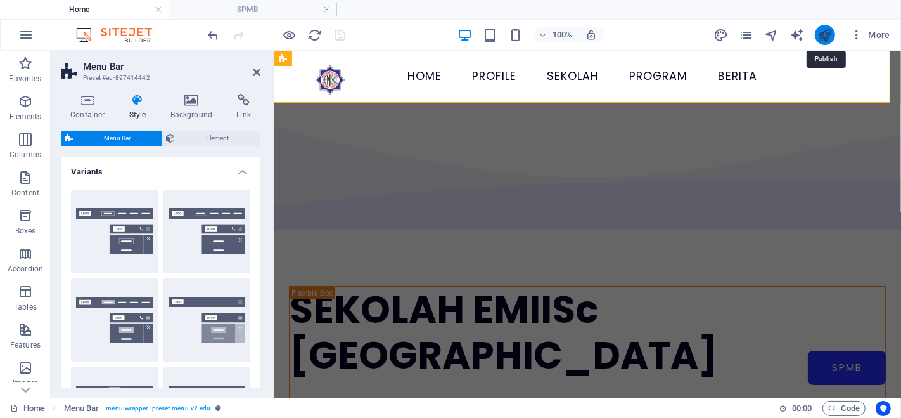
select select
select select "rem"
select select "hover_text_color"
select select "rem"
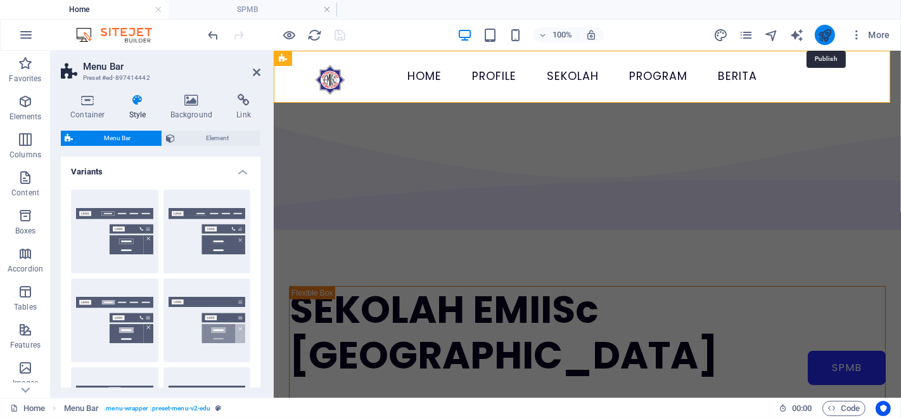
select select "rem"
select select
select select "px"
select select "rem"
